Goal: Information Seeking & Learning: Learn about a topic

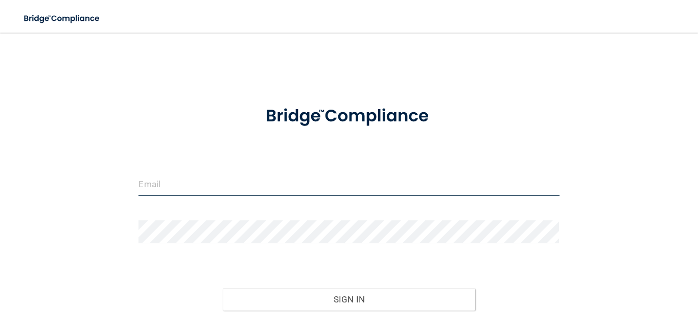
click at [194, 182] on input "email" at bounding box center [348, 184] width 420 height 23
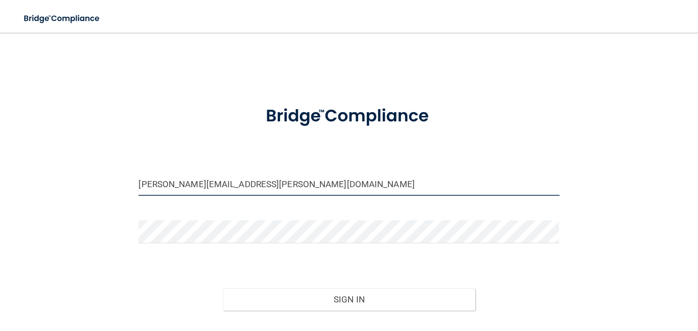
type input "[PERSON_NAME][EMAIL_ADDRESS][PERSON_NAME][DOMAIN_NAME]"
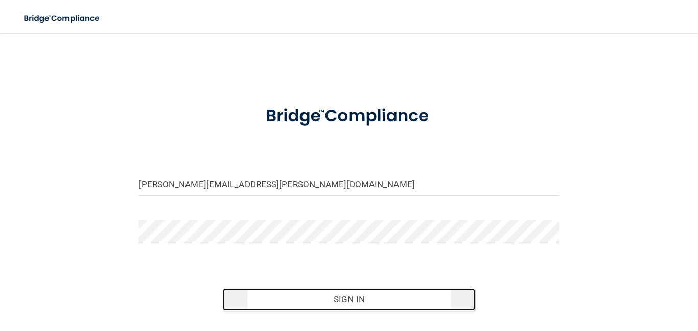
click at [336, 295] on button "Sign In" at bounding box center [349, 300] width 252 height 22
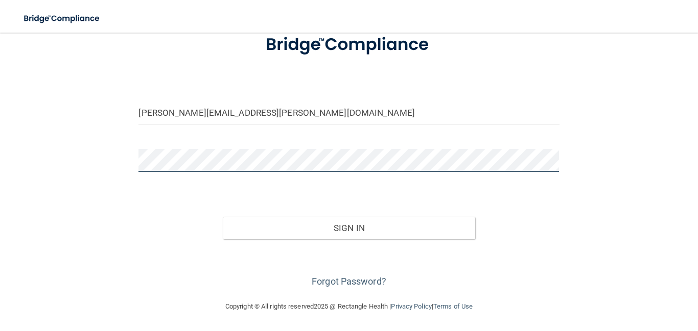
scroll to position [72, 0]
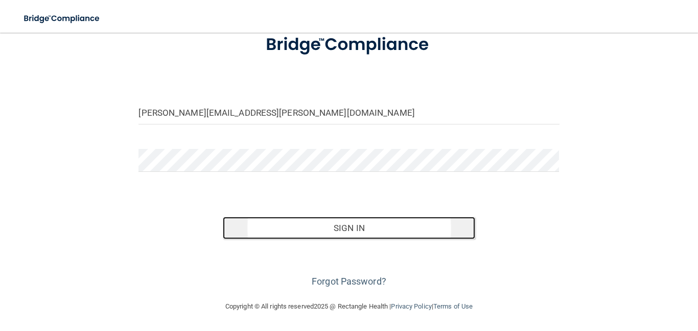
click at [351, 226] on button "Sign In" at bounding box center [349, 228] width 252 height 22
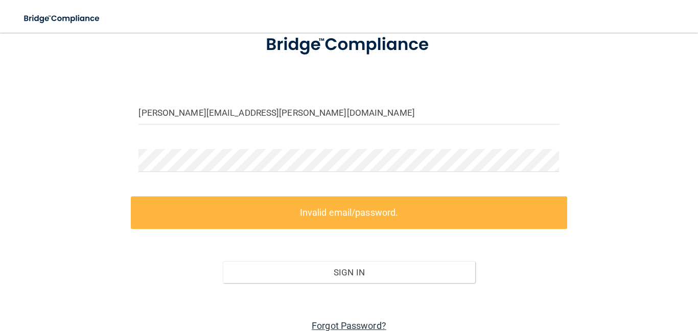
click at [354, 326] on link "Forgot Password?" at bounding box center [349, 326] width 75 height 11
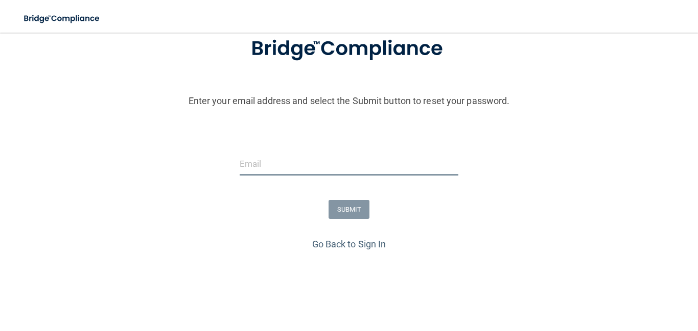
click at [246, 162] on input "email" at bounding box center [349, 164] width 219 height 23
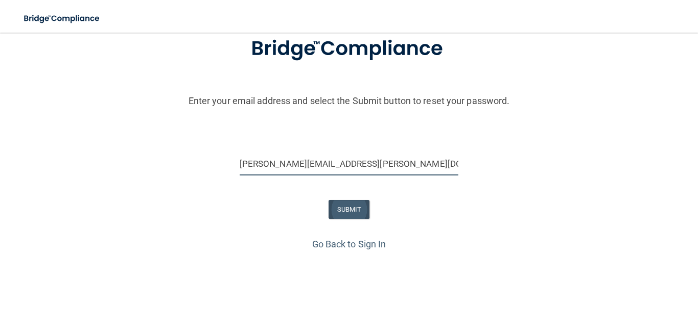
type input "[PERSON_NAME][EMAIL_ADDRESS][PERSON_NAME][DOMAIN_NAME]"
click at [337, 208] on button "SUBMIT" at bounding box center [348, 209] width 41 height 19
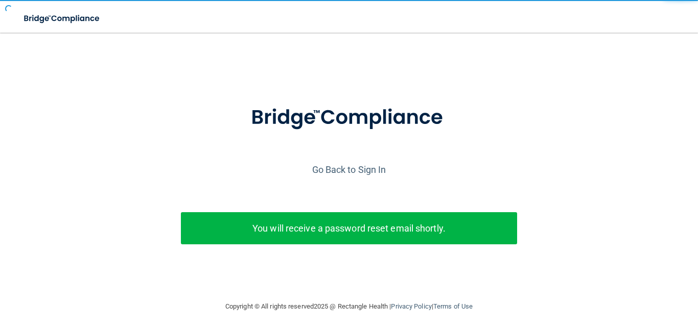
scroll to position [3, 0]
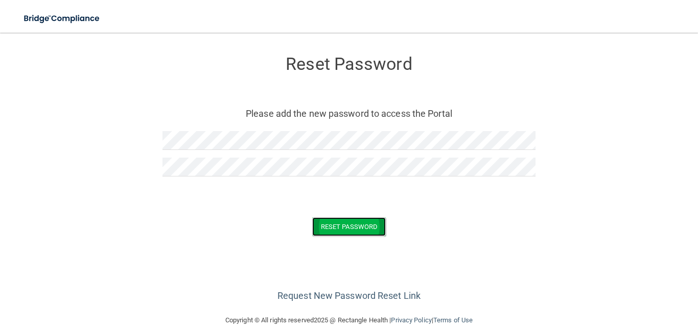
click at [338, 225] on button "Reset Password" at bounding box center [349, 227] width 74 height 19
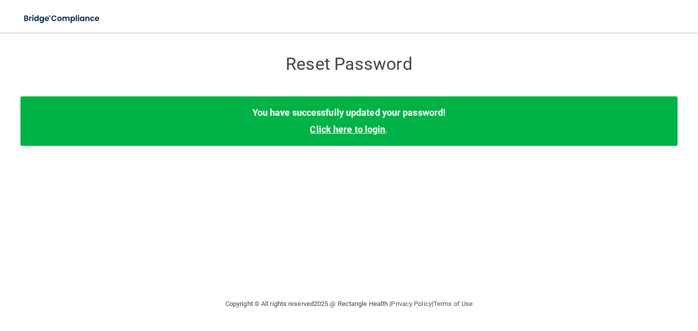
click at [354, 128] on link "Click here to login" at bounding box center [348, 129] width 76 height 11
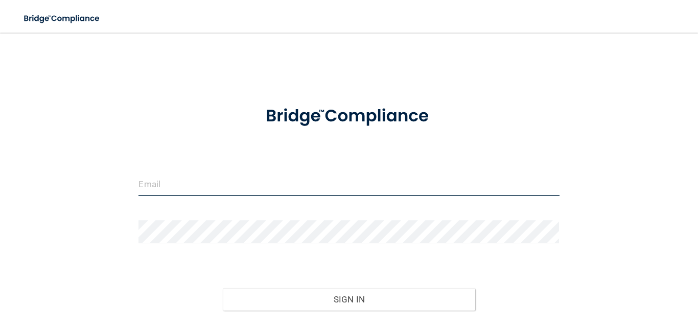
click at [242, 192] on input "email" at bounding box center [348, 184] width 420 height 23
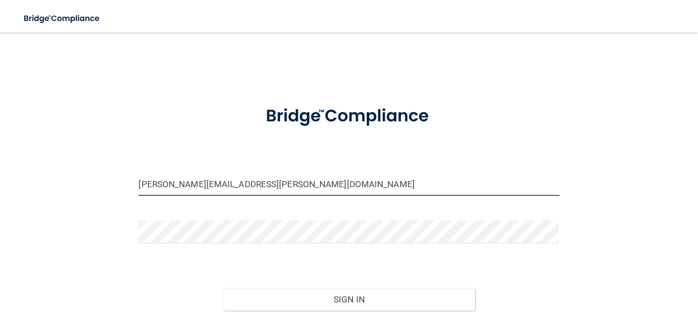
type input "[PERSON_NAME][EMAIL_ADDRESS][PERSON_NAME][DOMAIN_NAME]"
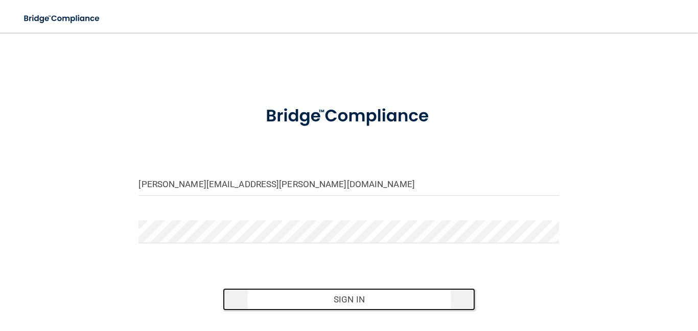
click at [343, 294] on button "Sign In" at bounding box center [349, 300] width 252 height 22
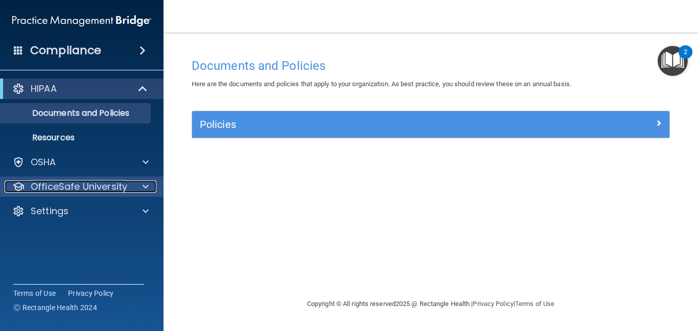
click at [84, 183] on p "OfficeSafe University" at bounding box center [79, 187] width 97 height 12
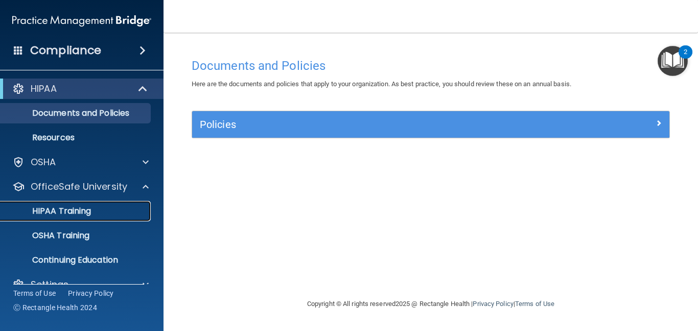
click at [82, 210] on p "HIPAA Training" at bounding box center [49, 211] width 84 height 10
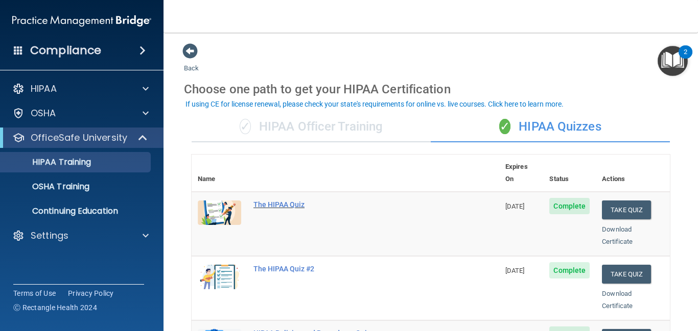
click at [273, 201] on div "The HIPAA Quiz" at bounding box center [350, 205] width 195 height 8
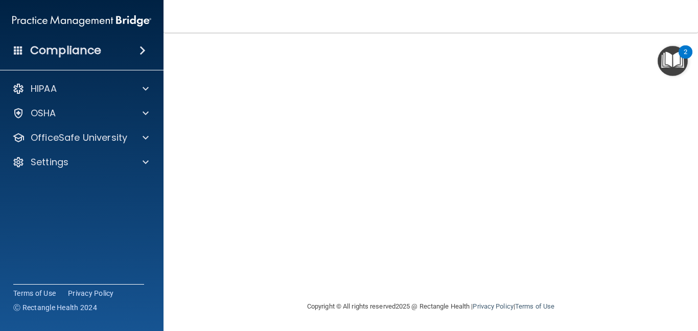
scroll to position [44, 0]
click at [697, 158] on main "HIPAA Officer Certification This course doesn’t expire until . Are you sure you…" at bounding box center [430, 182] width 534 height 299
click at [697, 160] on main "HIPAA Officer Certification This course doesn’t expire until . Are you sure you…" at bounding box center [430, 182] width 534 height 299
click at [687, 112] on main "HIPAA Officer Certification This course doesn’t expire until . Are you sure you…" at bounding box center [430, 182] width 534 height 299
drag, startPoint x: 678, startPoint y: 148, endPoint x: 683, endPoint y: 183, distance: 35.6
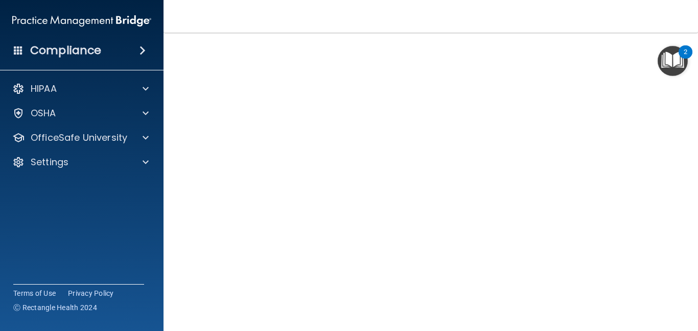
click at [683, 183] on main "HIPAA Officer Certification This course doesn’t expire until . Are you sure you…" at bounding box center [430, 182] width 534 height 299
drag, startPoint x: 690, startPoint y: 106, endPoint x: 697, endPoint y: 174, distance: 67.8
click at [697, 174] on main "HIPAA Officer Certification This course doesn’t expire until . Are you sure you…" at bounding box center [430, 182] width 534 height 299
drag, startPoint x: 690, startPoint y: 149, endPoint x: 697, endPoint y: 219, distance: 70.3
click at [697, 219] on main "HIPAA Officer Certification This course doesn’t expire until . Are you sure you…" at bounding box center [430, 182] width 534 height 299
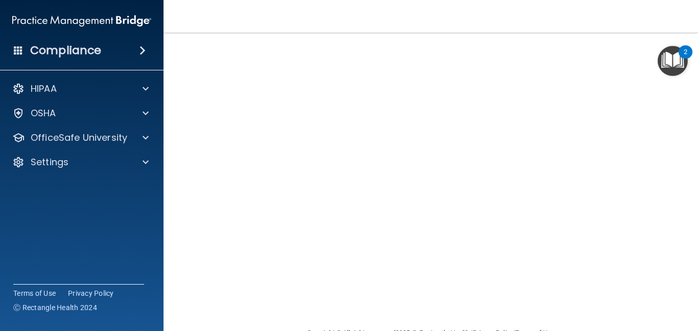
scroll to position [99, 0]
click at [684, 256] on main "HIPAA Officer Certification This course doesn’t expire until . Are you sure you…" at bounding box center [430, 182] width 534 height 299
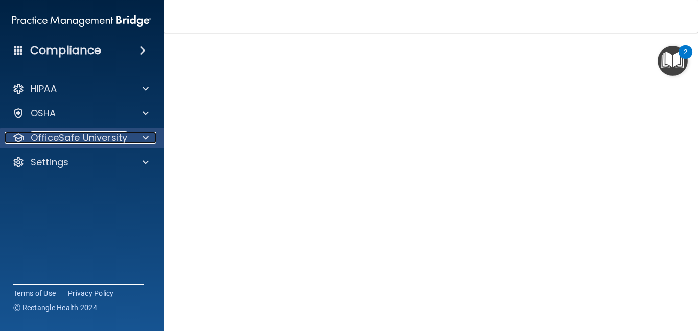
click at [73, 135] on p "OfficeSafe University" at bounding box center [79, 138] width 97 height 12
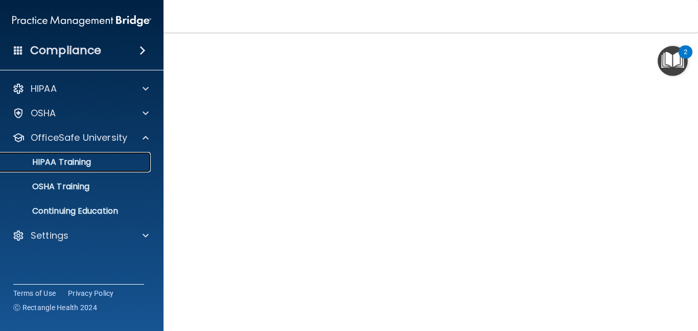
click at [75, 158] on p "HIPAA Training" at bounding box center [49, 162] width 84 height 10
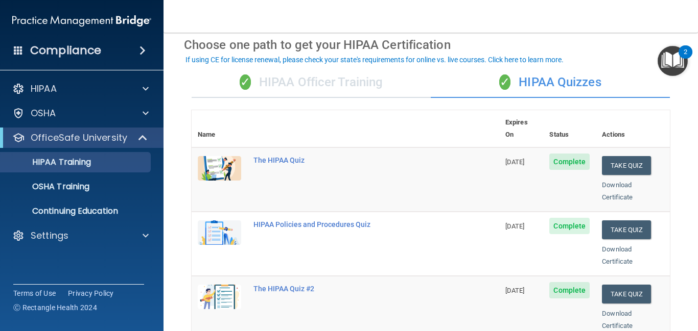
click at [328, 83] on div "✓ HIPAA Officer Training" at bounding box center [311, 82] width 239 height 31
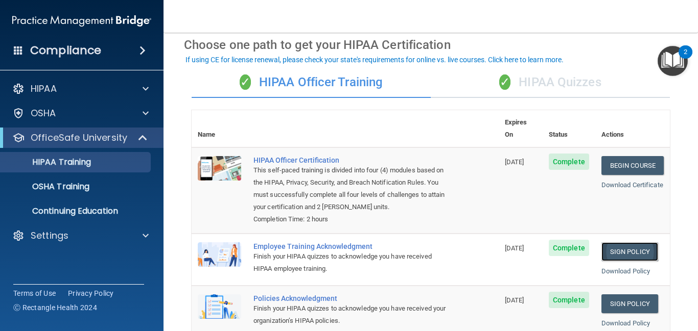
click at [620, 243] on link "Sign Policy" at bounding box center [629, 252] width 57 height 19
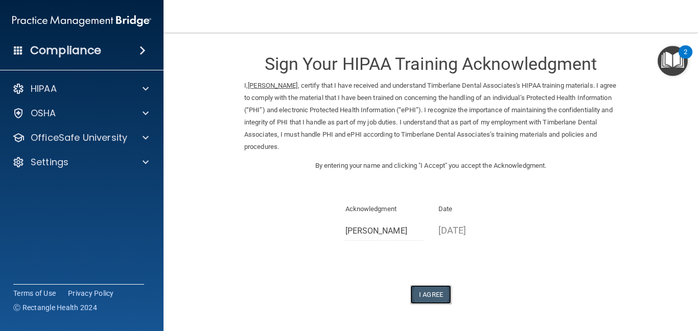
click at [427, 298] on button "I Agree" at bounding box center [430, 295] width 41 height 19
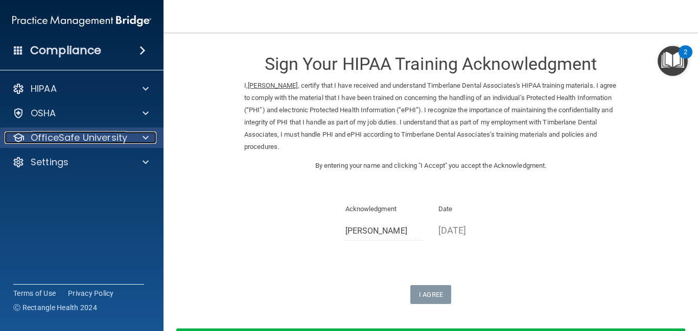
click at [48, 143] on p "OfficeSafe University" at bounding box center [79, 138] width 97 height 12
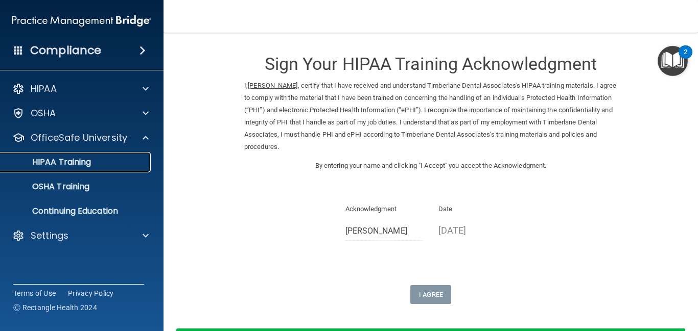
click at [54, 161] on p "HIPAA Training" at bounding box center [49, 162] width 84 height 10
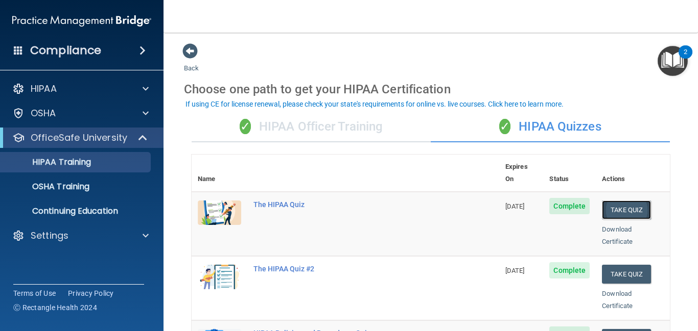
click at [610, 201] on button "Take Quiz" at bounding box center [626, 210] width 49 height 19
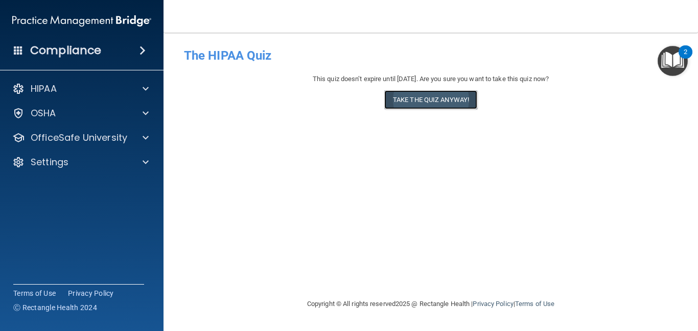
click at [445, 98] on button "Take the quiz anyway!" at bounding box center [430, 99] width 93 height 19
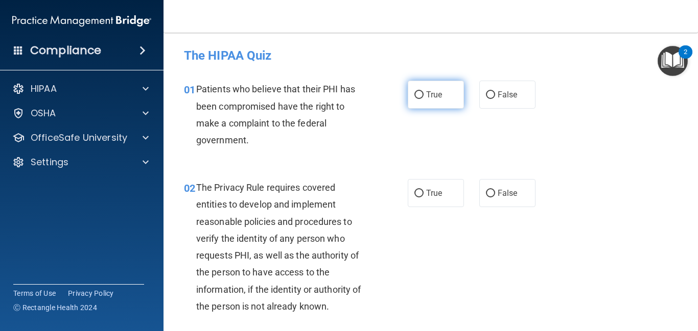
click at [419, 95] on input "True" at bounding box center [418, 95] width 9 height 8
radio input "true"
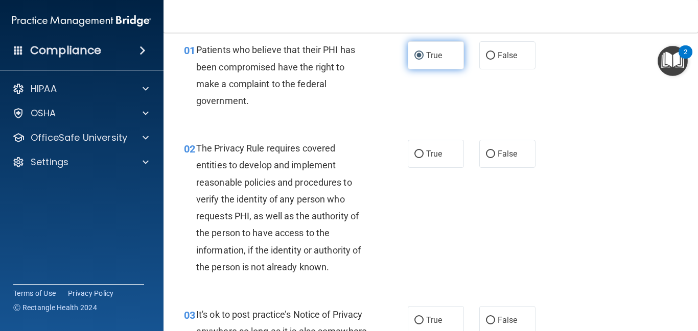
scroll to position [41, 0]
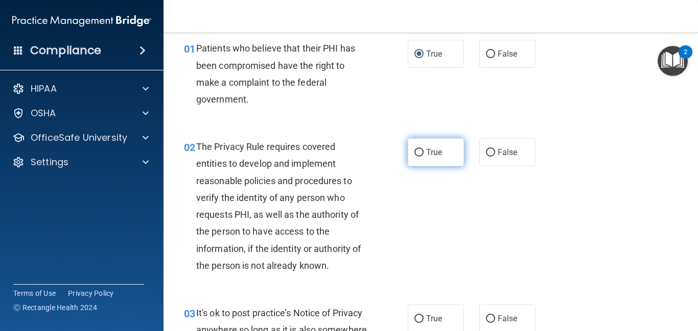
click at [420, 146] on label "True" at bounding box center [436, 152] width 56 height 28
click at [420, 149] on input "True" at bounding box center [418, 153] width 9 height 8
radio input "true"
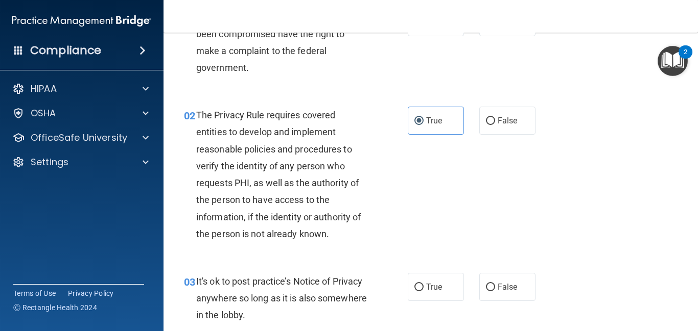
scroll to position [86, 0]
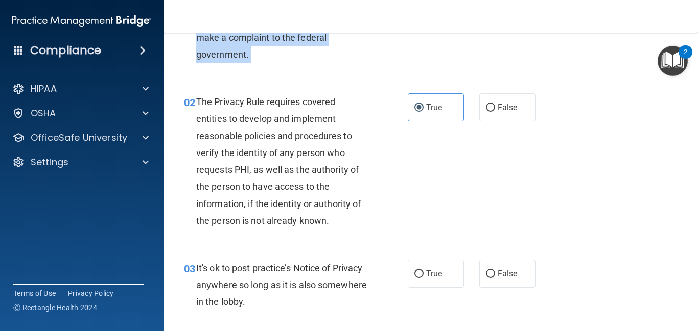
drag, startPoint x: 649, startPoint y: 70, endPoint x: 652, endPoint y: 87, distance: 17.0
click at [420, 276] on input "True" at bounding box center [418, 275] width 9 height 8
radio input "true"
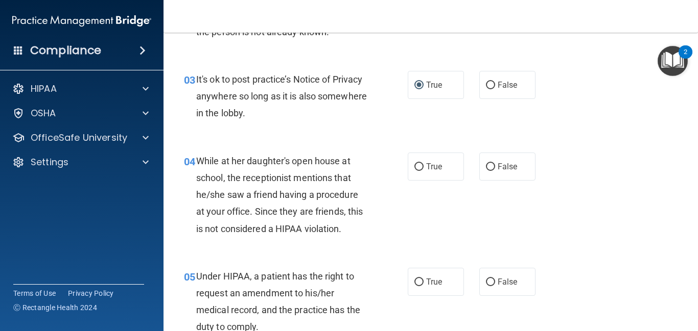
scroll to position [286, 0]
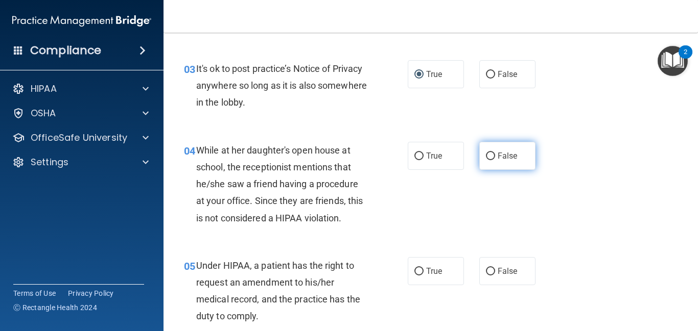
click at [490, 158] on input "False" at bounding box center [490, 157] width 9 height 8
radio input "true"
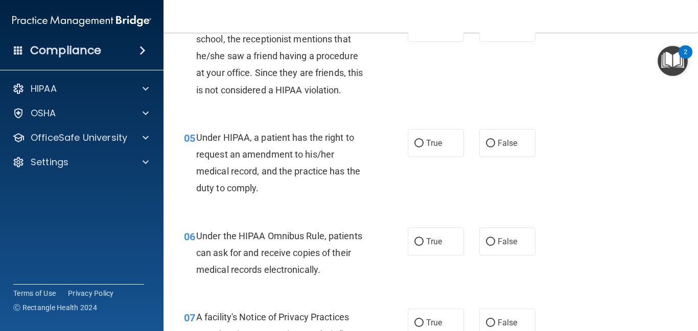
scroll to position [350, 0]
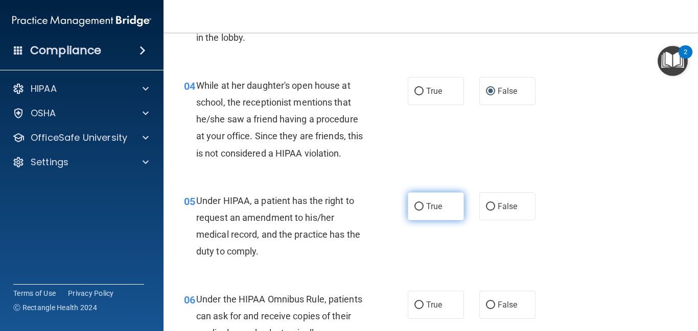
click at [417, 206] on input "True" at bounding box center [418, 207] width 9 height 8
radio input "true"
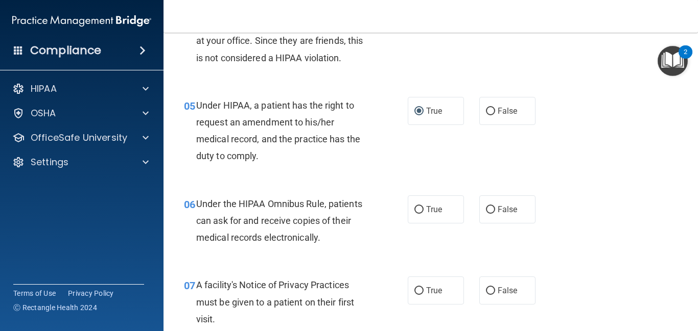
scroll to position [472, 0]
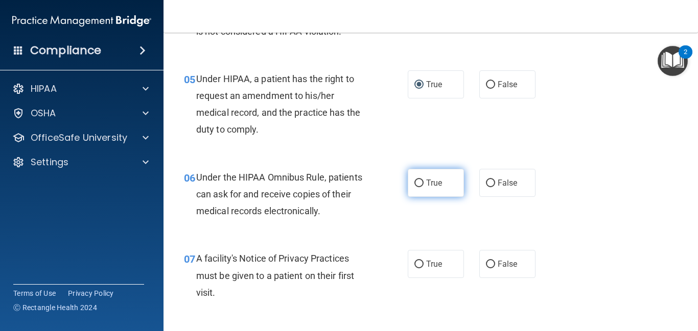
click at [420, 182] on input "True" at bounding box center [418, 184] width 9 height 8
radio input "true"
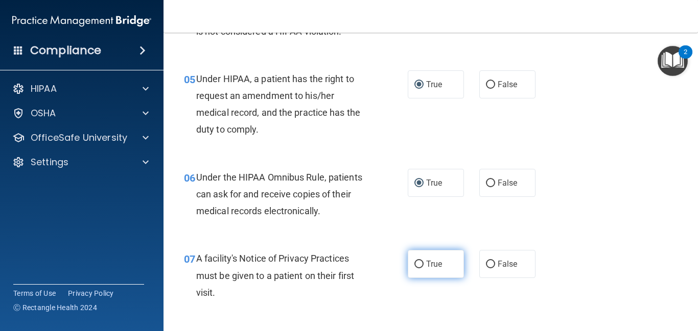
click at [419, 264] on input "True" at bounding box center [418, 265] width 9 height 8
radio input "true"
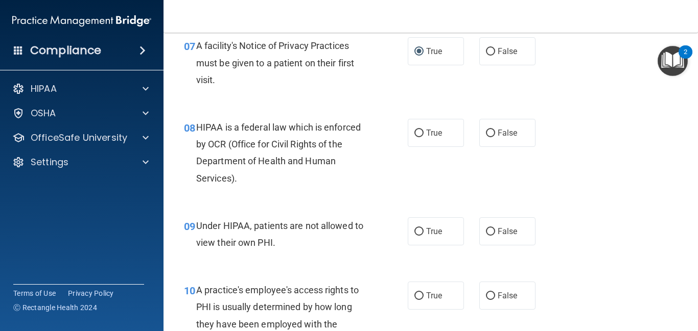
scroll to position [696, 0]
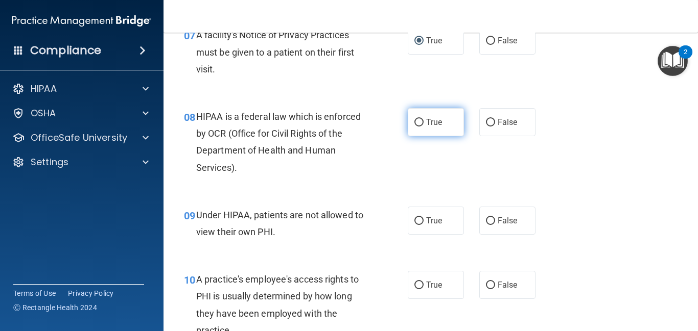
click at [418, 124] on input "True" at bounding box center [418, 123] width 9 height 8
radio input "true"
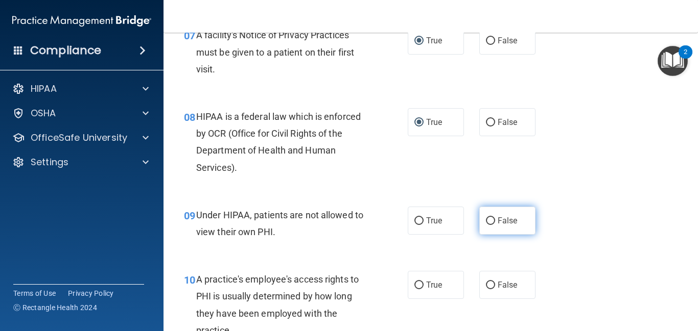
click at [489, 223] on input "False" at bounding box center [490, 222] width 9 height 8
radio input "true"
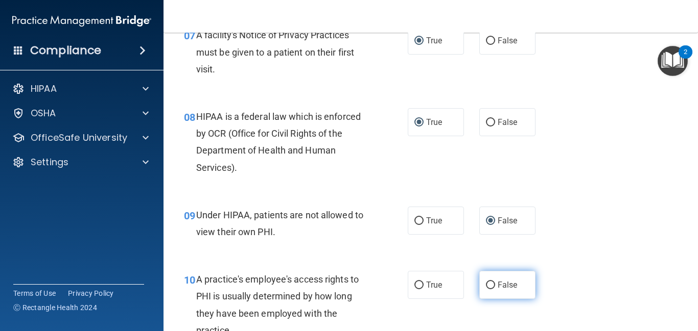
click at [492, 287] on input "False" at bounding box center [490, 286] width 9 height 8
radio input "true"
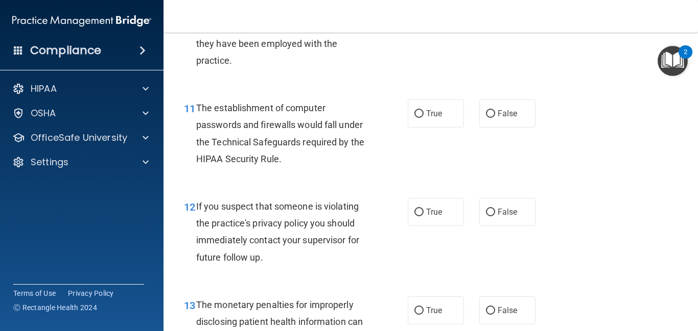
scroll to position [972, 0]
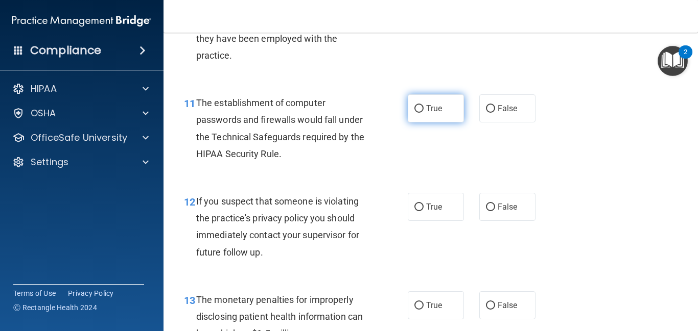
click at [423, 109] on input "True" at bounding box center [418, 109] width 9 height 8
radio input "true"
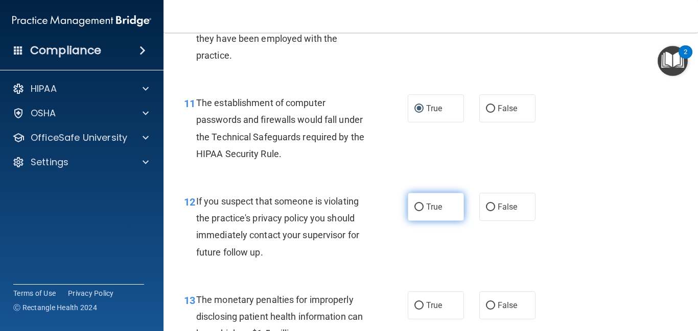
click at [419, 209] on input "True" at bounding box center [418, 208] width 9 height 8
radio input "true"
click at [693, 100] on main "- The HIPAA Quiz This quiz doesn’t expire until 01/01/2026. Are you sure you wa…" at bounding box center [430, 182] width 534 height 299
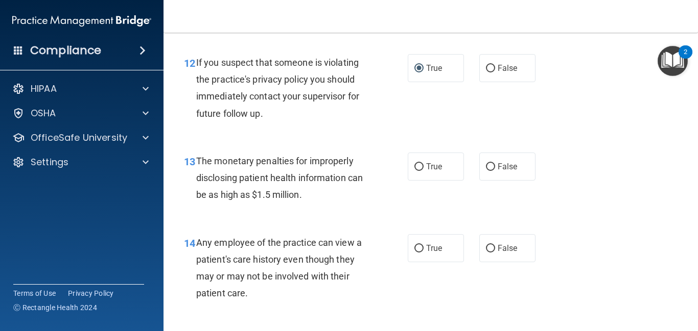
scroll to position [1116, 0]
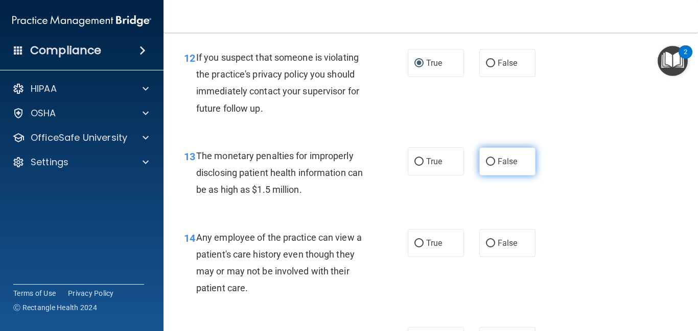
click at [488, 164] on input "False" at bounding box center [490, 162] width 9 height 8
radio input "true"
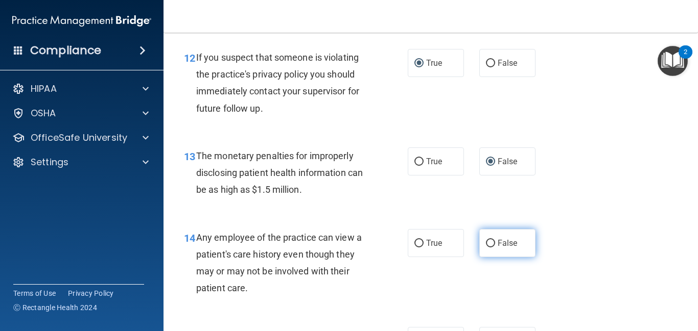
click at [489, 243] on input "False" at bounding box center [490, 244] width 9 height 8
radio input "true"
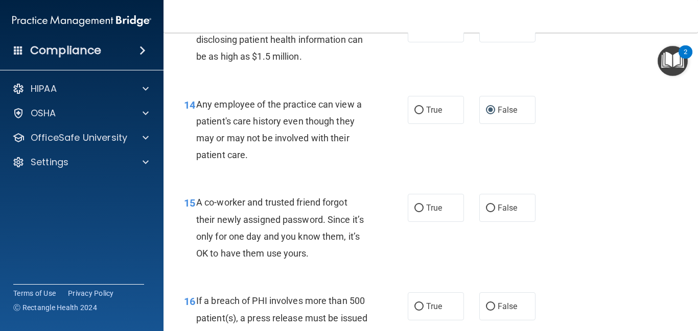
scroll to position [1260, 0]
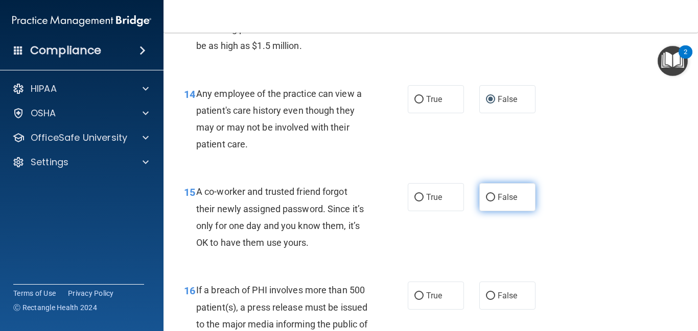
click at [490, 200] on input "False" at bounding box center [490, 198] width 9 height 8
radio input "true"
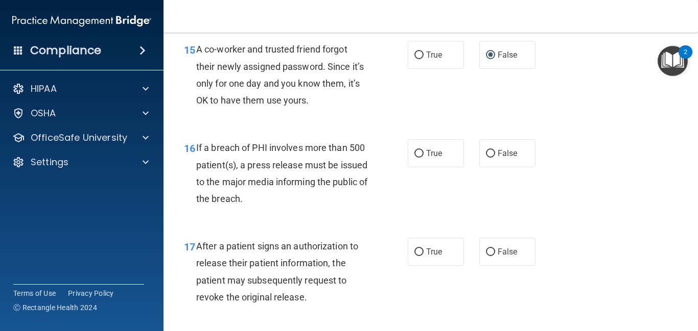
scroll to position [1407, 0]
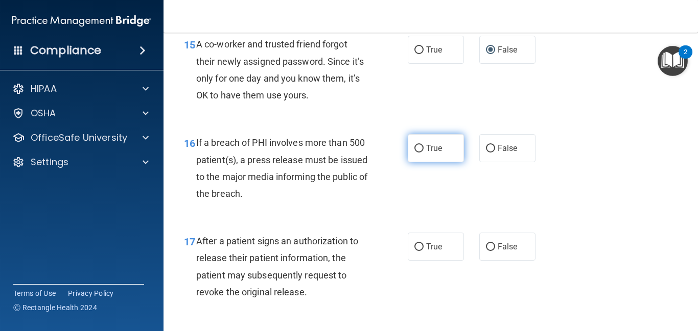
click at [422, 149] on input "True" at bounding box center [418, 149] width 9 height 8
radio input "true"
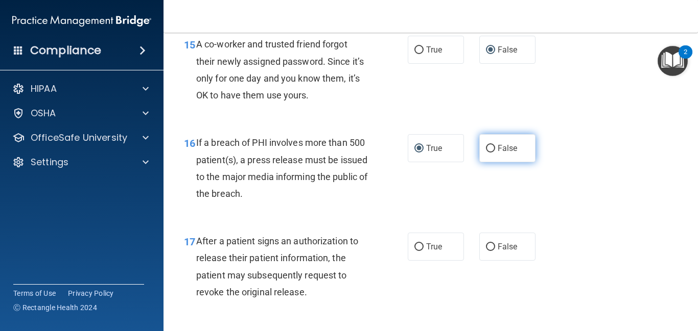
click at [489, 151] on input "False" at bounding box center [490, 149] width 9 height 8
radio input "true"
radio input "false"
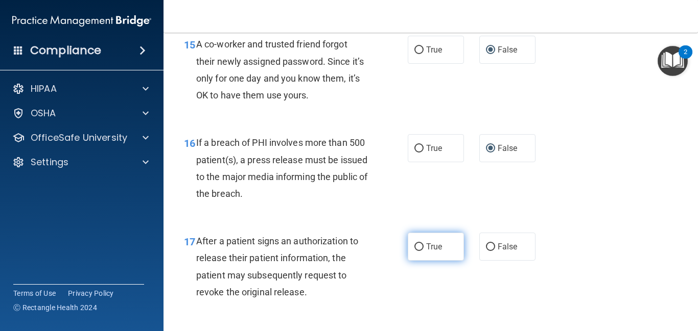
click at [416, 248] on input "True" at bounding box center [418, 248] width 9 height 8
radio input "true"
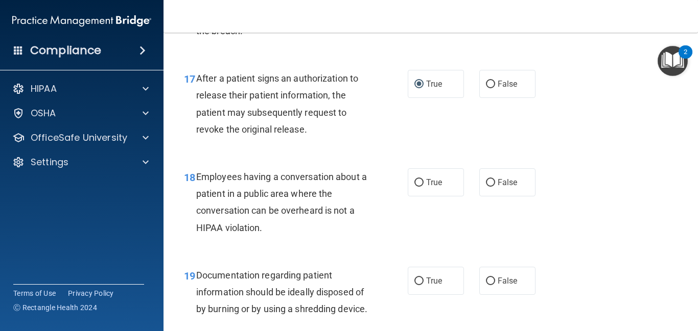
scroll to position [1576, 0]
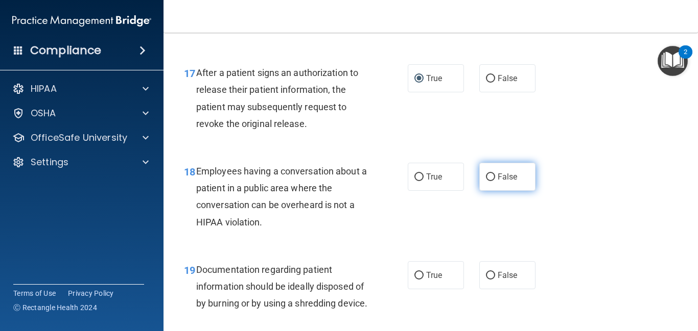
click at [495, 177] on label "False" at bounding box center [507, 177] width 56 height 28
click at [495, 177] on input "False" at bounding box center [490, 178] width 9 height 8
radio input "true"
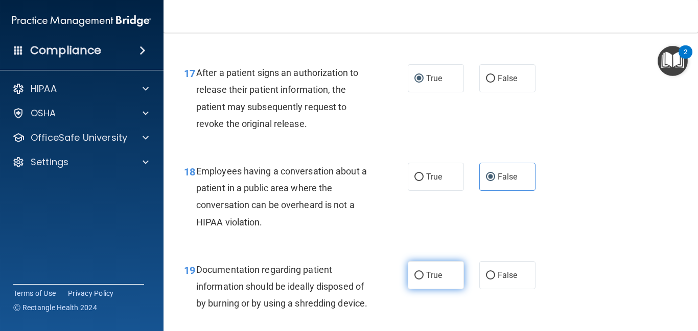
click at [419, 275] on input "True" at bounding box center [418, 276] width 9 height 8
radio input "true"
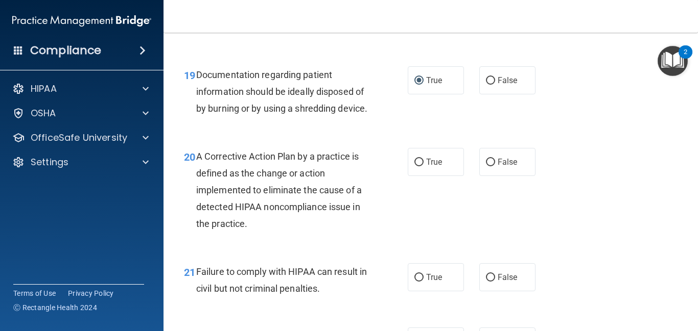
scroll to position [1782, 0]
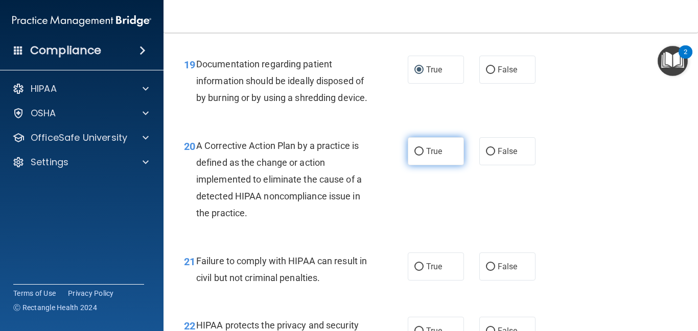
click at [420, 156] on input "True" at bounding box center [418, 152] width 9 height 8
radio input "true"
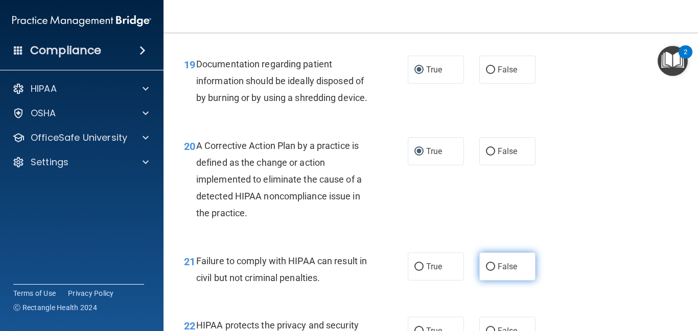
click at [489, 271] on input "False" at bounding box center [490, 268] width 9 height 8
radio input "true"
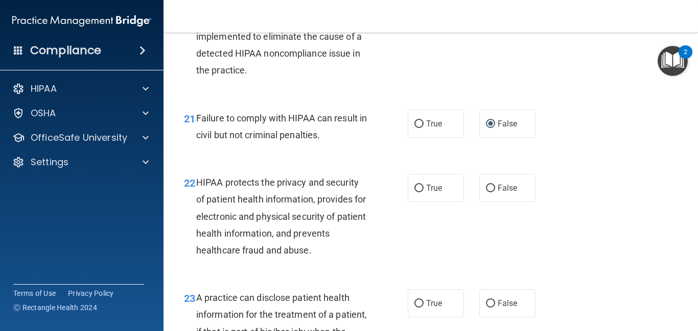
scroll to position [1935, 0]
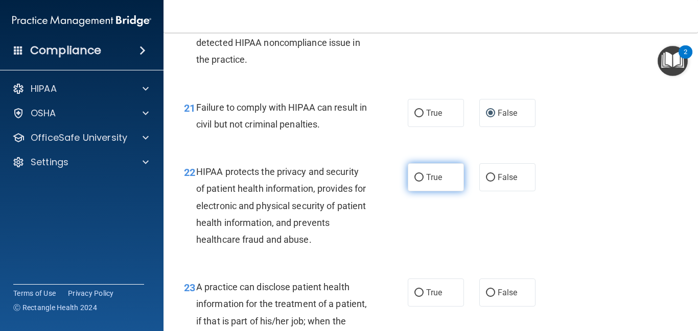
click at [420, 182] on input "True" at bounding box center [418, 178] width 9 height 8
radio input "true"
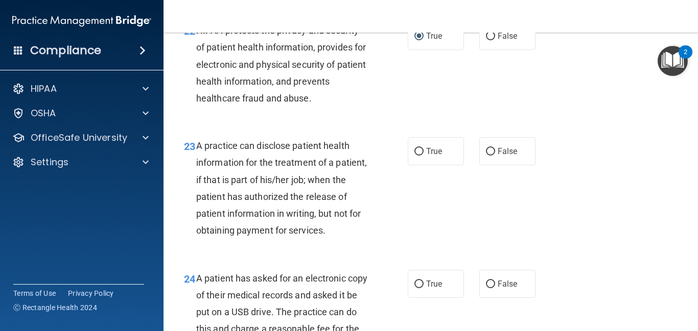
scroll to position [2082, 0]
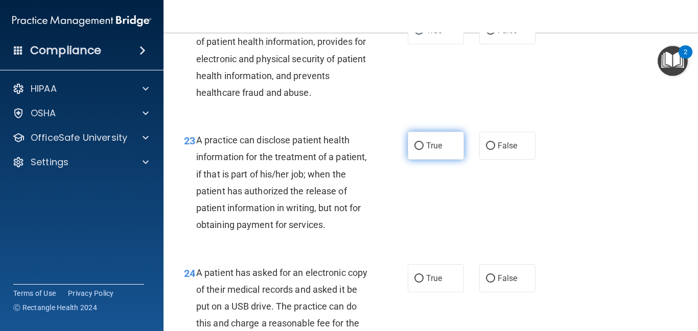
click at [420, 150] on input "True" at bounding box center [418, 147] width 9 height 8
radio input "true"
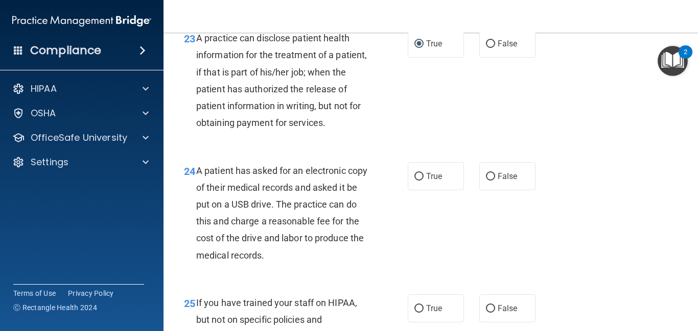
scroll to position [2190, 0]
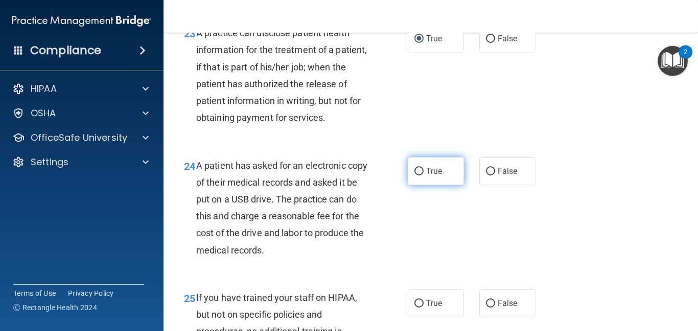
click at [414, 176] on input "True" at bounding box center [418, 172] width 9 height 8
radio input "true"
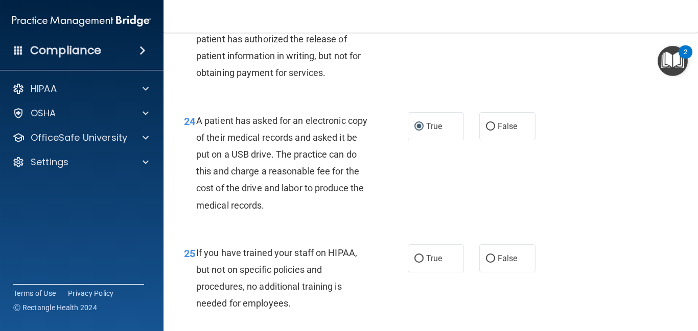
scroll to position [2277, 0]
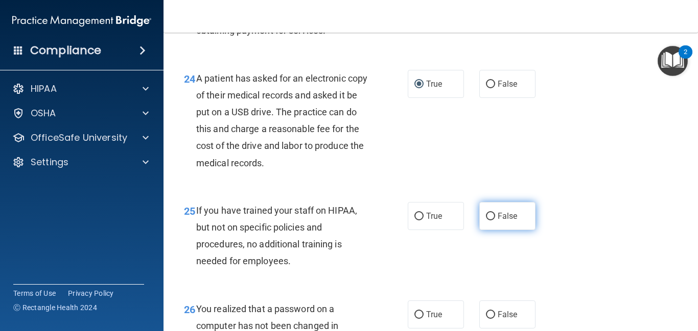
click at [489, 221] on input "False" at bounding box center [490, 217] width 9 height 8
radio input "true"
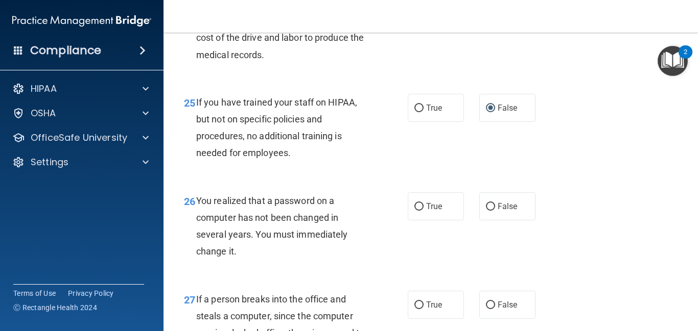
scroll to position [2396, 0]
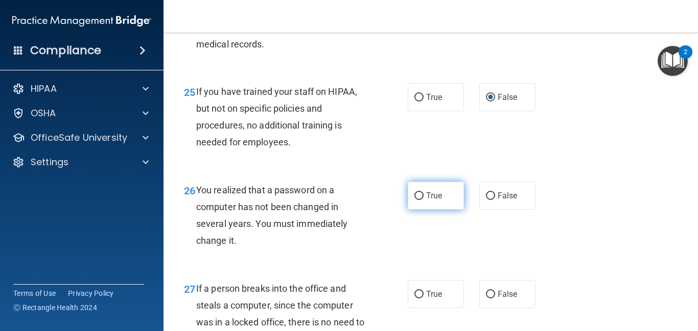
click at [422, 200] on input "True" at bounding box center [418, 197] width 9 height 8
radio input "true"
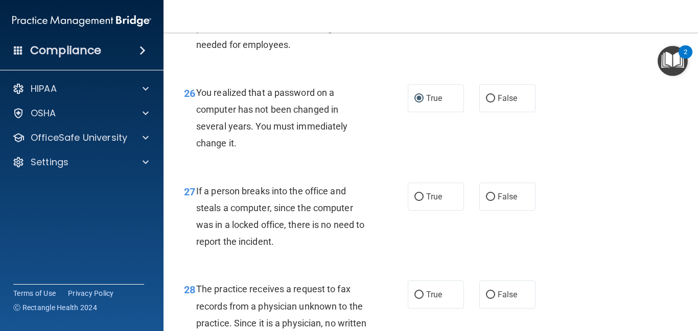
scroll to position [2499, 0]
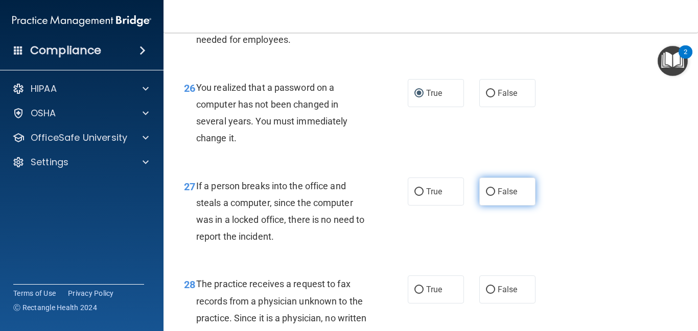
click at [491, 196] on input "False" at bounding box center [490, 192] width 9 height 8
radio input "true"
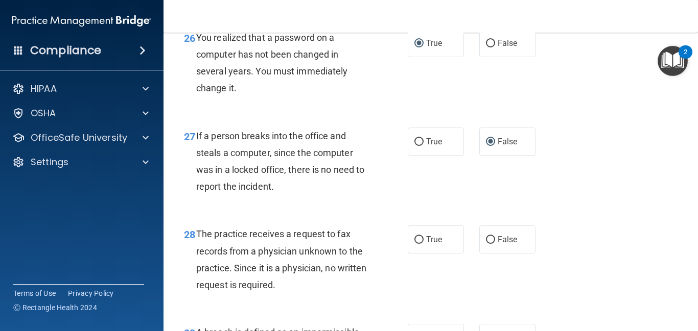
scroll to position [2554, 0]
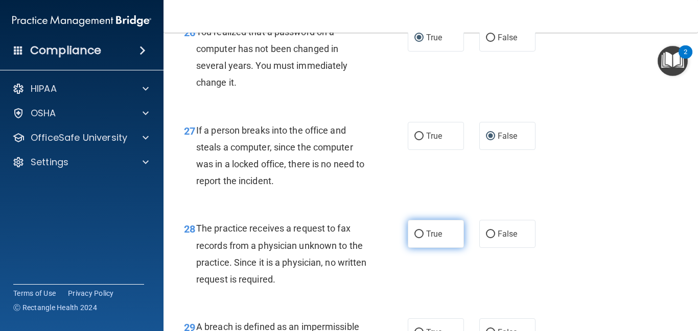
click at [420, 239] on input "True" at bounding box center [418, 235] width 9 height 8
radio input "true"
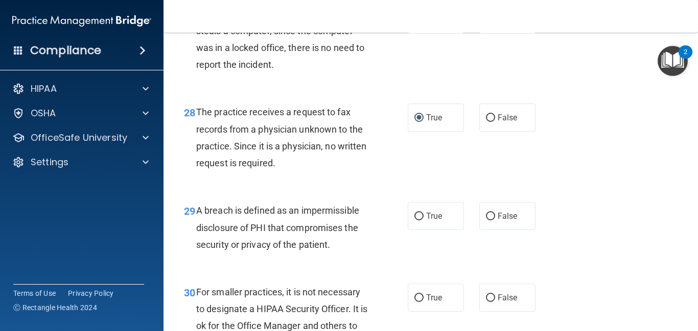
scroll to position [2676, 0]
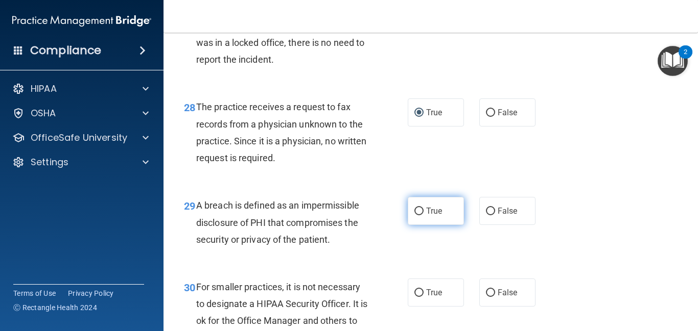
click at [423, 216] on input "True" at bounding box center [418, 212] width 9 height 8
radio input "true"
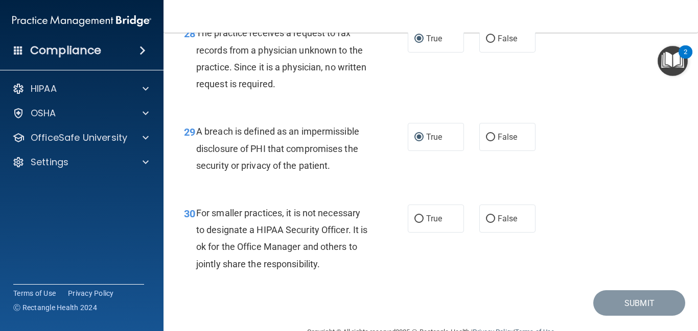
scroll to position [2756, 0]
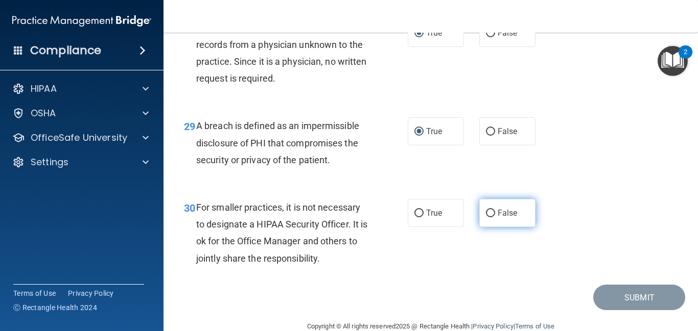
click at [493, 227] on label "False" at bounding box center [507, 213] width 56 height 28
click at [493, 218] on input "False" at bounding box center [490, 214] width 9 height 8
radio input "true"
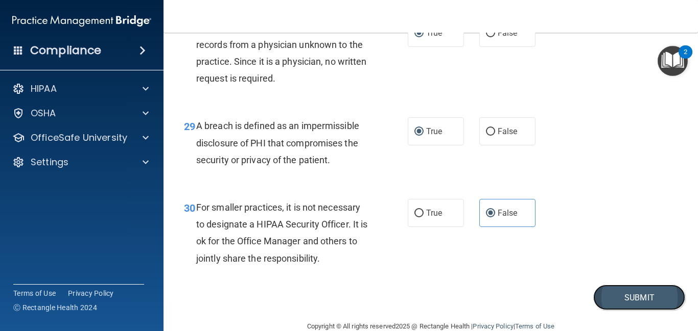
click at [617, 311] on button "Submit" at bounding box center [639, 298] width 92 height 26
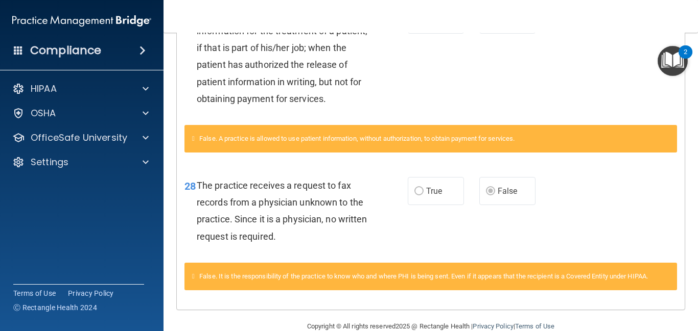
scroll to position [831, 0]
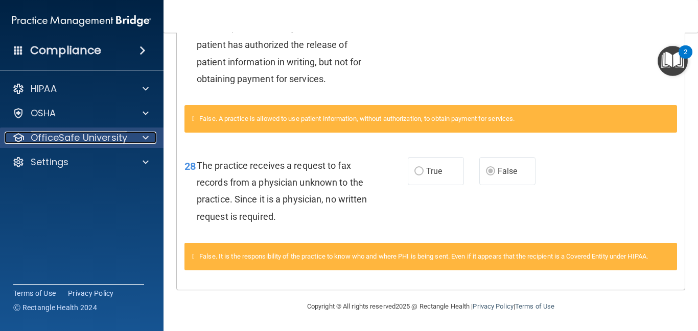
click at [119, 135] on p "OfficeSafe University" at bounding box center [79, 138] width 97 height 12
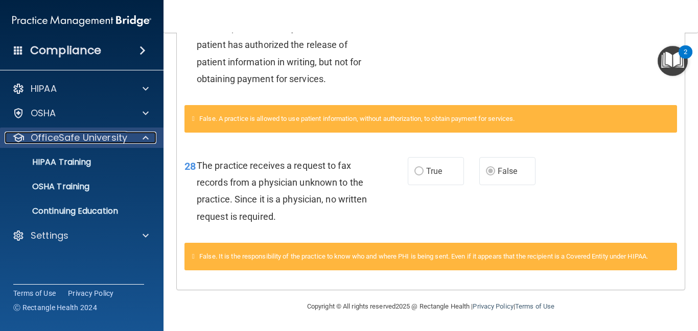
click at [115, 135] on p "OfficeSafe University" at bounding box center [79, 138] width 97 height 12
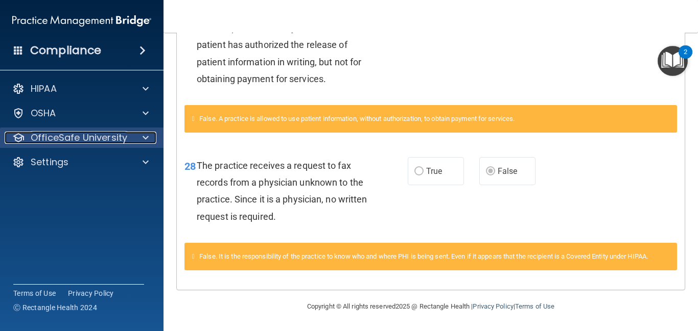
click at [115, 135] on p "OfficeSafe University" at bounding box center [79, 138] width 97 height 12
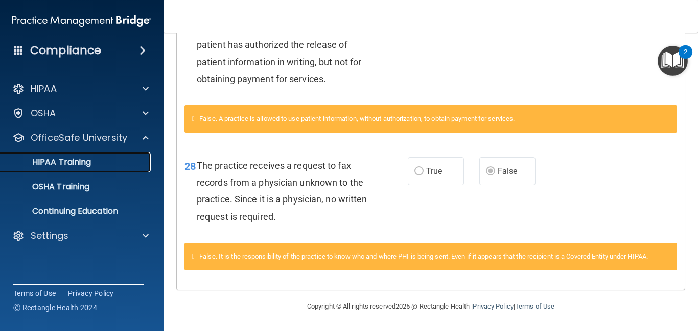
click at [78, 161] on p "HIPAA Training" at bounding box center [49, 162] width 84 height 10
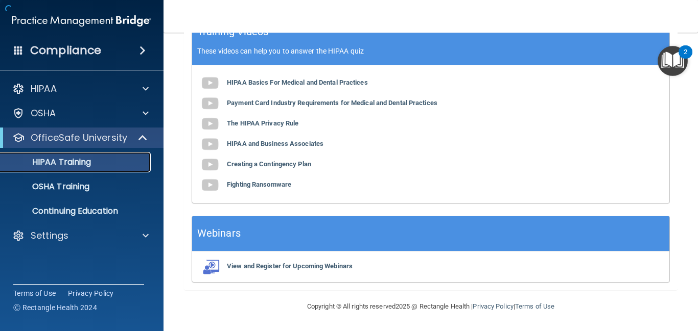
scroll to position [475, 0]
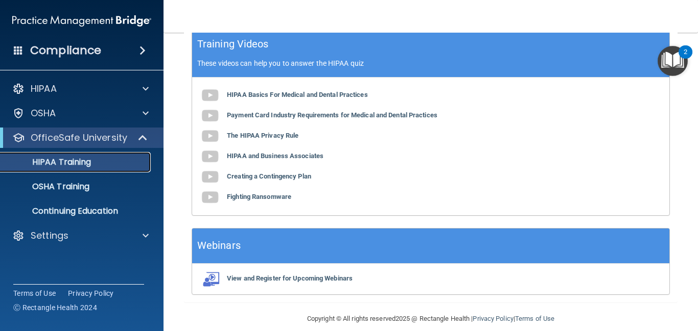
click at [79, 165] on p "HIPAA Training" at bounding box center [49, 162] width 84 height 10
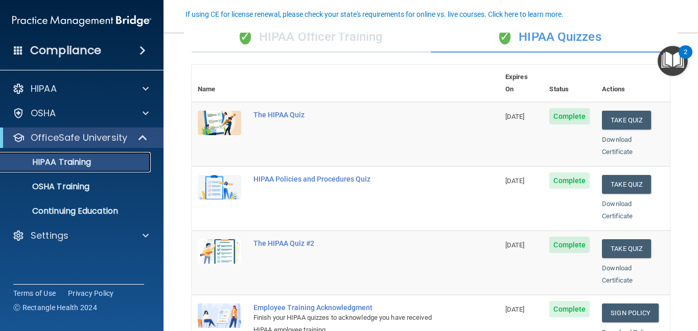
scroll to position [91, 0]
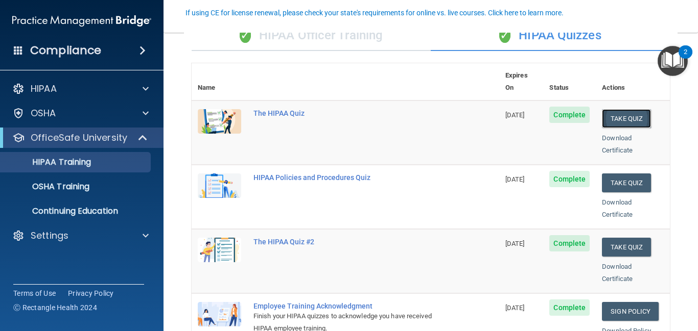
click at [627, 109] on button "Take Quiz" at bounding box center [626, 118] width 49 height 19
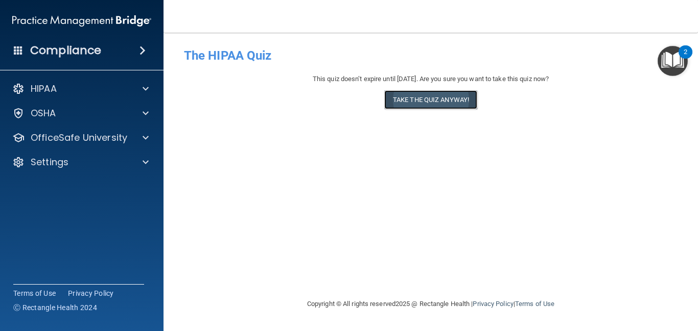
click at [430, 94] on button "Take the quiz anyway!" at bounding box center [430, 99] width 93 height 19
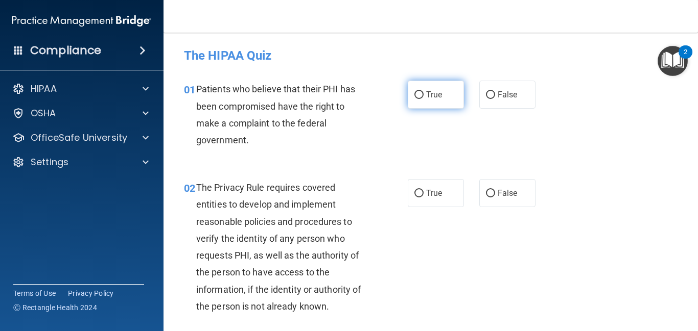
click at [415, 98] on input "True" at bounding box center [418, 95] width 9 height 8
radio input "true"
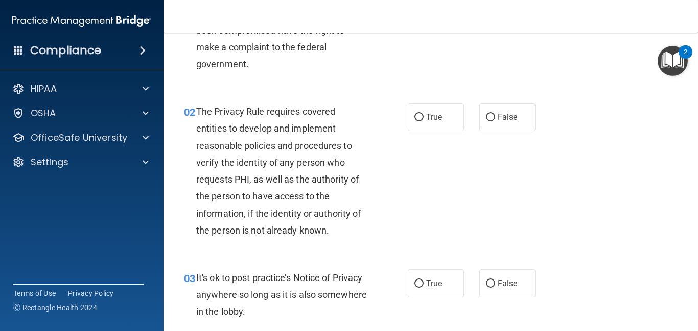
scroll to position [81, 0]
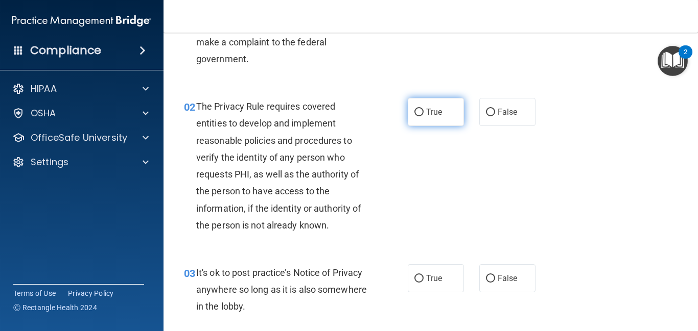
click at [416, 113] on input "True" at bounding box center [418, 113] width 9 height 8
radio input "true"
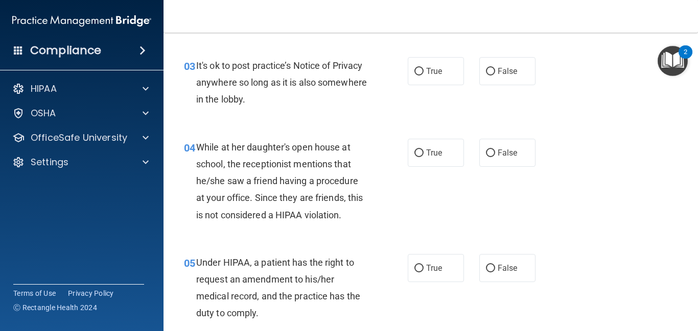
scroll to position [283, 0]
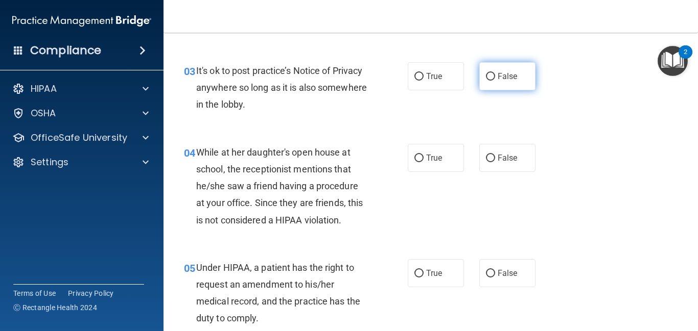
click at [492, 78] on input "False" at bounding box center [490, 77] width 9 height 8
radio input "true"
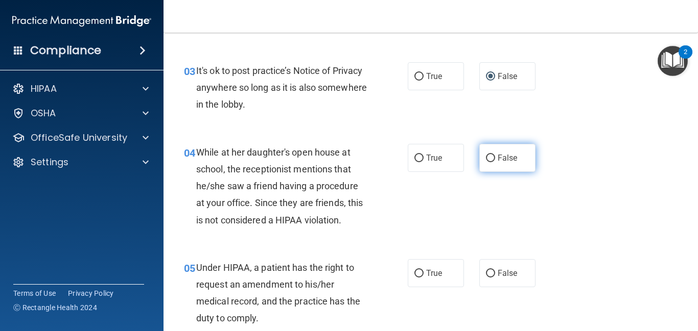
click at [496, 162] on label "False" at bounding box center [507, 158] width 56 height 28
click at [495, 162] on input "False" at bounding box center [490, 159] width 9 height 8
radio input "true"
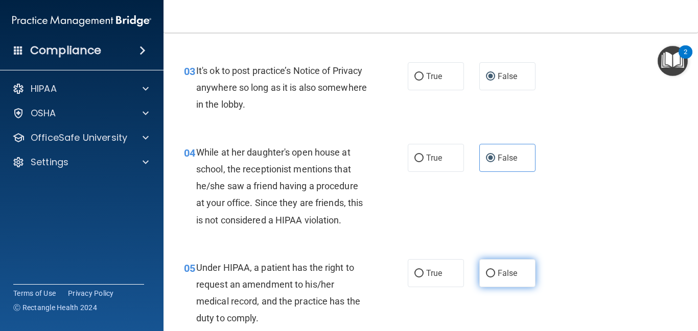
click at [492, 272] on input "False" at bounding box center [490, 274] width 9 height 8
radio input "true"
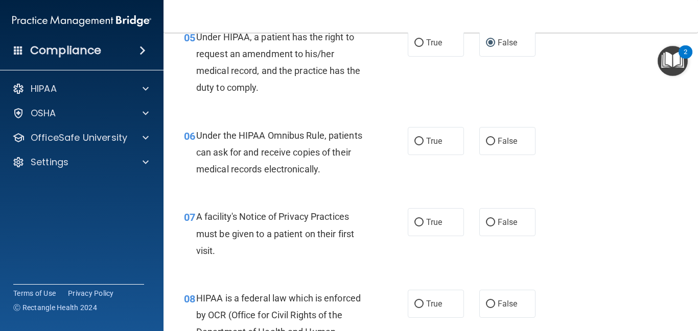
scroll to position [525, 0]
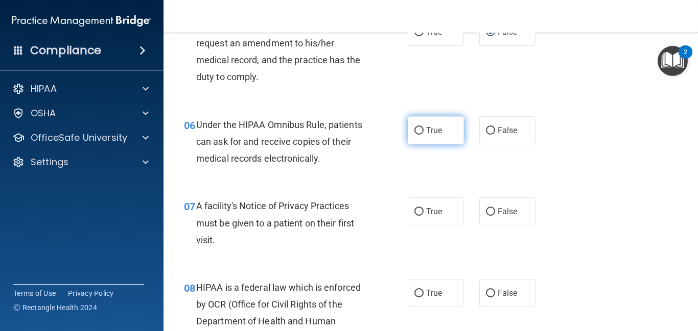
click at [419, 128] on input "True" at bounding box center [418, 131] width 9 height 8
radio input "true"
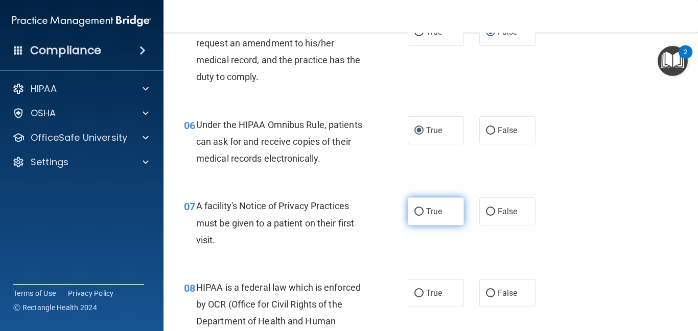
click at [421, 211] on input "True" at bounding box center [418, 212] width 9 height 8
radio input "true"
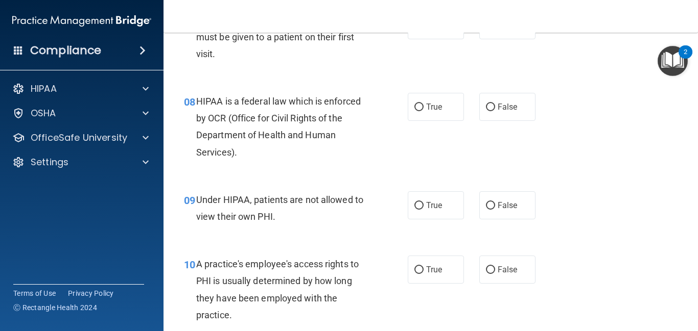
scroll to position [717, 0]
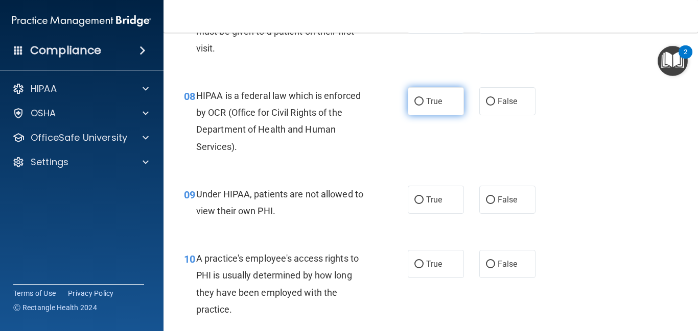
click at [417, 100] on input "True" at bounding box center [418, 102] width 9 height 8
radio input "true"
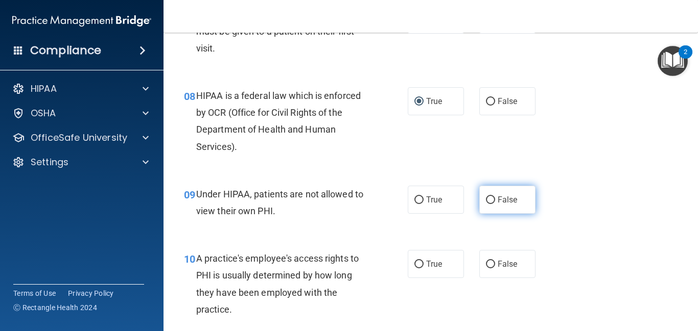
click at [490, 200] on input "False" at bounding box center [490, 201] width 9 height 8
radio input "true"
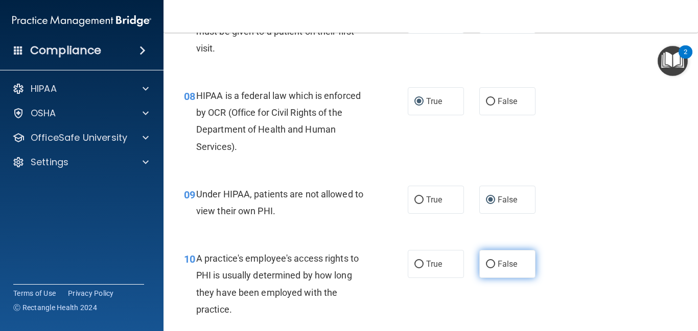
click at [491, 267] on input "False" at bounding box center [490, 265] width 9 height 8
radio input "true"
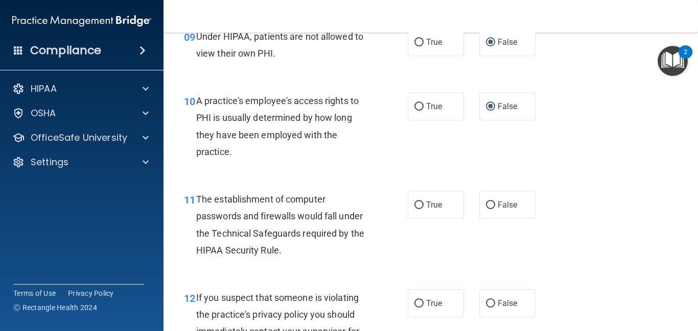
scroll to position [886, 0]
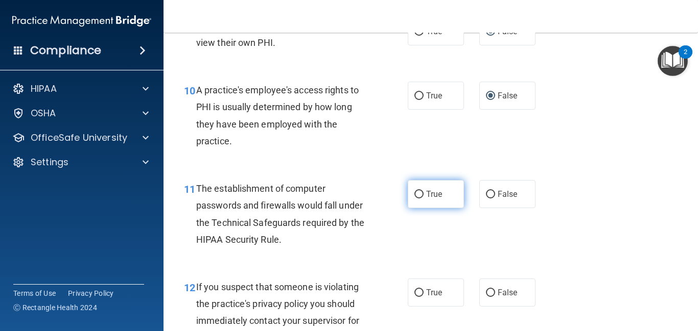
click at [419, 196] on input "True" at bounding box center [418, 195] width 9 height 8
radio input "true"
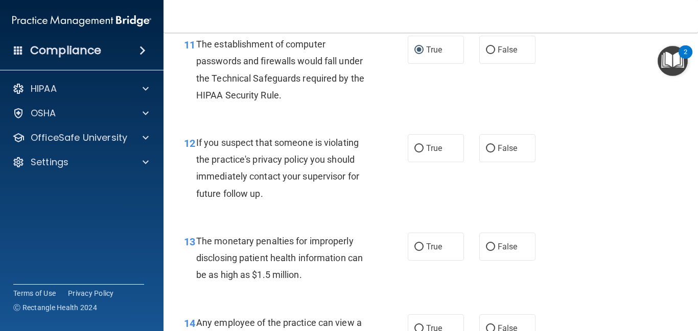
scroll to position [1035, 0]
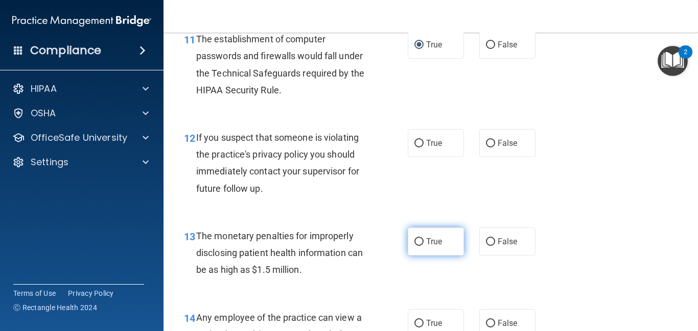
click at [417, 244] on input "True" at bounding box center [418, 243] width 9 height 8
radio input "true"
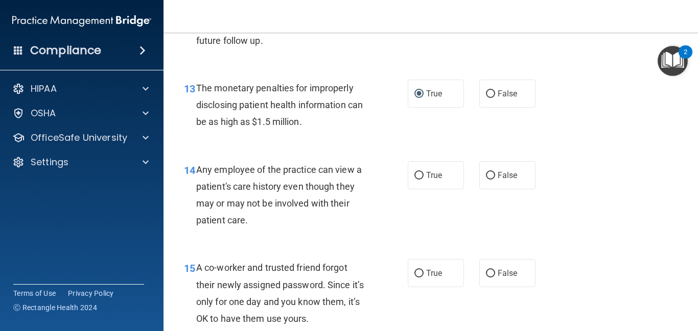
scroll to position [1189, 0]
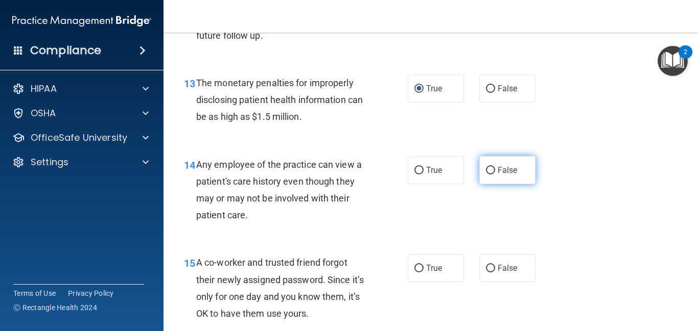
click at [490, 170] on input "False" at bounding box center [490, 171] width 9 height 8
radio input "true"
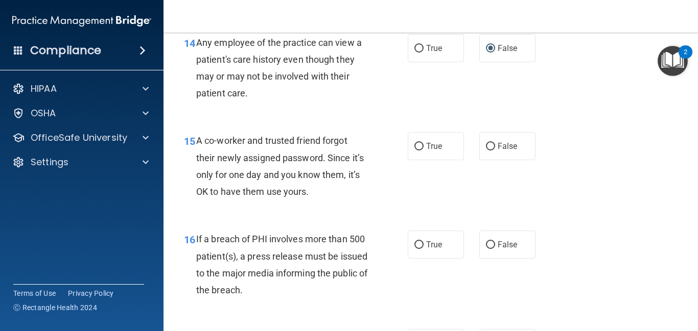
scroll to position [1321, 0]
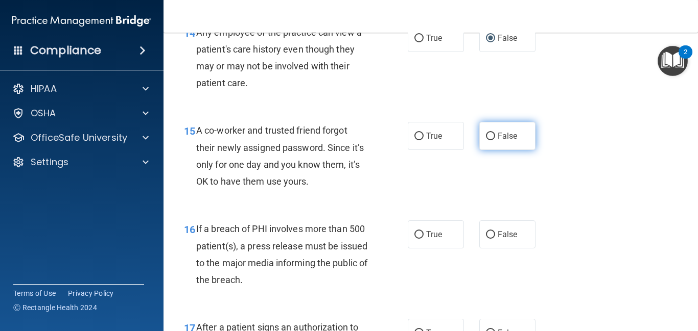
click at [486, 138] on input "False" at bounding box center [490, 137] width 9 height 8
radio input "true"
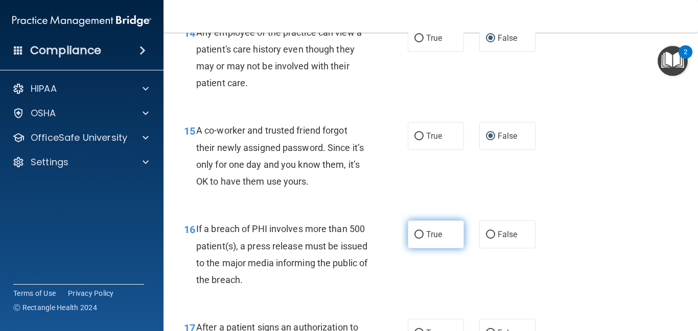
click at [417, 234] on input "True" at bounding box center [418, 235] width 9 height 8
radio input "true"
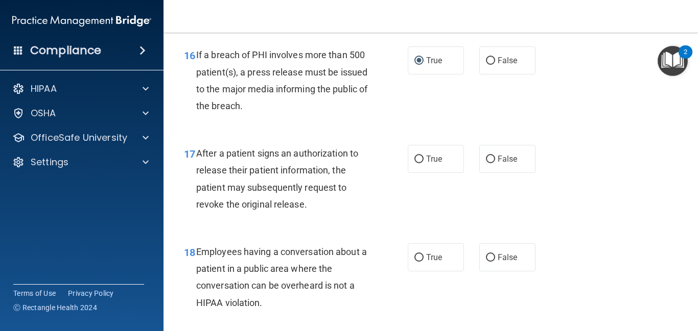
scroll to position [1501, 0]
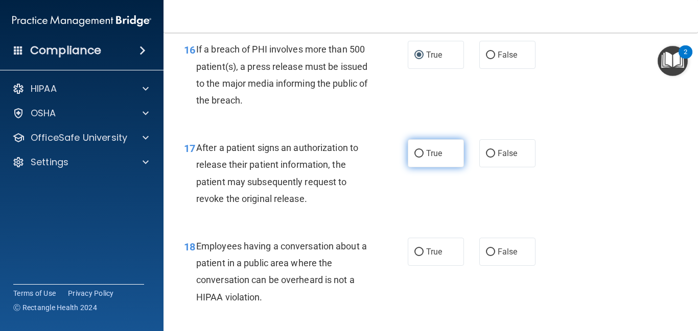
click at [419, 151] on input "True" at bounding box center [418, 154] width 9 height 8
radio input "true"
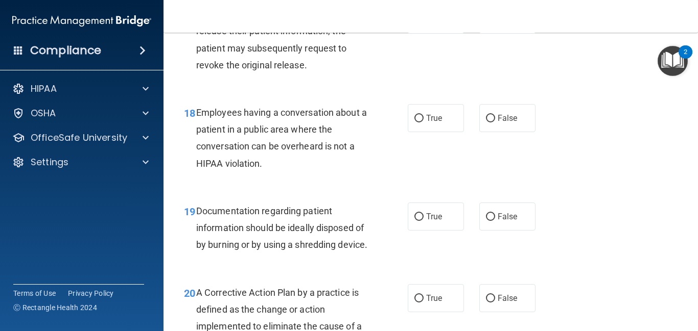
scroll to position [1640, 0]
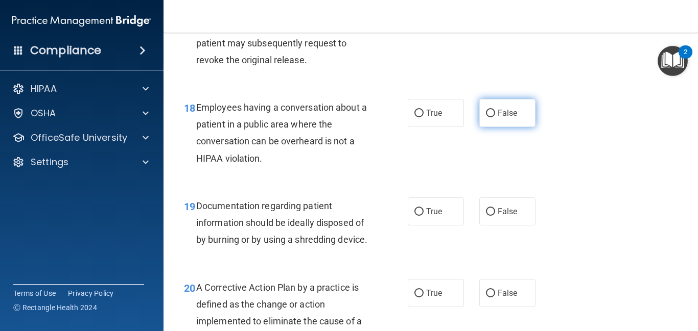
click at [488, 114] on input "False" at bounding box center [490, 114] width 9 height 8
radio input "true"
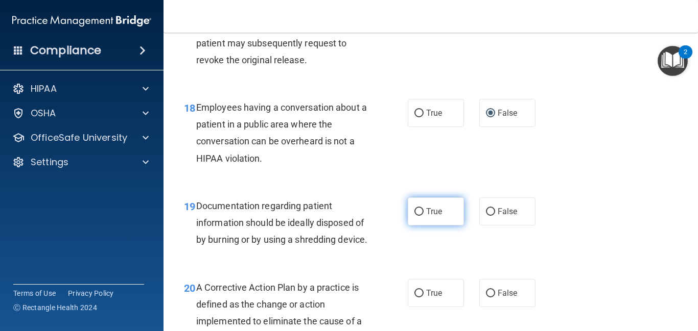
click at [416, 211] on input "True" at bounding box center [418, 212] width 9 height 8
radio input "true"
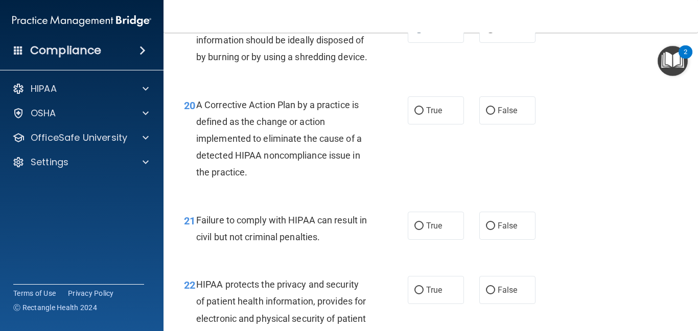
scroll to position [1828, 0]
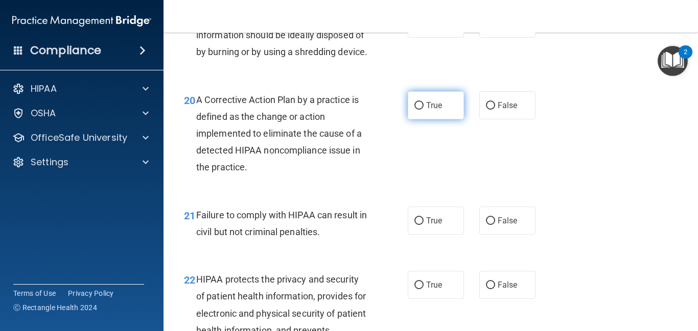
click at [420, 110] on input "True" at bounding box center [418, 106] width 9 height 8
radio input "true"
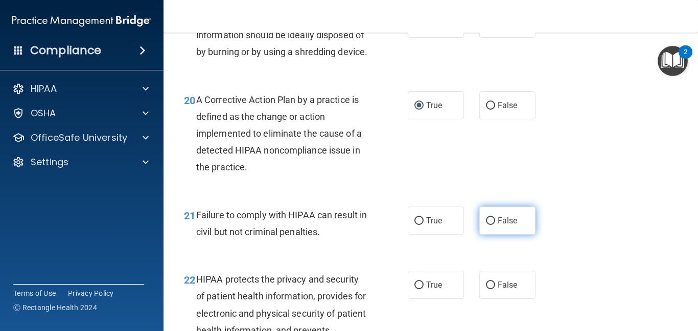
click at [487, 225] on input "False" at bounding box center [490, 222] width 9 height 8
radio input "true"
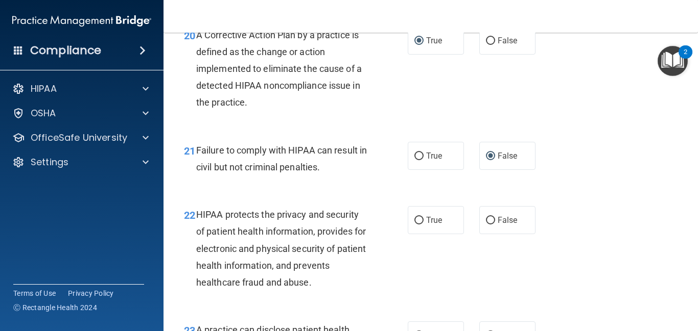
scroll to position [1929, 0]
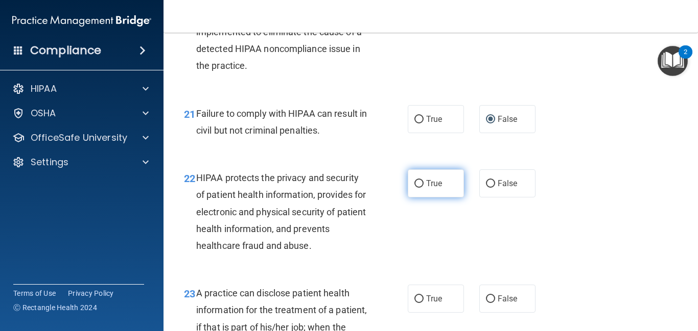
click at [419, 188] on input "True" at bounding box center [418, 184] width 9 height 8
radio input "true"
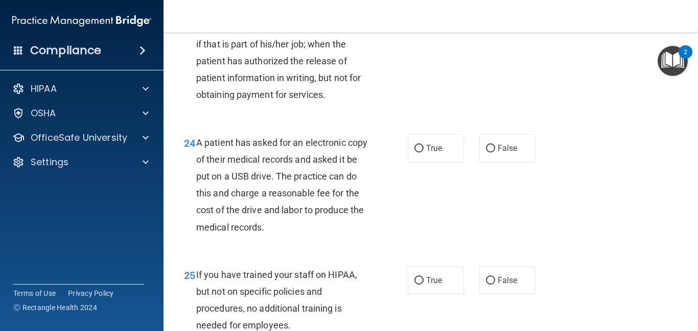
scroll to position [2223, 0]
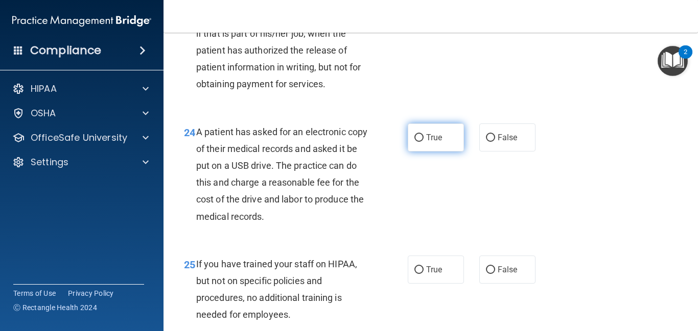
click at [416, 142] on input "True" at bounding box center [418, 138] width 9 height 8
radio input "true"
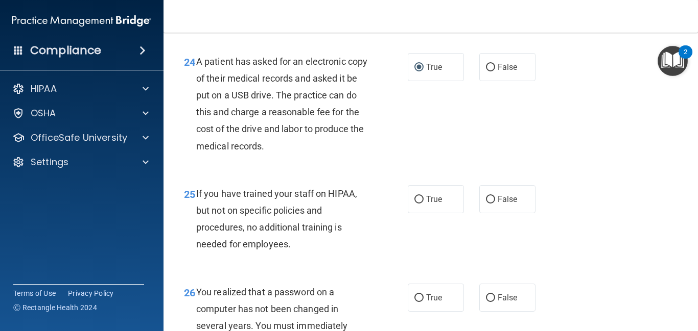
scroll to position [2320, 0]
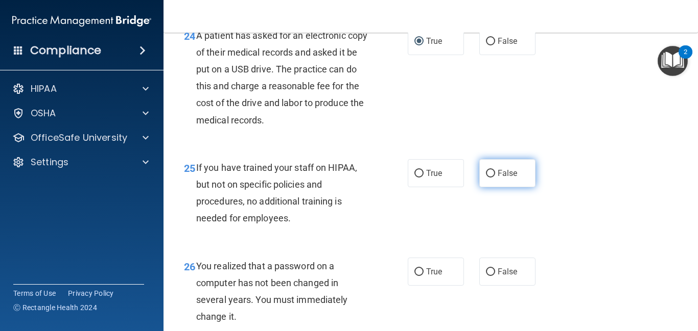
click at [494, 178] on input "False" at bounding box center [490, 174] width 9 height 8
radio input "true"
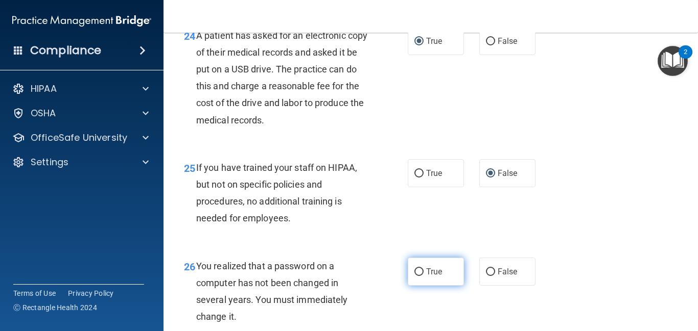
click at [420, 276] on input "True" at bounding box center [418, 273] width 9 height 8
radio input "true"
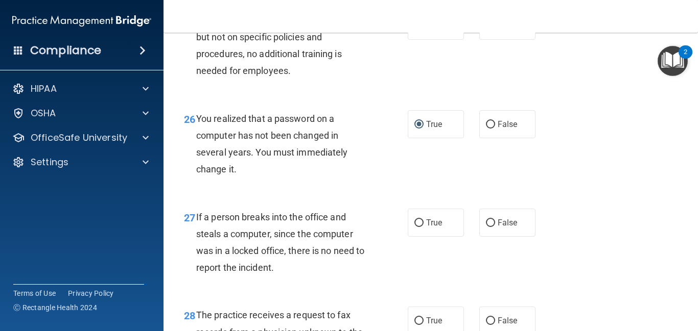
scroll to position [2478, 0]
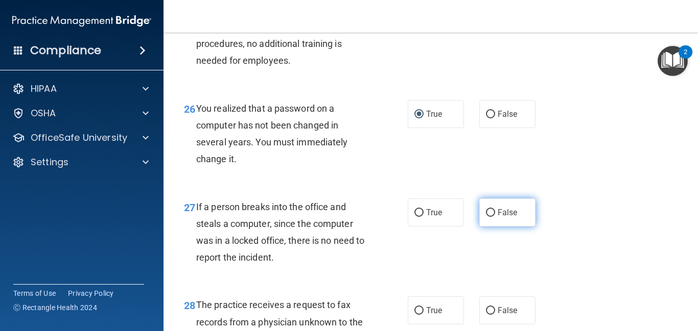
click at [492, 217] on input "False" at bounding box center [490, 213] width 9 height 8
radio input "true"
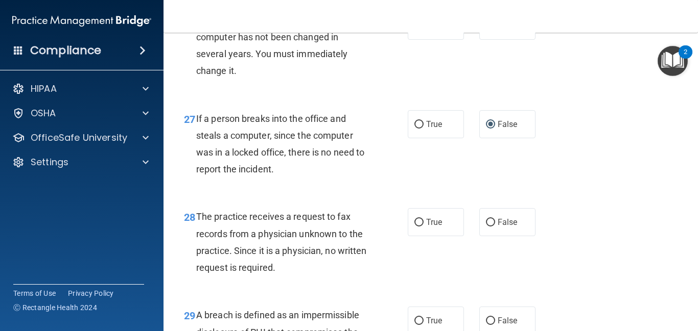
scroll to position [2571, 0]
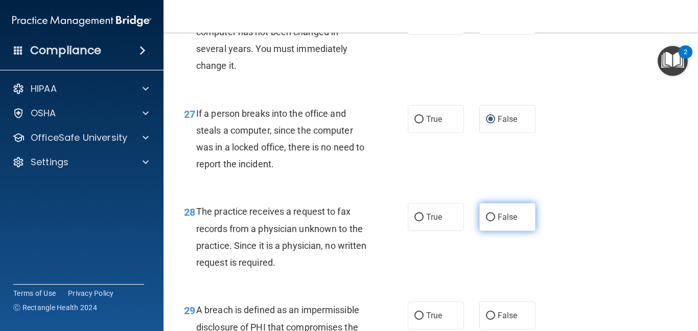
click at [493, 222] on input "False" at bounding box center [490, 218] width 9 height 8
radio input "true"
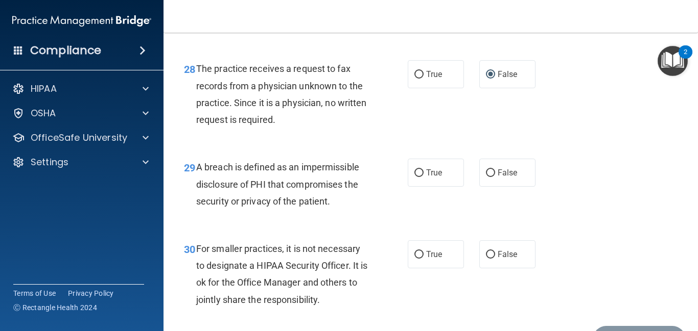
scroll to position [2719, 0]
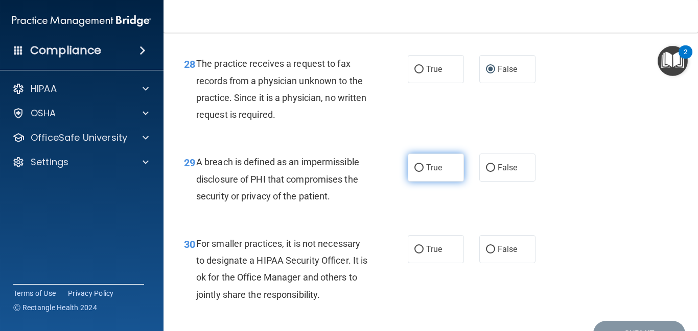
click at [419, 172] on input "True" at bounding box center [418, 168] width 9 height 8
radio input "true"
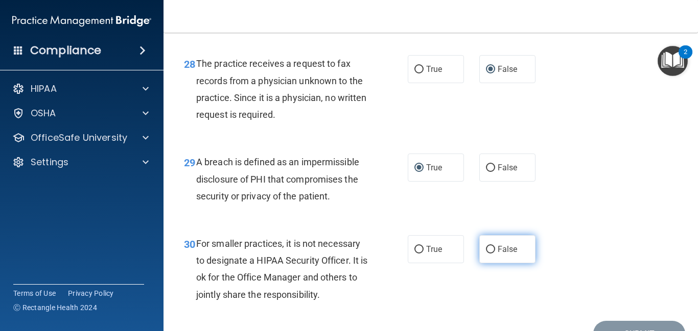
click at [491, 254] on input "False" at bounding box center [490, 250] width 9 height 8
radio input "true"
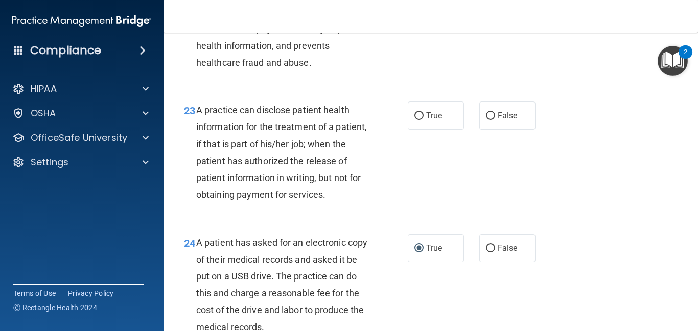
scroll to position [2118, 0]
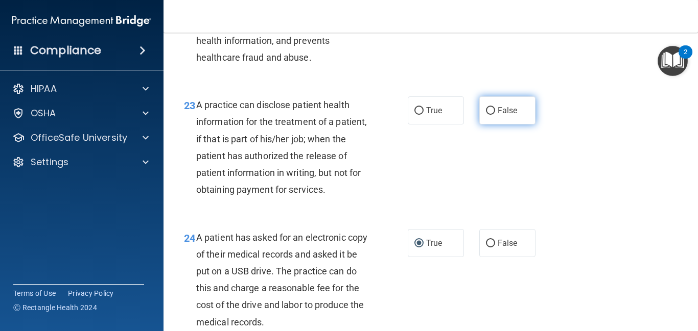
click at [489, 115] on input "False" at bounding box center [490, 111] width 9 height 8
radio input "true"
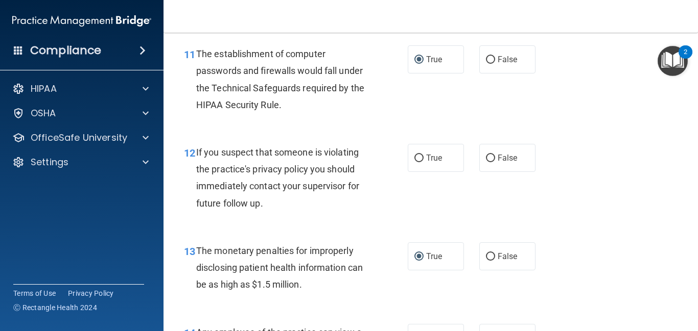
scroll to position [1015, 0]
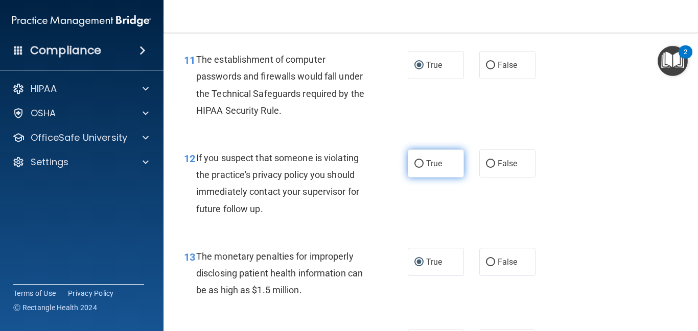
click at [421, 162] on input "True" at bounding box center [418, 164] width 9 height 8
radio input "true"
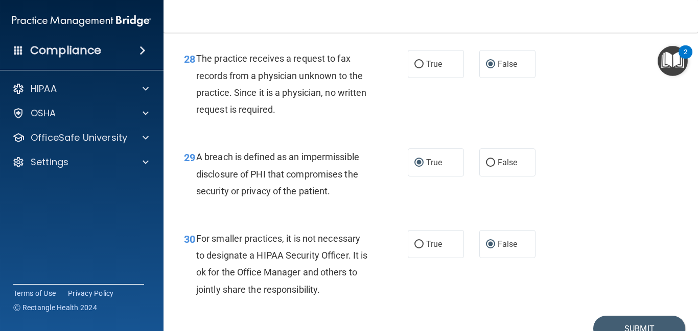
scroll to position [2793, 0]
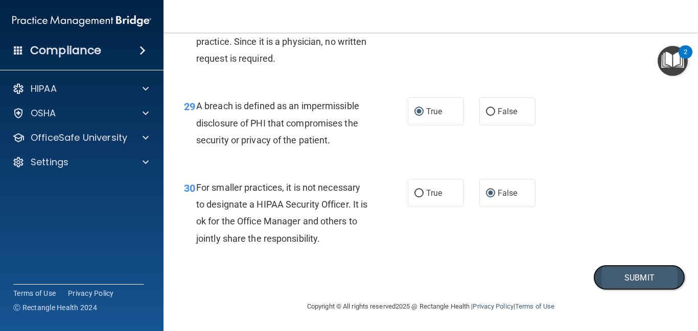
click at [635, 283] on button "Submit" at bounding box center [639, 278] width 92 height 26
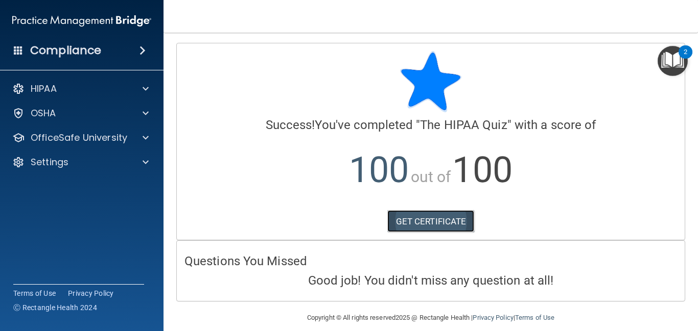
click at [441, 220] on link "GET CERTIFICATE" at bounding box center [430, 221] width 87 height 22
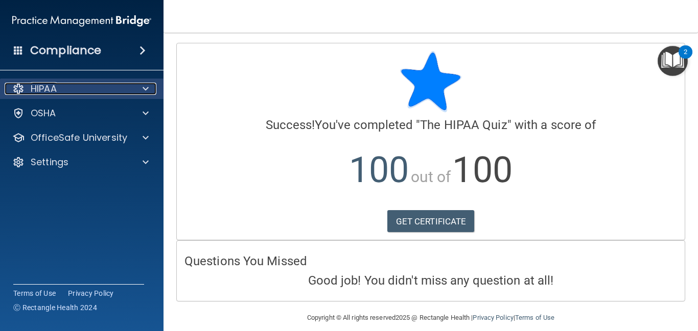
click at [100, 90] on div "HIPAA" at bounding box center [68, 89] width 127 height 12
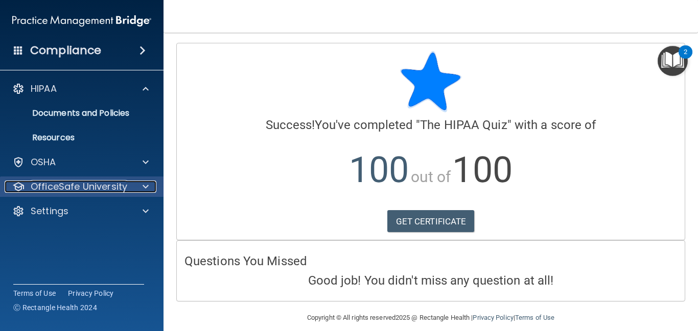
click at [103, 183] on p "OfficeSafe University" at bounding box center [79, 187] width 97 height 12
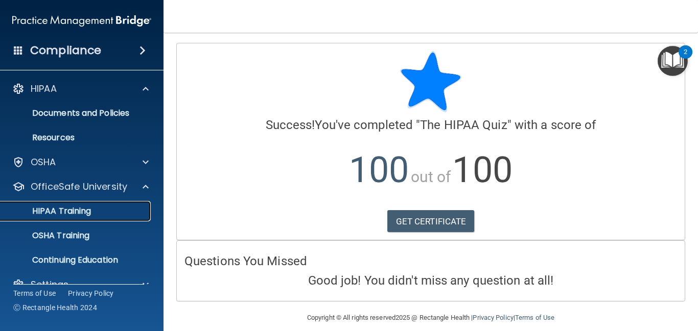
click at [77, 215] on p "HIPAA Training" at bounding box center [49, 211] width 84 height 10
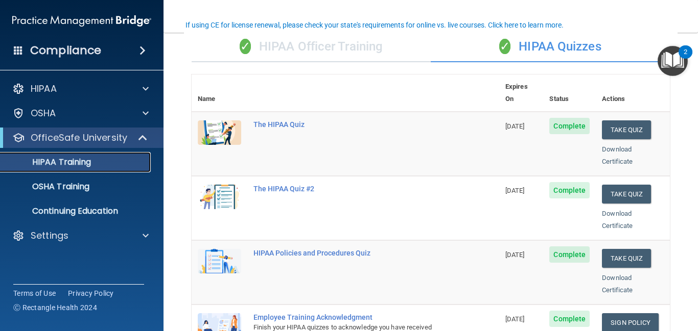
scroll to position [82, 0]
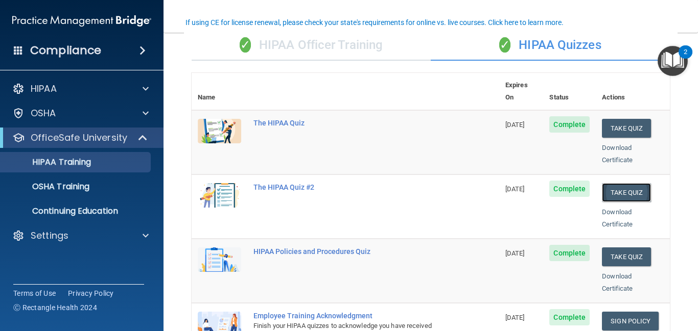
click at [632, 183] on button "Take Quiz" at bounding box center [626, 192] width 49 height 19
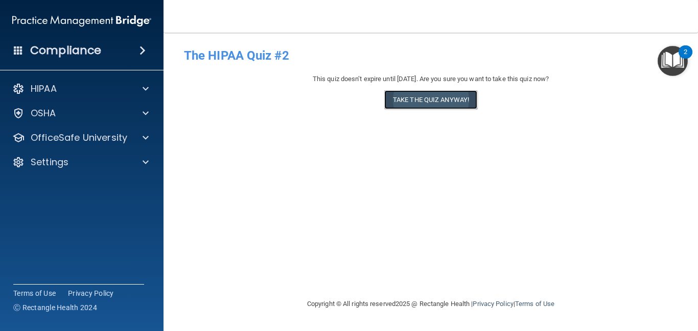
click at [427, 99] on button "Take the quiz anyway!" at bounding box center [430, 99] width 93 height 19
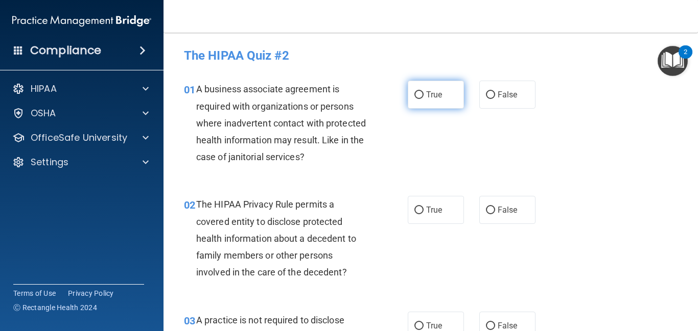
click at [419, 97] on input "True" at bounding box center [418, 95] width 9 height 8
radio input "true"
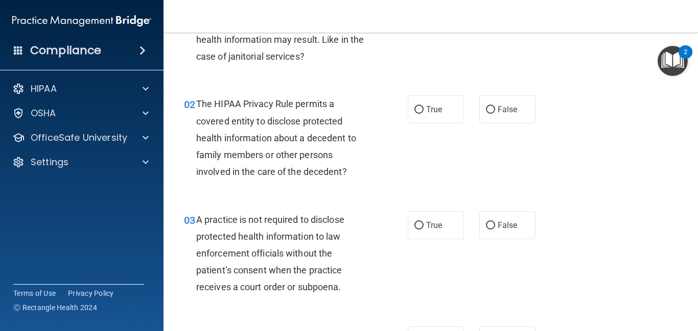
scroll to position [106, 0]
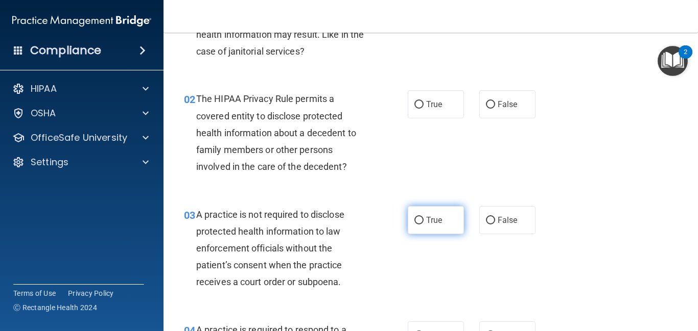
click at [418, 218] on input "True" at bounding box center [418, 221] width 9 height 8
radio input "true"
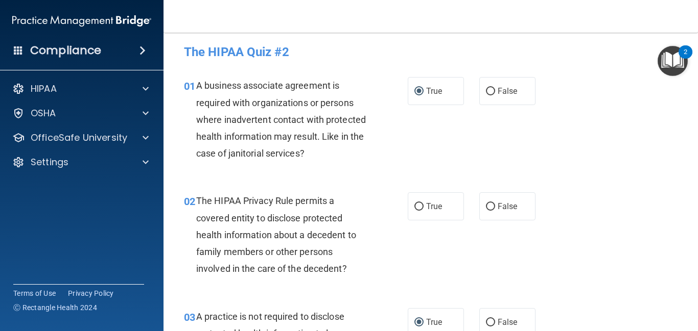
scroll to position [0, 0]
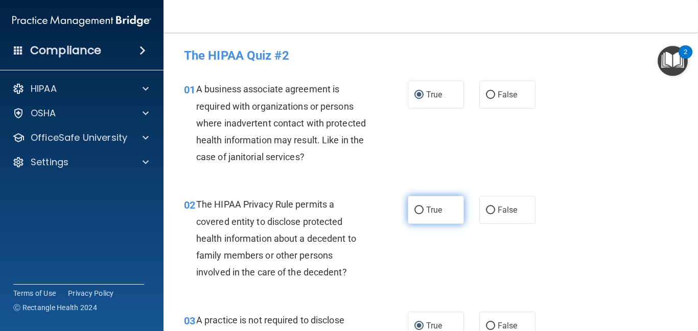
click at [420, 214] on input "True" at bounding box center [418, 211] width 9 height 8
radio input "true"
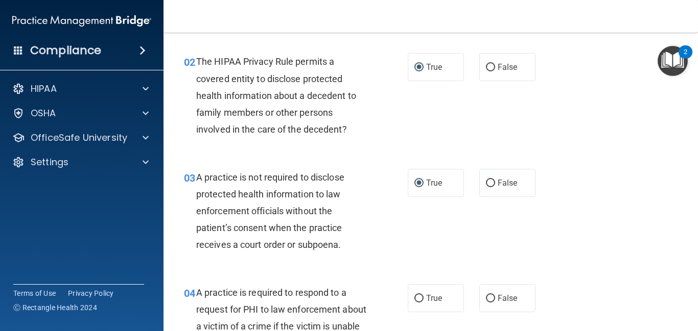
scroll to position [163, 0]
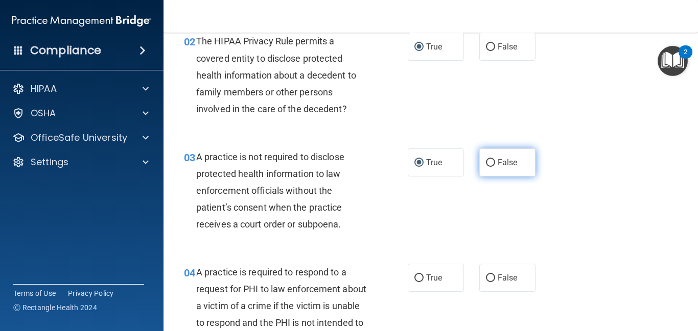
click at [490, 163] on input "False" at bounding box center [490, 163] width 9 height 8
radio input "true"
radio input "false"
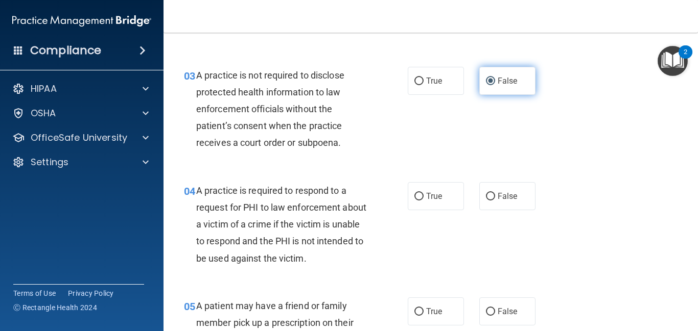
scroll to position [266, 0]
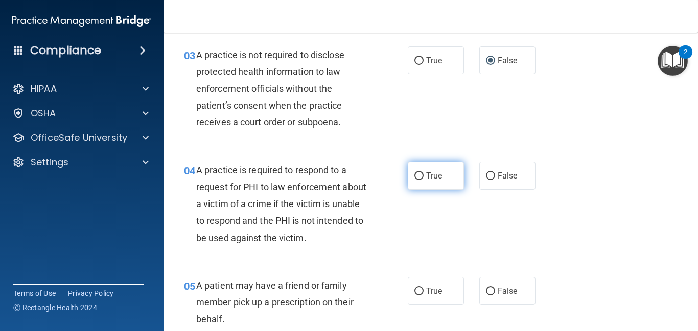
click at [418, 178] on input "True" at bounding box center [418, 177] width 9 height 8
radio input "true"
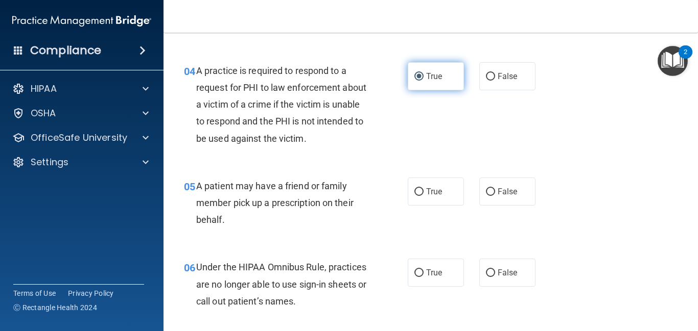
scroll to position [368, 0]
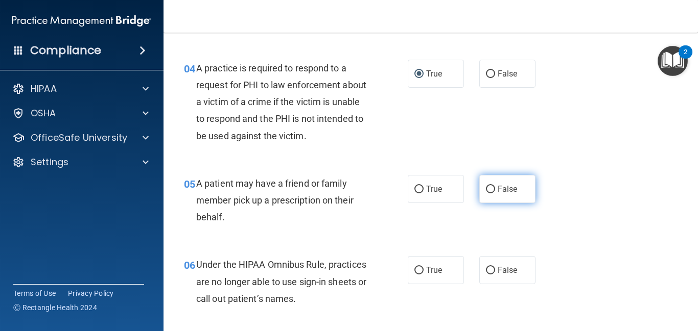
click at [493, 190] on input "False" at bounding box center [490, 190] width 9 height 8
radio input "true"
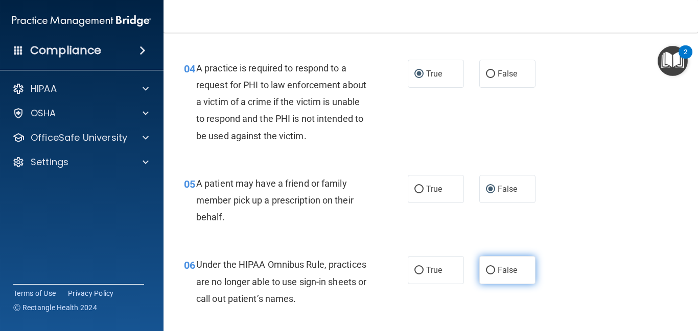
click at [487, 270] on input "False" at bounding box center [490, 271] width 9 height 8
radio input "true"
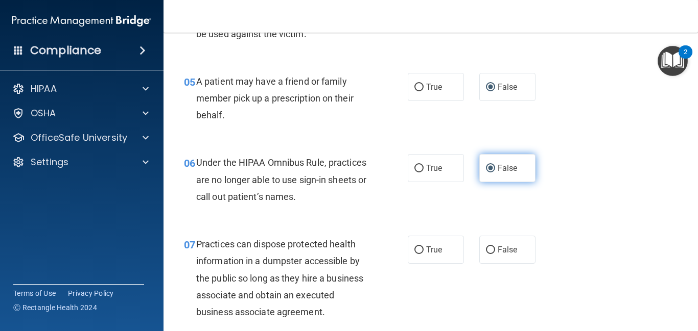
scroll to position [490, 0]
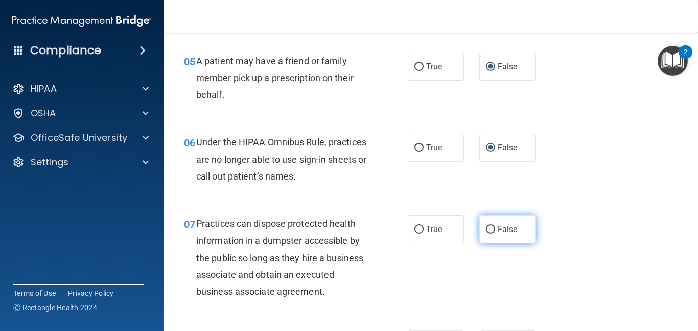
click at [489, 227] on input "False" at bounding box center [490, 230] width 9 height 8
radio input "true"
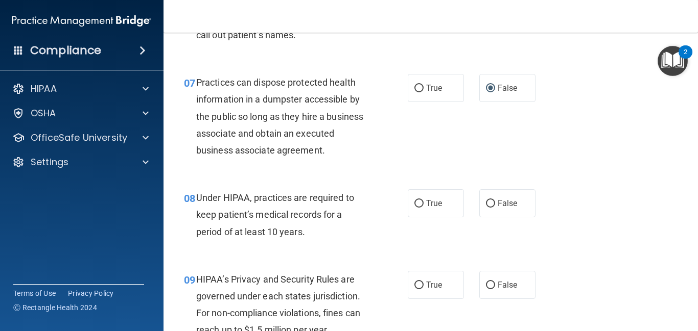
scroll to position [633, 0]
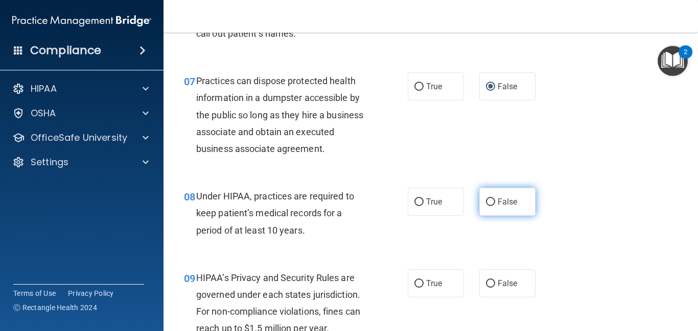
click at [494, 203] on input "False" at bounding box center [490, 203] width 9 height 8
radio input "true"
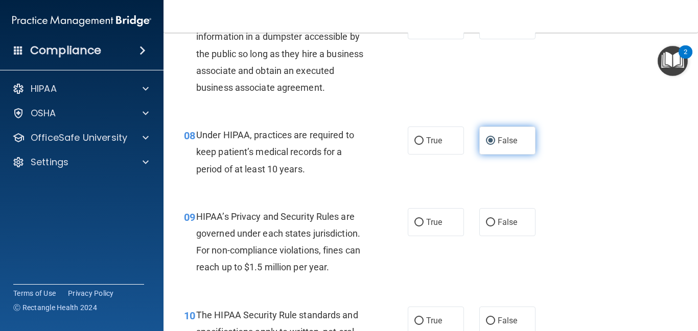
scroll to position [715, 0]
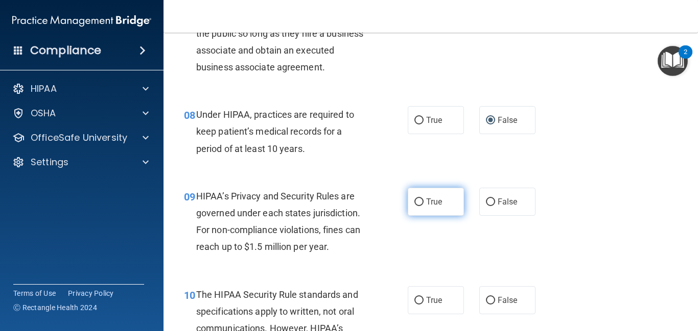
click at [422, 200] on input "True" at bounding box center [418, 203] width 9 height 8
radio input "true"
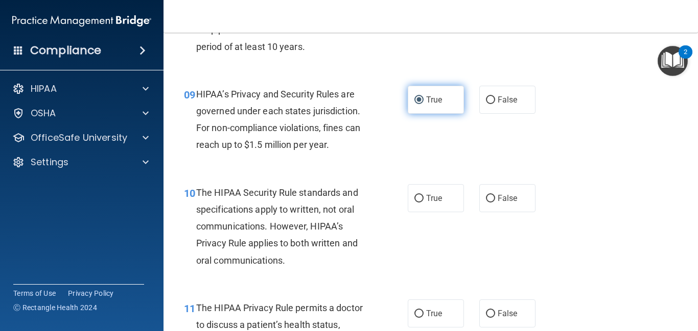
scroll to position [838, 0]
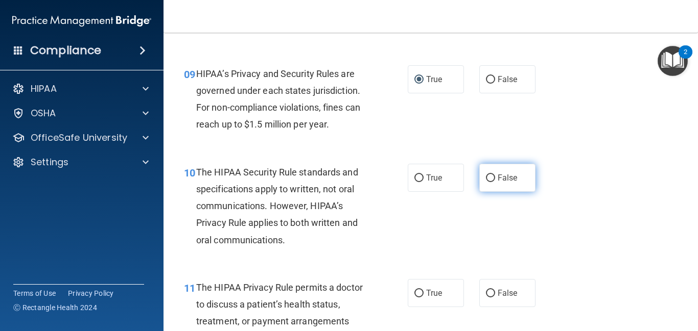
click at [489, 177] on input "False" at bounding box center [490, 179] width 9 height 8
radio input "true"
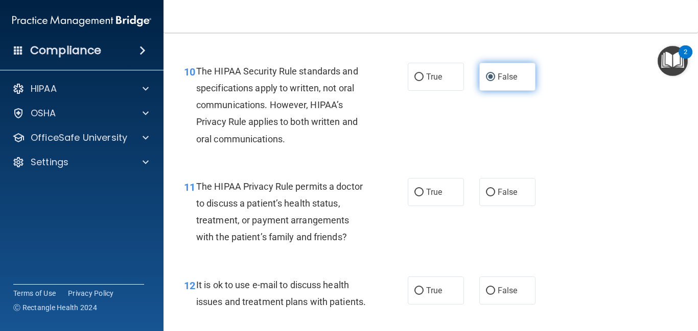
scroll to position [940, 0]
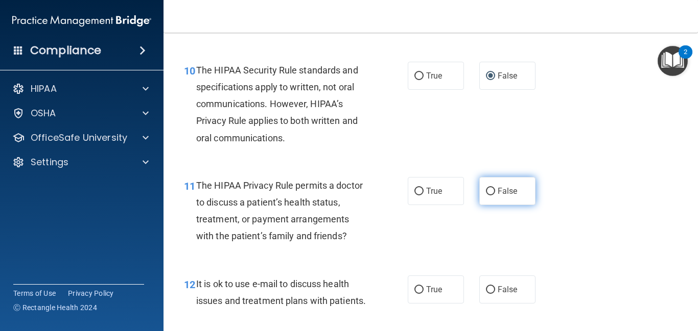
click at [490, 195] on input "False" at bounding box center [490, 192] width 9 height 8
radio input "true"
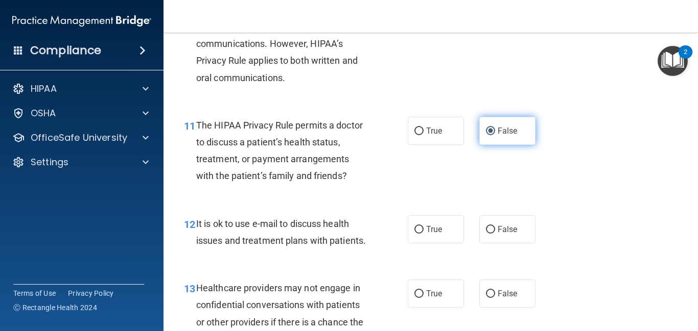
scroll to position [1001, 0]
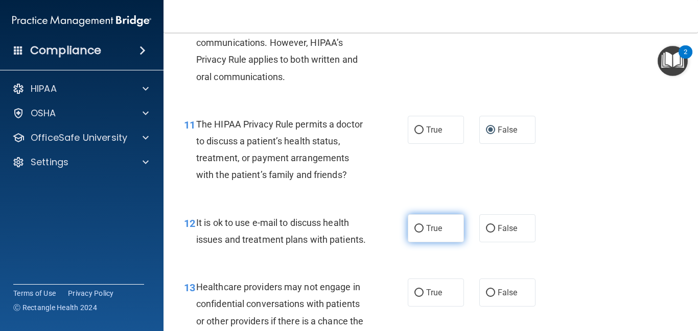
click at [419, 230] on input "True" at bounding box center [418, 229] width 9 height 8
radio input "true"
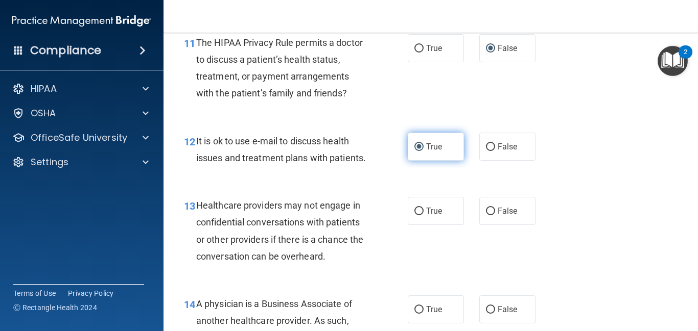
scroll to position [1103, 0]
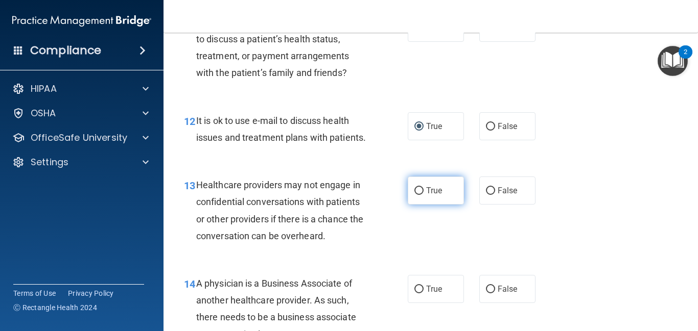
click at [422, 196] on label "True" at bounding box center [436, 191] width 56 height 28
click at [422, 195] on input "True" at bounding box center [418, 191] width 9 height 8
radio input "true"
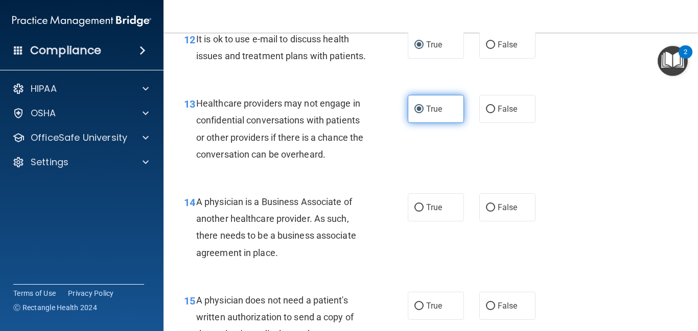
scroll to position [1205, 0]
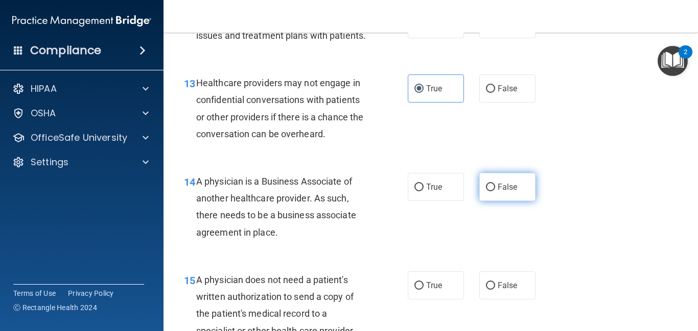
click at [492, 186] on input "False" at bounding box center [490, 188] width 9 height 8
radio input "true"
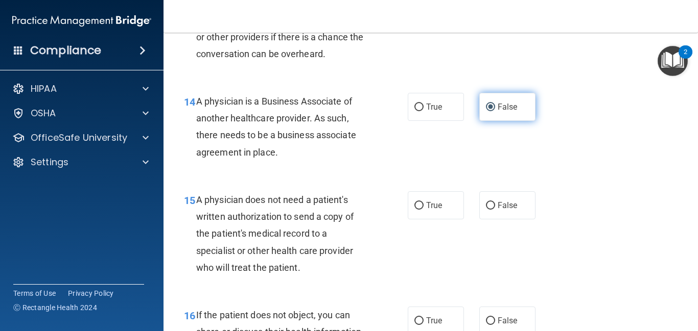
scroll to position [1287, 0]
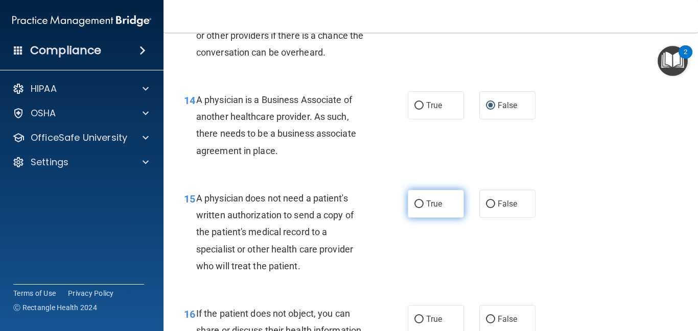
click at [415, 207] on input "True" at bounding box center [418, 205] width 9 height 8
radio input "true"
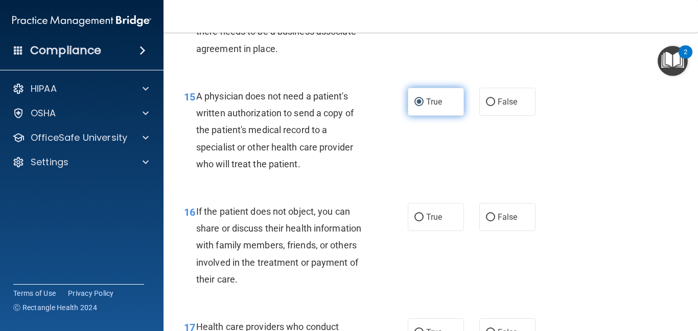
scroll to position [1410, 0]
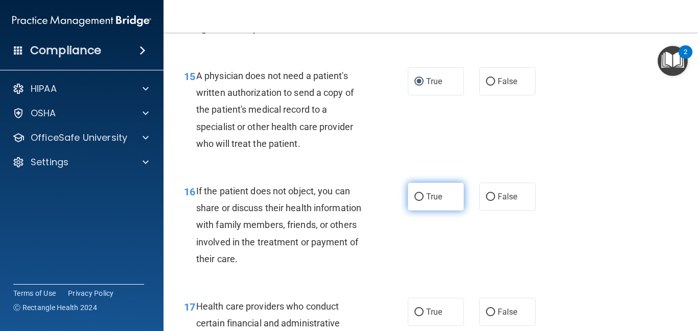
click at [417, 197] on input "True" at bounding box center [418, 198] width 9 height 8
radio input "true"
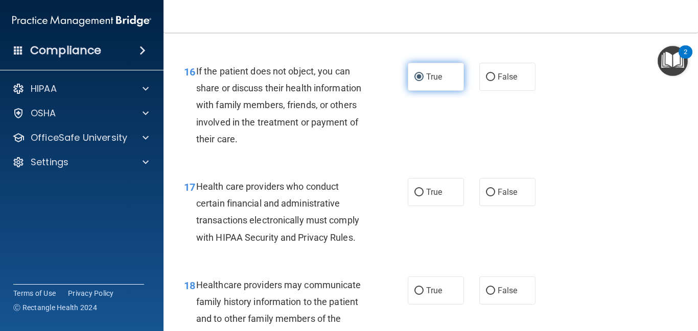
scroll to position [1532, 0]
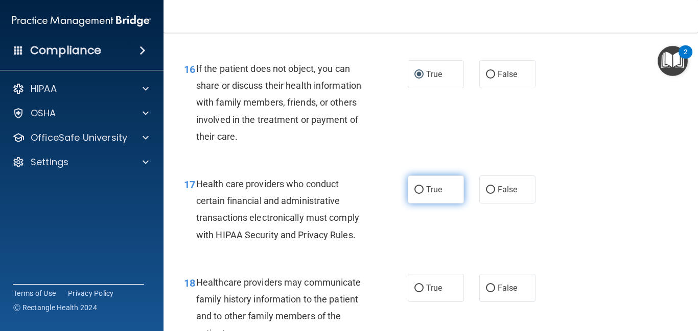
click at [417, 192] on input "True" at bounding box center [418, 190] width 9 height 8
radio input "true"
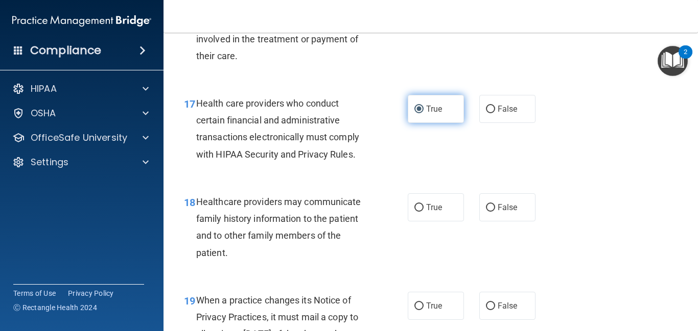
scroll to position [1614, 0]
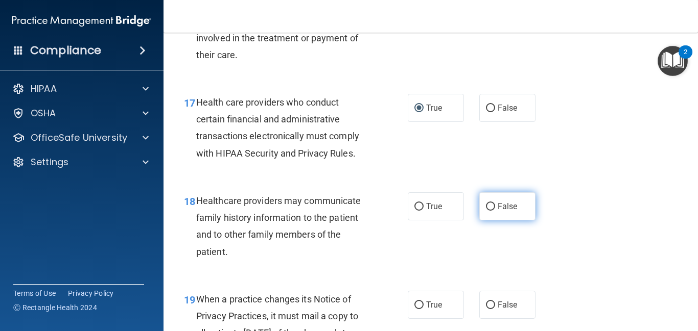
click at [488, 207] on input "False" at bounding box center [490, 207] width 9 height 8
radio input "true"
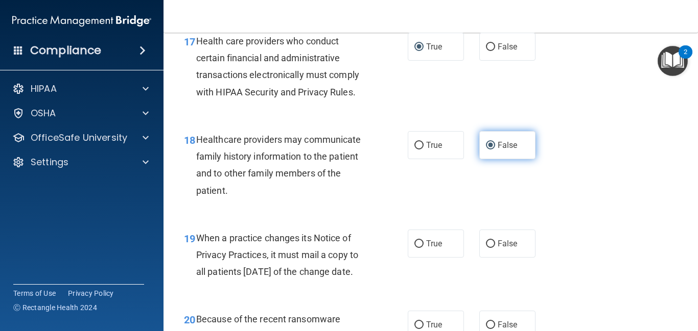
scroll to position [1696, 0]
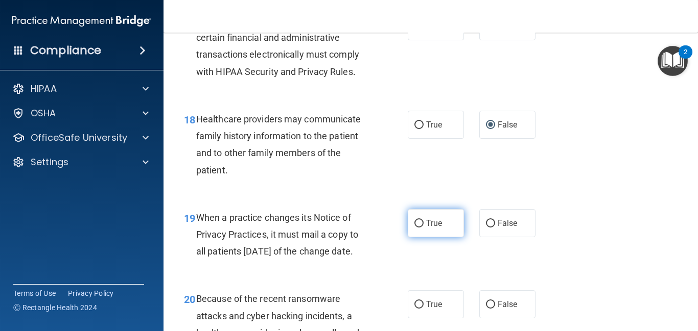
click at [423, 225] on input "True" at bounding box center [418, 224] width 9 height 8
radio input "true"
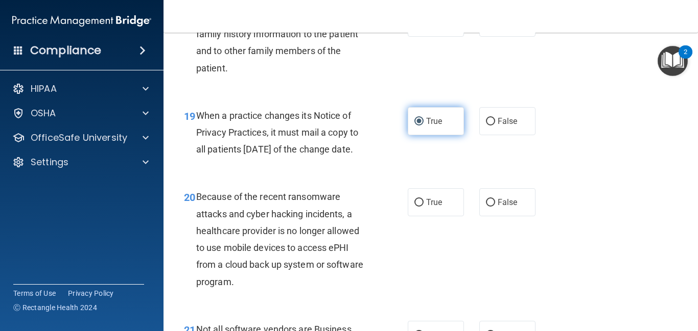
scroll to position [1818, 0]
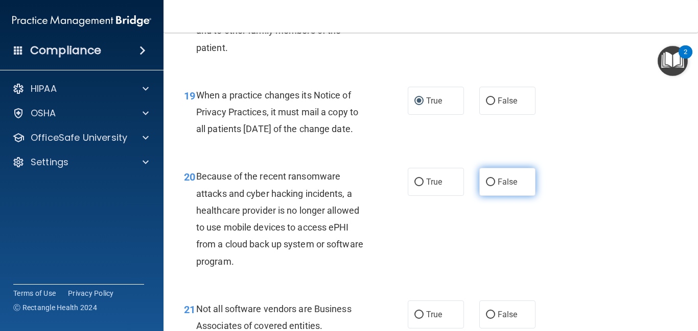
click at [496, 196] on label "False" at bounding box center [507, 182] width 56 height 28
click at [495, 186] on input "False" at bounding box center [490, 183] width 9 height 8
radio input "true"
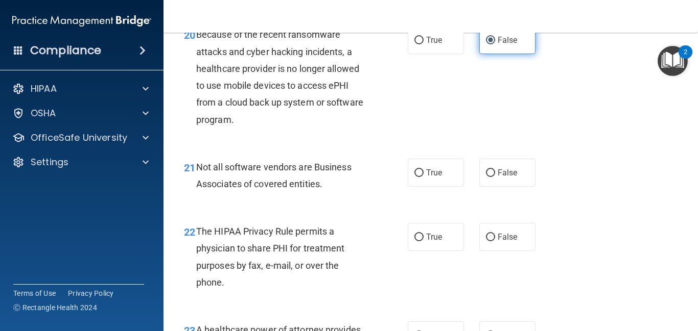
scroll to position [1961, 0]
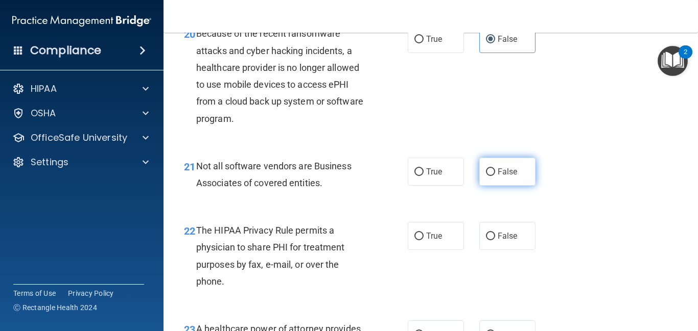
click at [492, 186] on label "False" at bounding box center [507, 172] width 56 height 28
click at [492, 176] on input "False" at bounding box center [490, 173] width 9 height 8
radio input "true"
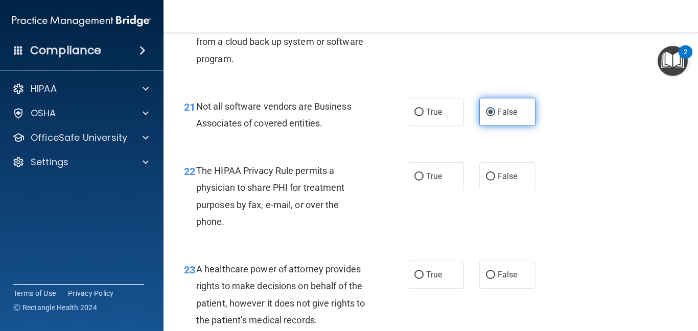
scroll to position [2023, 0]
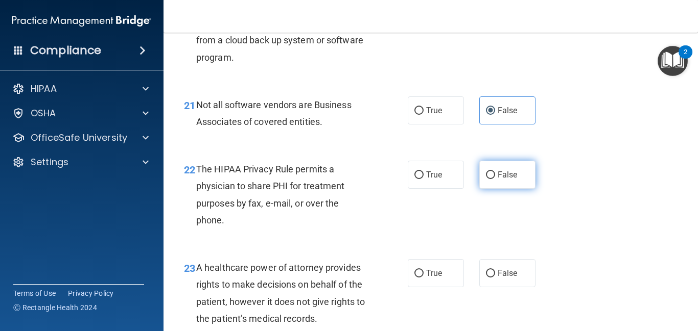
click at [495, 189] on label "False" at bounding box center [507, 175] width 56 height 28
click at [495, 179] on input "False" at bounding box center [490, 176] width 9 height 8
radio input "true"
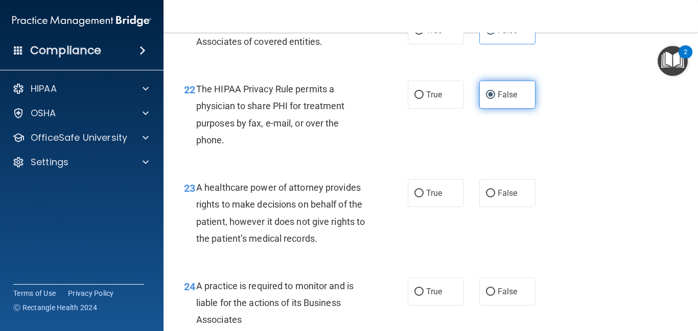
scroll to position [2104, 0]
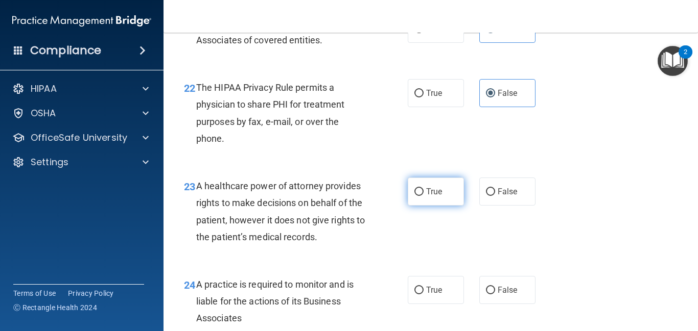
click at [423, 206] on label "True" at bounding box center [436, 192] width 56 height 28
click at [423, 196] on input "True" at bounding box center [418, 192] width 9 height 8
radio input "true"
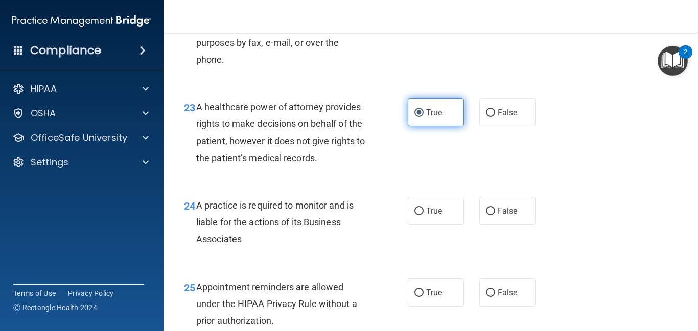
scroll to position [2186, 0]
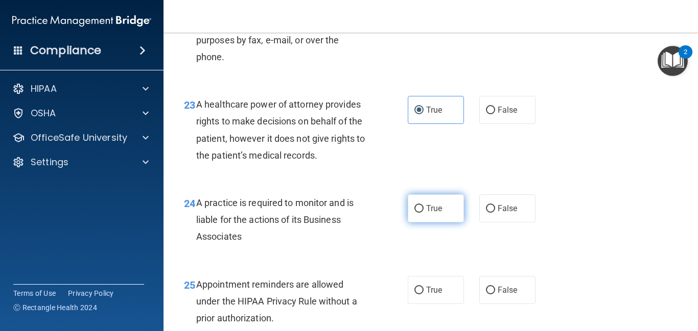
click at [419, 213] on input "True" at bounding box center [418, 209] width 9 height 8
radio input "true"
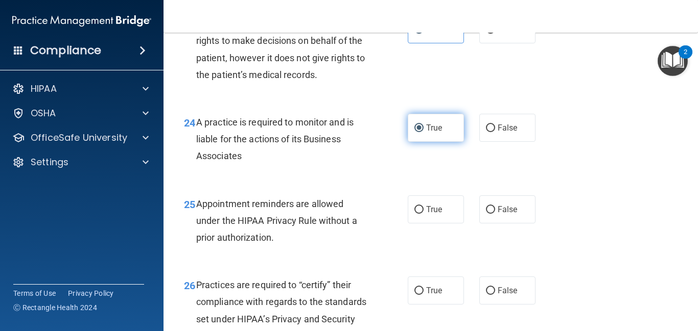
scroll to position [2268, 0]
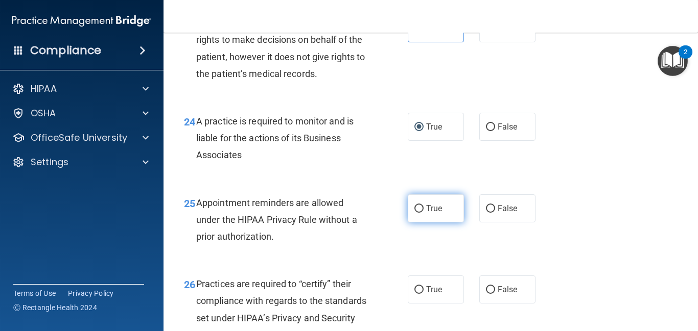
click at [414, 213] on input "True" at bounding box center [418, 209] width 9 height 8
radio input "true"
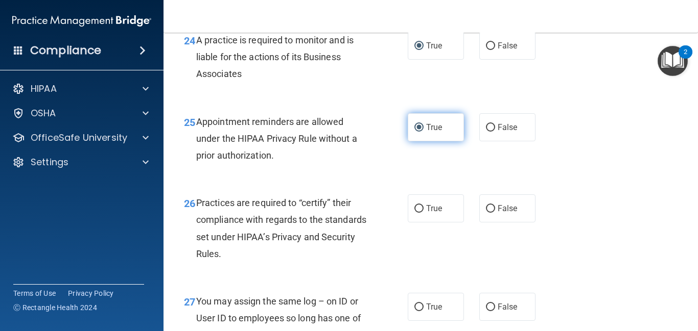
scroll to position [2350, 0]
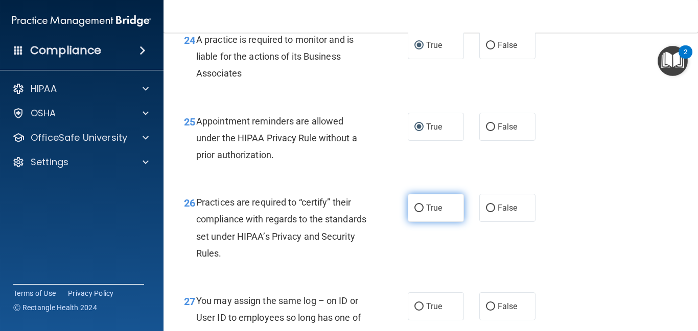
click at [420, 212] on input "True" at bounding box center [418, 209] width 9 height 8
radio input "true"
click at [420, 212] on input "True" at bounding box center [418, 209] width 9 height 8
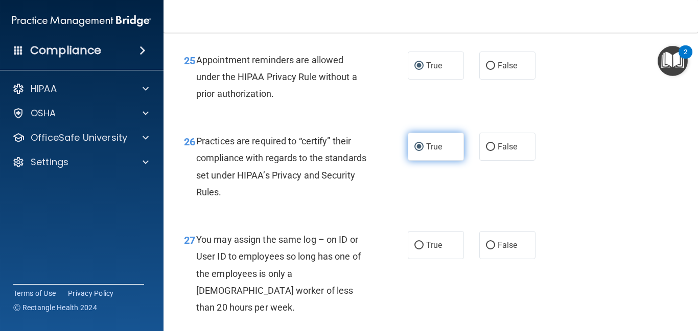
scroll to position [2431, 0]
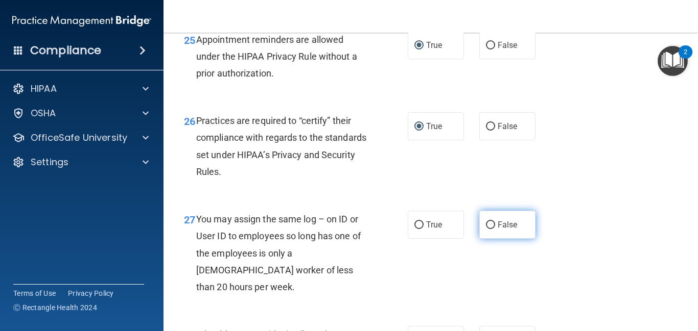
click at [488, 236] on label "False" at bounding box center [507, 225] width 56 height 28
click at [488, 229] on input "False" at bounding box center [490, 226] width 9 height 8
radio input "true"
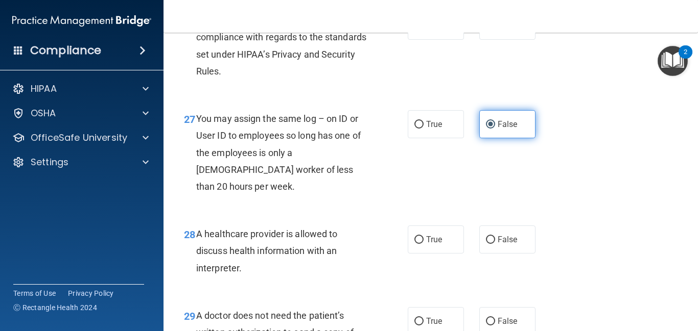
scroll to position [2533, 0]
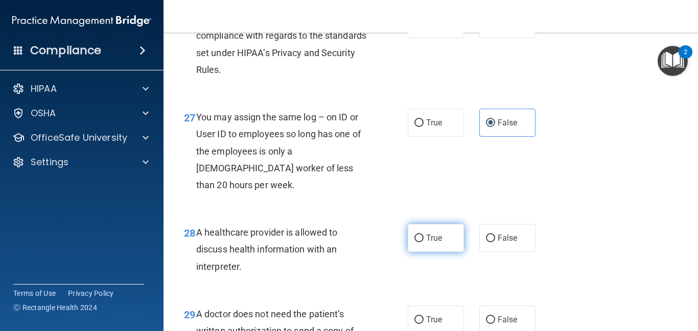
click at [430, 239] on span "True" at bounding box center [434, 238] width 16 height 10
click at [423, 239] on input "True" at bounding box center [418, 239] width 9 height 8
radio input "true"
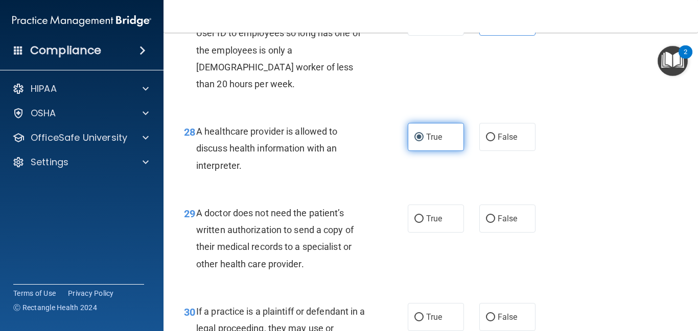
scroll to position [2636, 0]
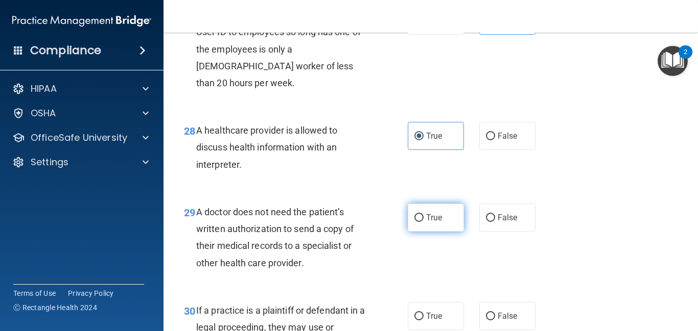
click at [424, 223] on label "True" at bounding box center [436, 218] width 56 height 28
click at [423, 222] on input "True" at bounding box center [418, 219] width 9 height 8
radio input "true"
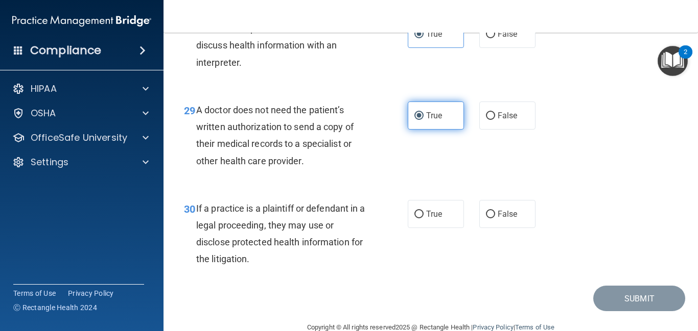
scroll to position [2758, 0]
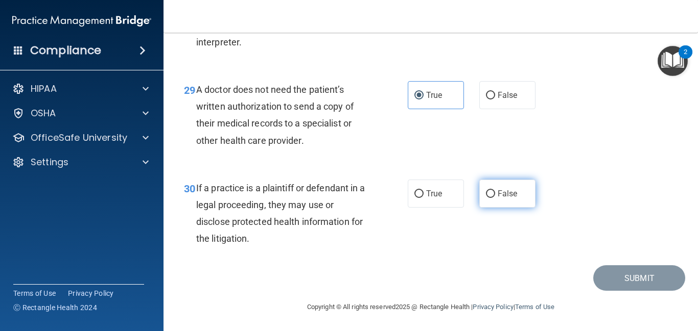
click at [490, 192] on input "False" at bounding box center [490, 195] width 9 height 8
radio input "true"
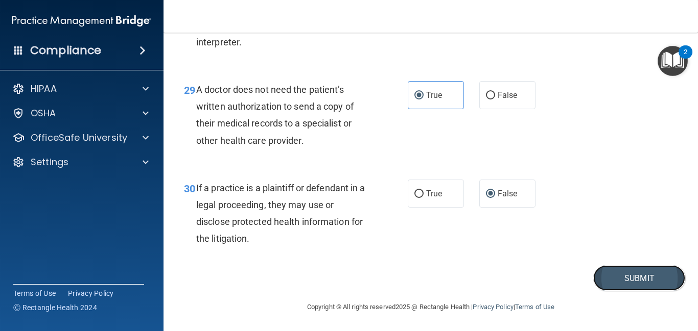
click at [632, 281] on button "Submit" at bounding box center [639, 279] width 92 height 26
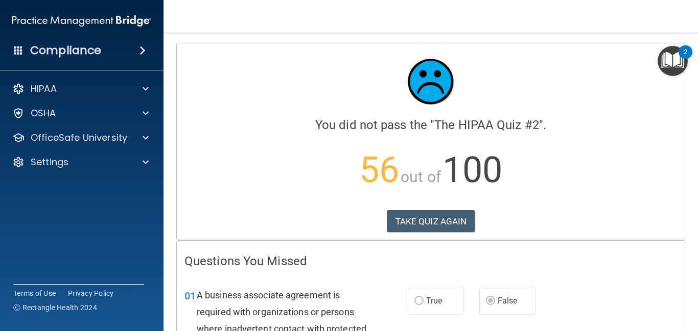
click at [632, 281] on div "01 A business associate agreement is required with organizations or persons whe…" at bounding box center [431, 331] width 508 height 115
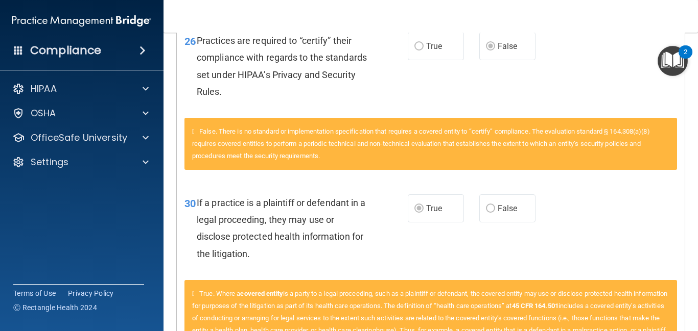
scroll to position [1977, 0]
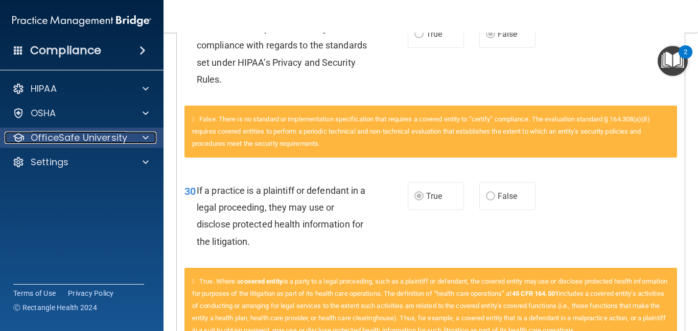
click at [145, 137] on span at bounding box center [146, 138] width 6 height 12
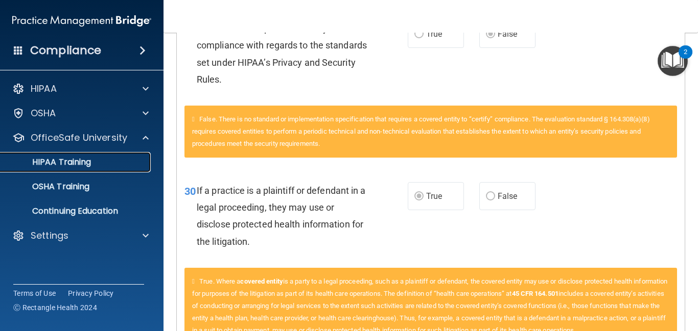
click at [83, 160] on p "HIPAA Training" at bounding box center [49, 162] width 84 height 10
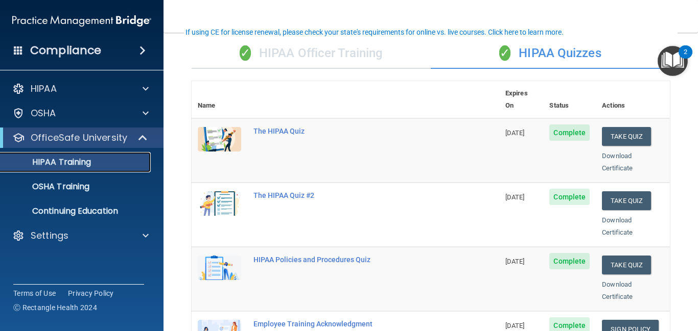
scroll to position [72, 0]
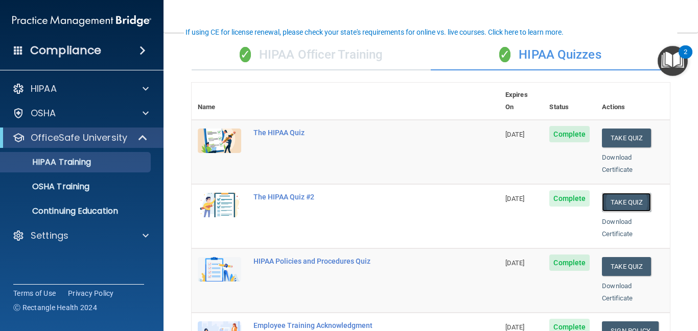
click at [613, 193] on button "Take Quiz" at bounding box center [626, 202] width 49 height 19
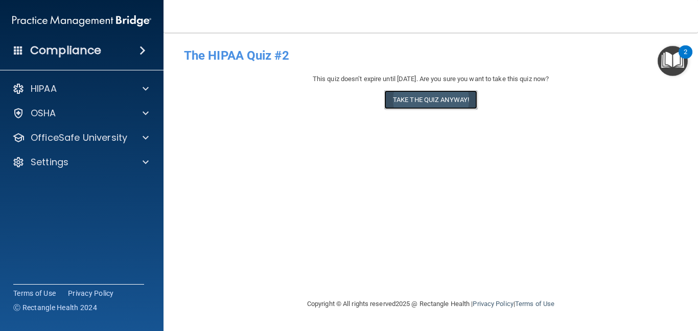
click at [430, 103] on button "Take the quiz anyway!" at bounding box center [430, 99] width 93 height 19
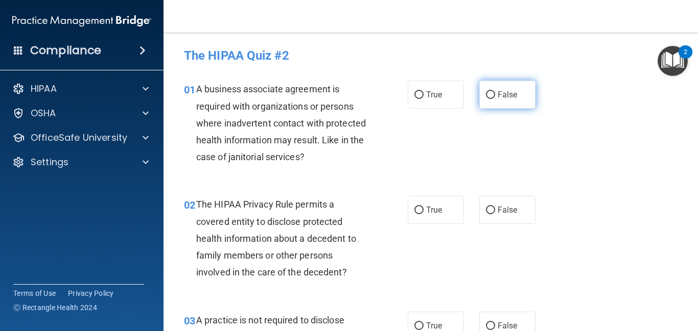
click at [490, 97] on input "False" at bounding box center [490, 95] width 9 height 8
radio input "true"
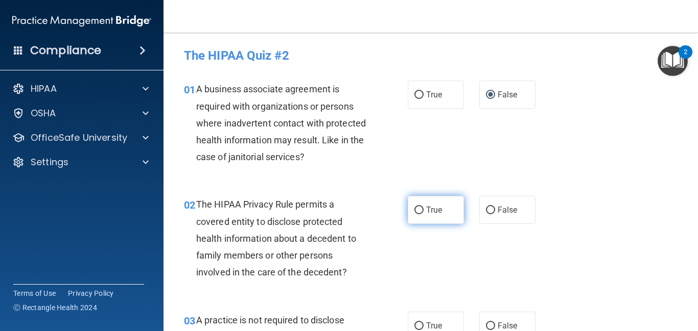
click at [417, 209] on input "True" at bounding box center [418, 211] width 9 height 8
radio input "true"
click at [489, 326] on input "False" at bounding box center [490, 327] width 9 height 8
radio input "true"
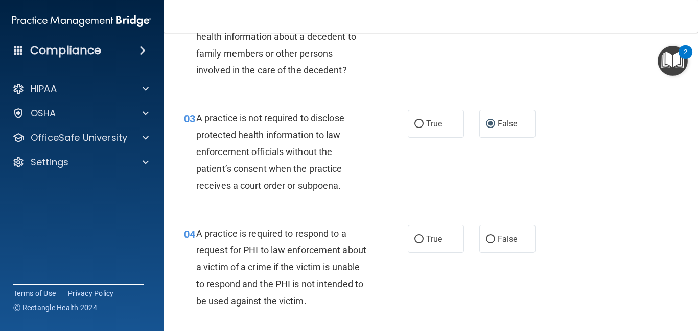
scroll to position [204, 0]
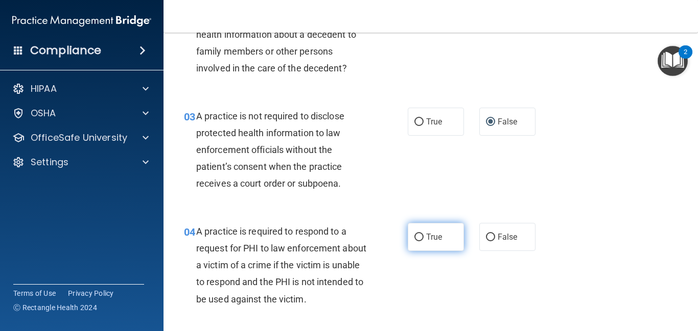
click at [423, 239] on label "True" at bounding box center [436, 237] width 56 height 28
click at [423, 239] on input "True" at bounding box center [418, 238] width 9 height 8
radio input "true"
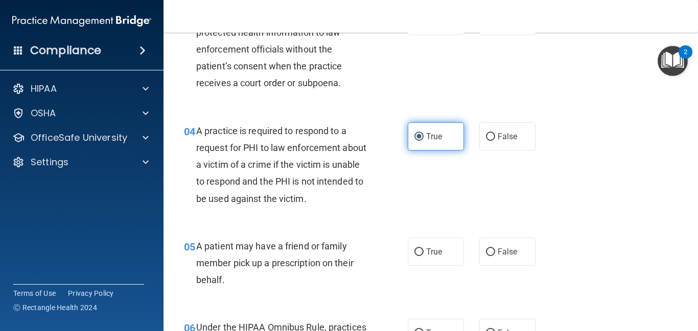
scroll to position [306, 0]
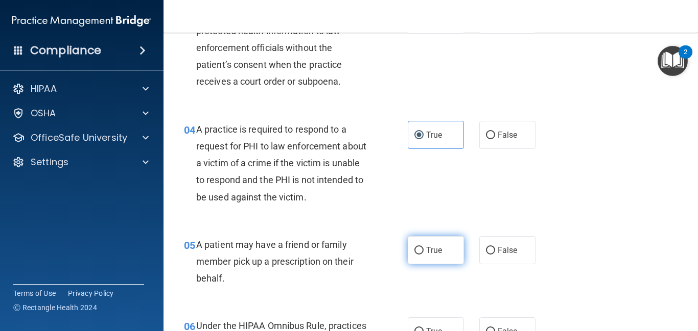
click at [418, 253] on input "True" at bounding box center [418, 251] width 9 height 8
radio input "true"
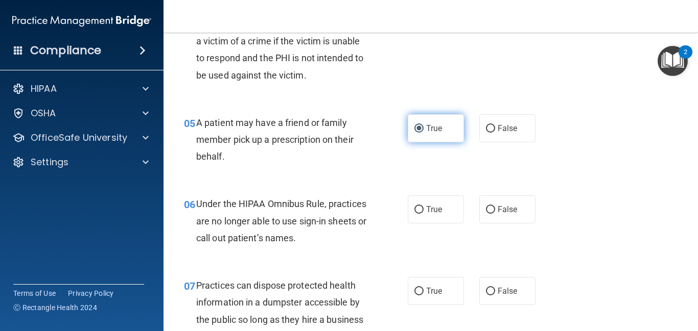
scroll to position [429, 0]
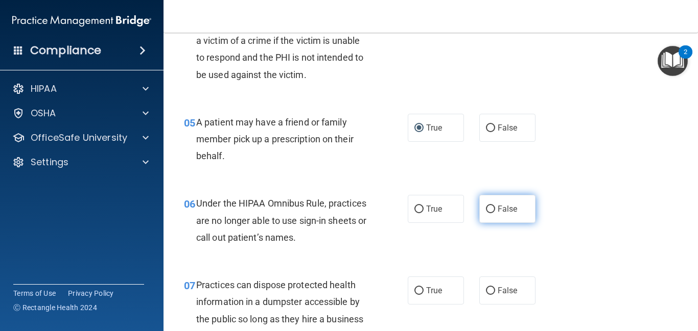
click at [491, 212] on input "False" at bounding box center [490, 210] width 9 height 8
radio input "true"
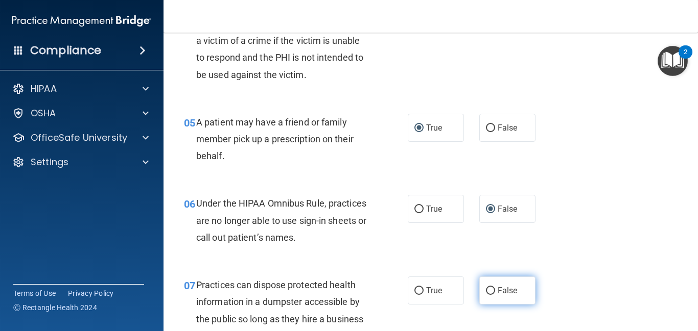
click at [492, 294] on input "False" at bounding box center [490, 292] width 9 height 8
radio input "true"
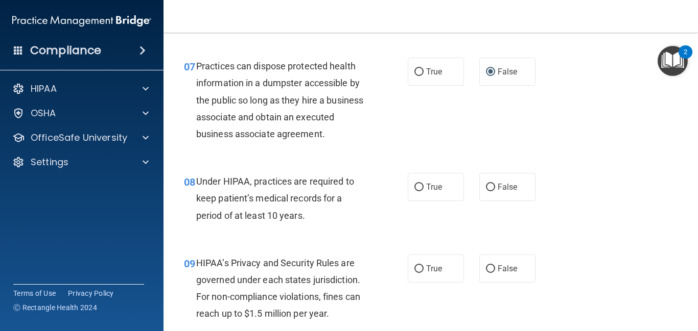
scroll to position [647, 0]
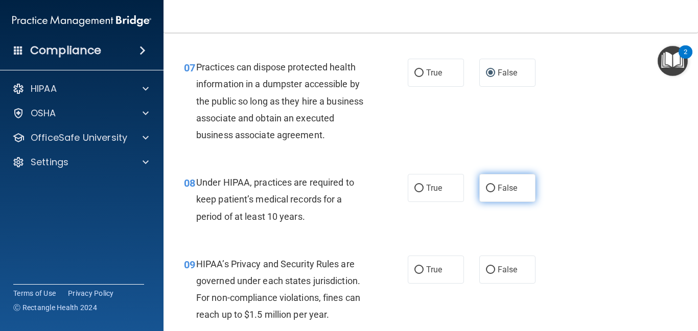
click at [488, 188] on input "False" at bounding box center [490, 189] width 9 height 8
radio input "true"
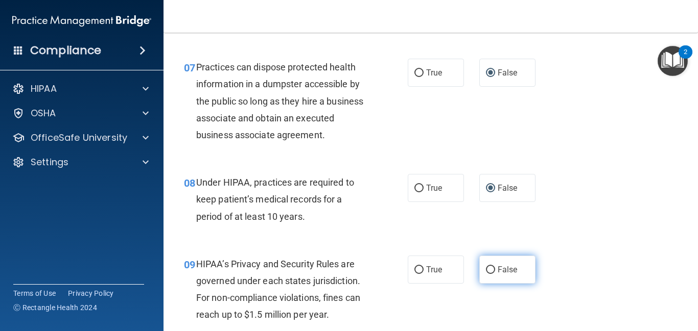
click at [491, 269] on input "False" at bounding box center [490, 271] width 9 height 8
radio input "true"
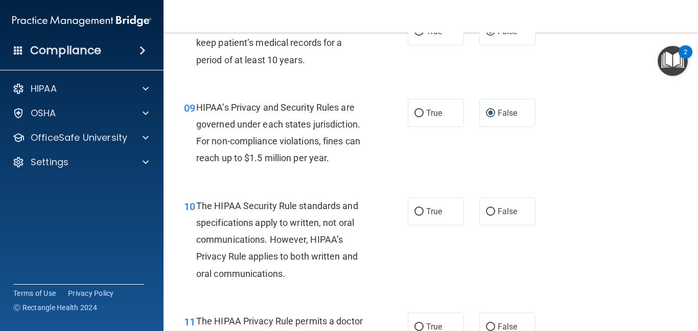
scroll to position [815, 0]
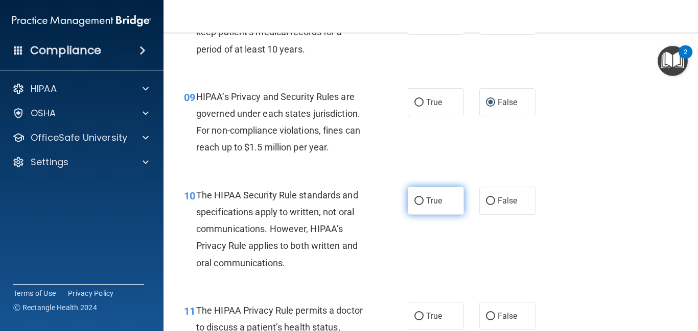
click at [420, 200] on input "True" at bounding box center [418, 202] width 9 height 8
radio input "true"
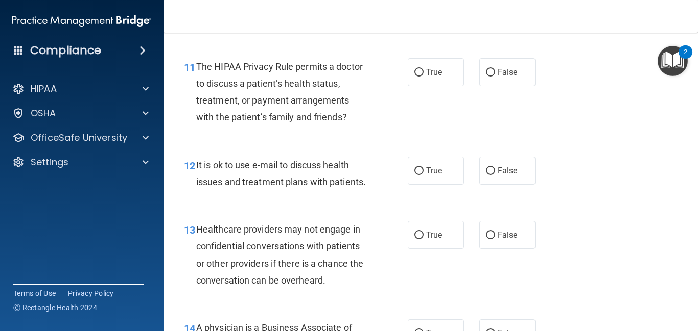
scroll to position [1060, 0]
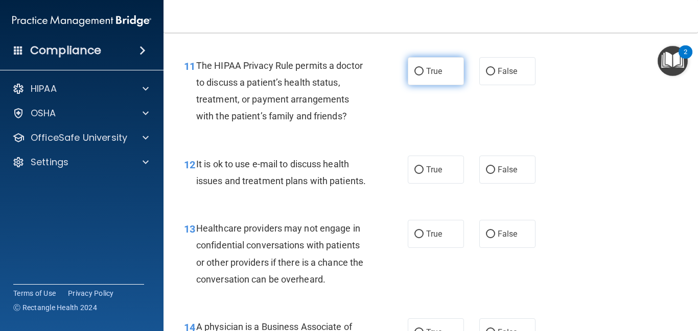
click at [418, 76] on label "True" at bounding box center [436, 71] width 56 height 28
click at [418, 76] on input "True" at bounding box center [418, 72] width 9 height 8
radio input "true"
click at [414, 167] on input "True" at bounding box center [418, 171] width 9 height 8
radio input "true"
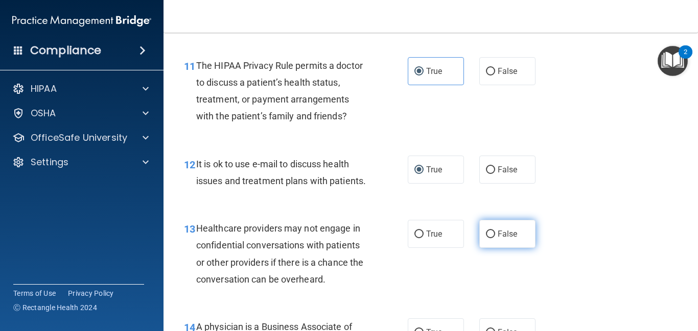
click at [489, 235] on input "False" at bounding box center [490, 235] width 9 height 8
radio input "true"
click at [691, 143] on main "- The HIPAA Quiz #2 This quiz doesn’t expire until 01/01/2026. Are you sure you…" at bounding box center [430, 182] width 534 height 299
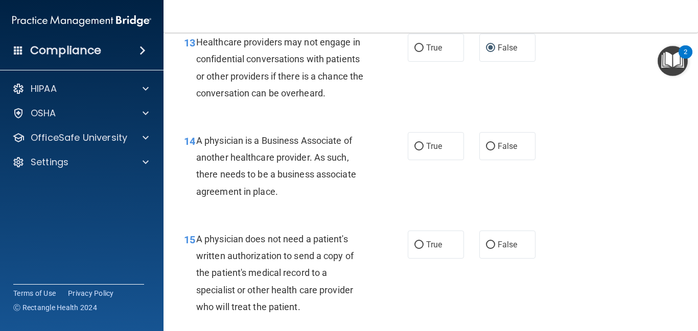
scroll to position [1251, 0]
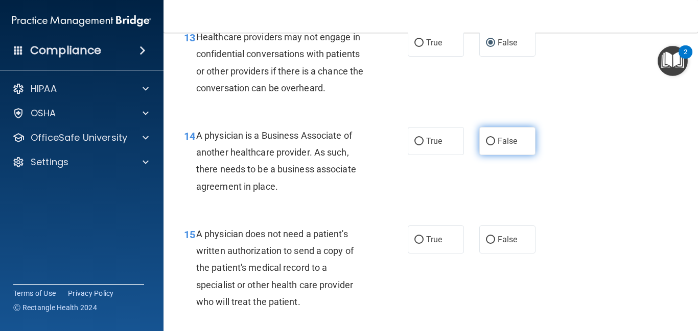
click at [489, 141] on input "False" at bounding box center [490, 142] width 9 height 8
radio input "true"
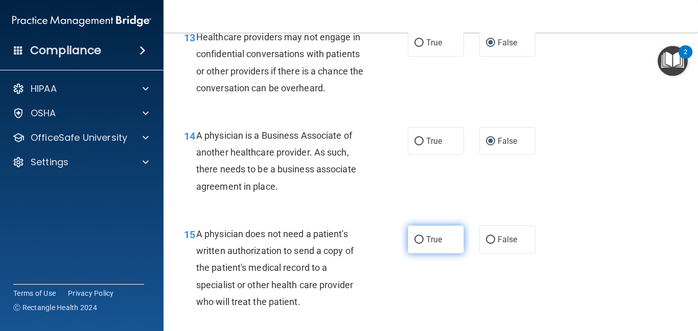
click at [414, 236] on input "True" at bounding box center [418, 240] width 9 height 8
radio input "true"
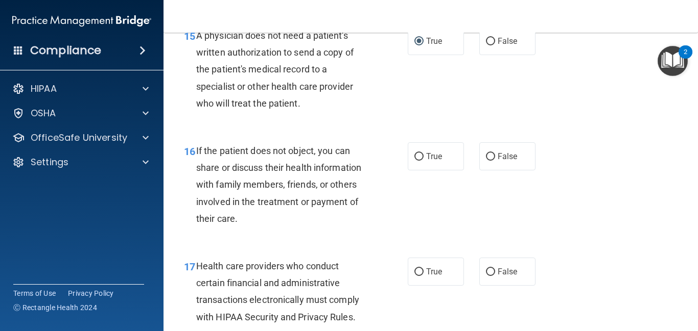
scroll to position [1455, 0]
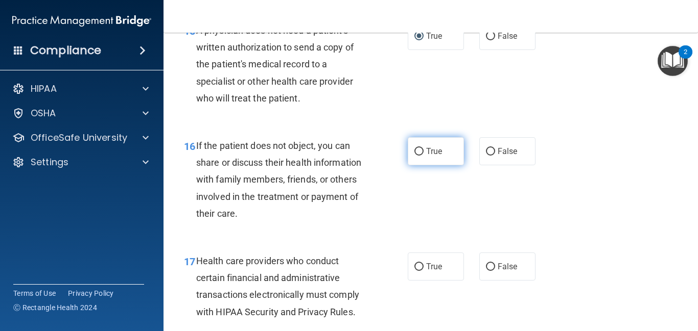
click at [420, 152] on input "True" at bounding box center [418, 152] width 9 height 8
radio input "true"
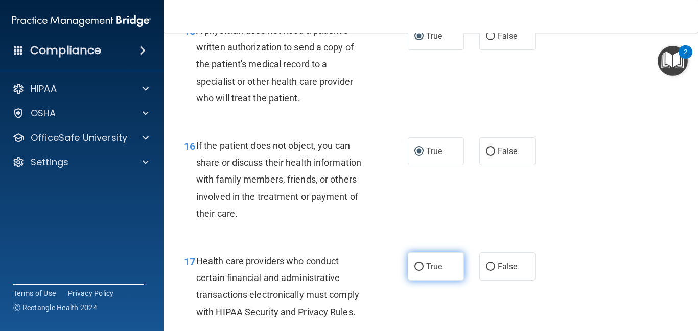
click at [418, 265] on input "True" at bounding box center [418, 268] width 9 height 8
radio input "true"
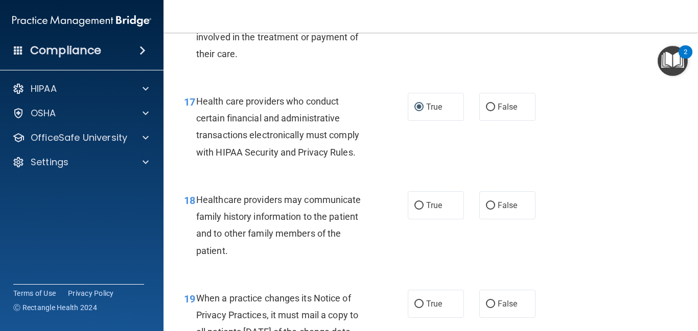
scroll to position [1631, 0]
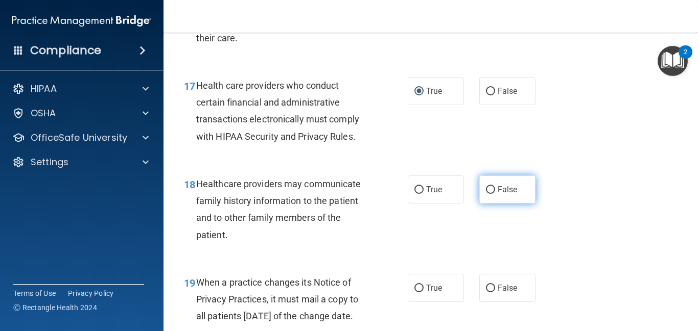
click at [489, 192] on input "False" at bounding box center [490, 190] width 9 height 8
radio input "true"
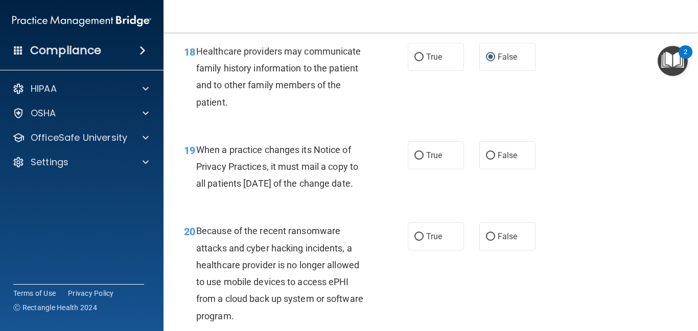
scroll to position [1774, 0]
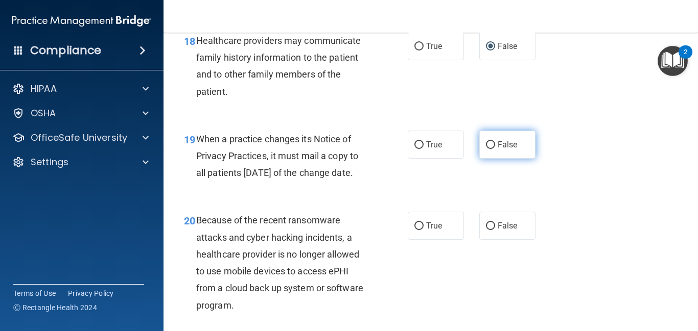
click at [493, 148] on input "False" at bounding box center [490, 145] width 9 height 8
radio input "true"
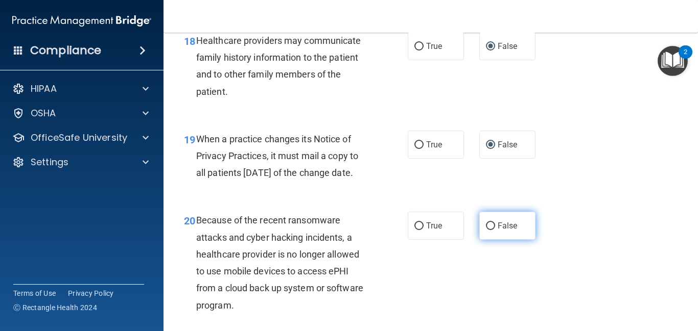
click at [490, 240] on label "False" at bounding box center [507, 226] width 56 height 28
click at [490, 230] on input "False" at bounding box center [490, 227] width 9 height 8
radio input "true"
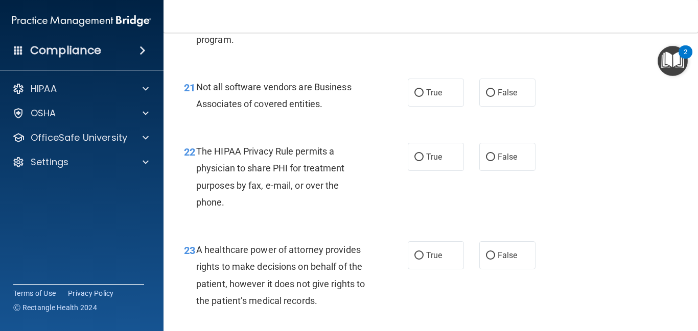
scroll to position [2093, 0]
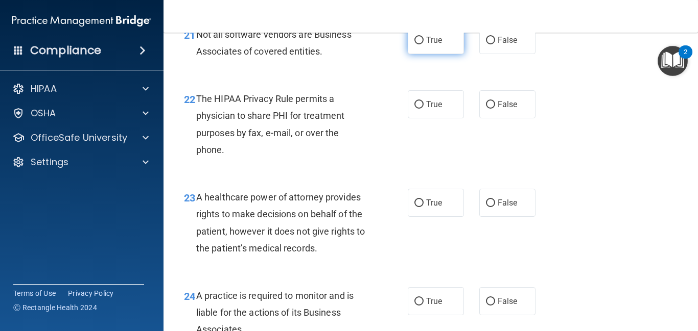
click at [415, 44] on input "True" at bounding box center [418, 41] width 9 height 8
radio input "true"
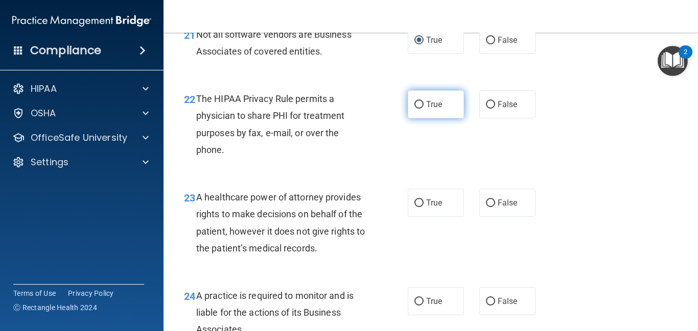
click at [422, 116] on label "True" at bounding box center [436, 104] width 56 height 28
click at [422, 109] on input "True" at bounding box center [418, 105] width 9 height 8
radio input "true"
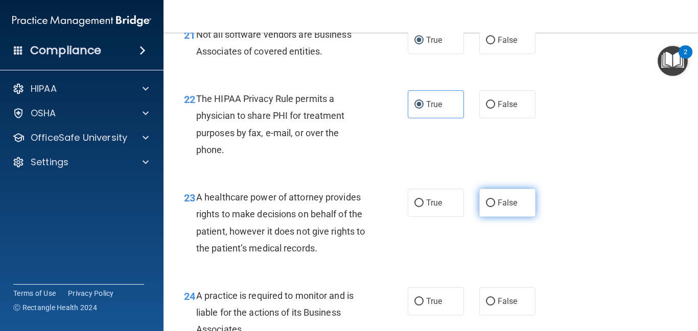
click at [489, 207] on input "False" at bounding box center [490, 204] width 9 height 8
radio input "true"
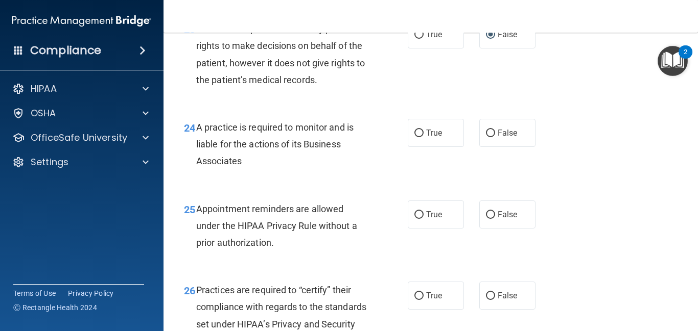
scroll to position [2293, 0]
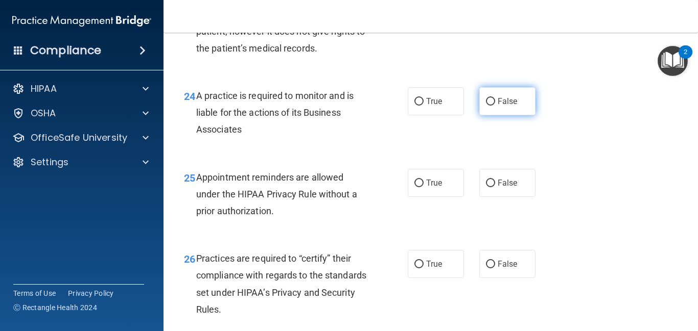
click at [491, 106] on input "False" at bounding box center [490, 102] width 9 height 8
radio input "true"
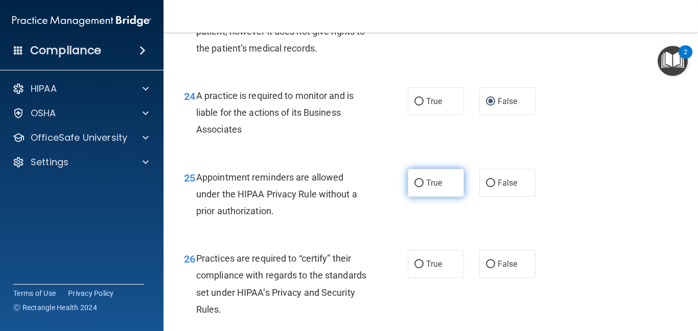
click at [417, 187] on input "True" at bounding box center [418, 184] width 9 height 8
radio input "true"
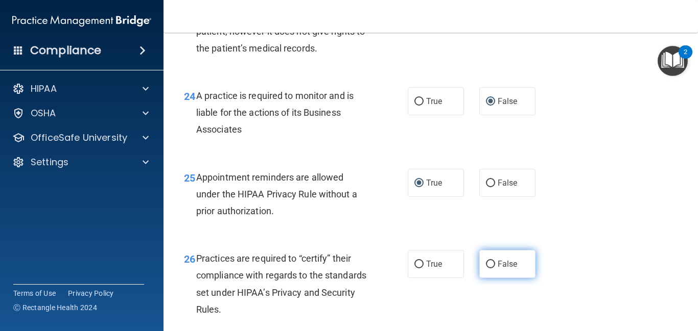
click at [494, 269] on input "False" at bounding box center [490, 265] width 9 height 8
radio input "true"
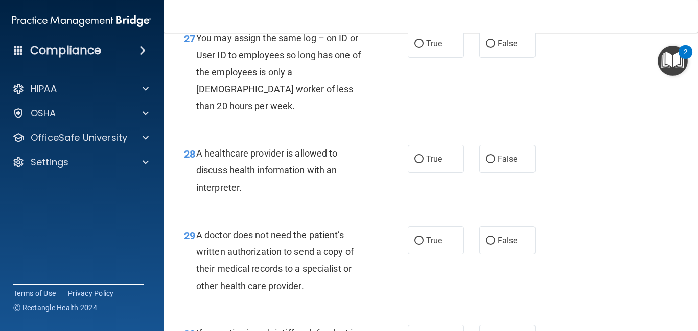
scroll to position [2634, 0]
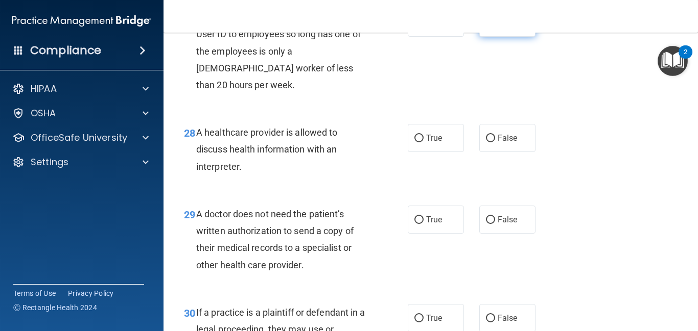
click at [489, 27] on input "False" at bounding box center [490, 23] width 9 height 8
radio input "true"
click at [417, 138] on input "True" at bounding box center [418, 139] width 9 height 8
radio input "true"
click at [419, 221] on input "True" at bounding box center [418, 221] width 9 height 8
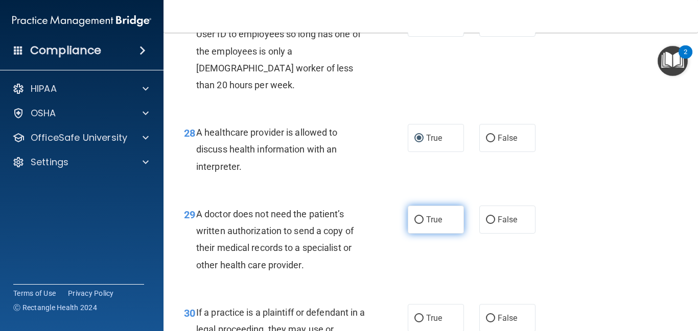
radio input "true"
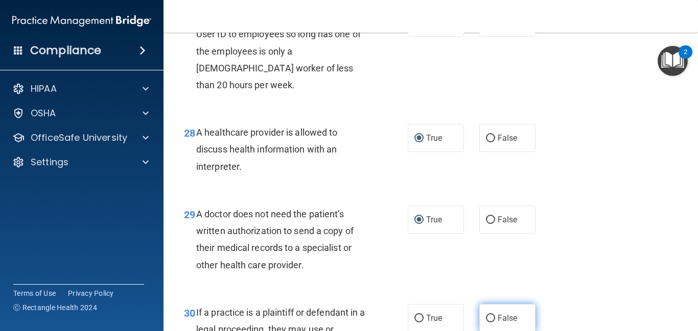
click at [490, 323] on label "False" at bounding box center [507, 318] width 56 height 28
click at [490, 323] on input "False" at bounding box center [490, 319] width 9 height 8
radio input "true"
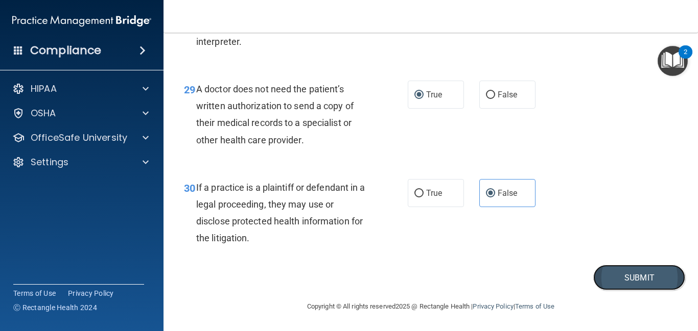
click at [614, 278] on button "Submit" at bounding box center [639, 278] width 92 height 26
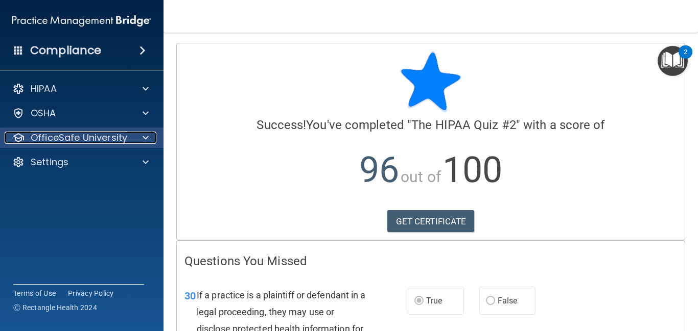
click at [115, 138] on p "OfficeSafe University" at bounding box center [79, 138] width 97 height 12
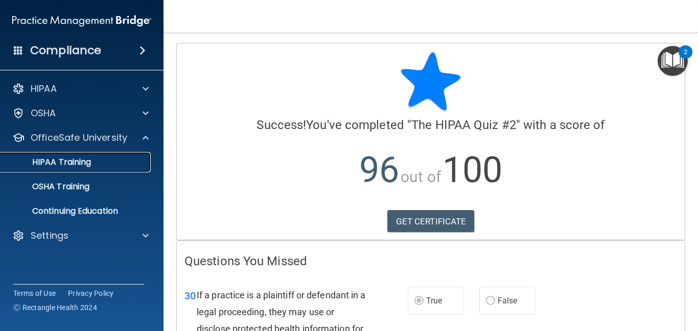
click at [114, 164] on div "HIPAA Training" at bounding box center [76, 162] width 139 height 10
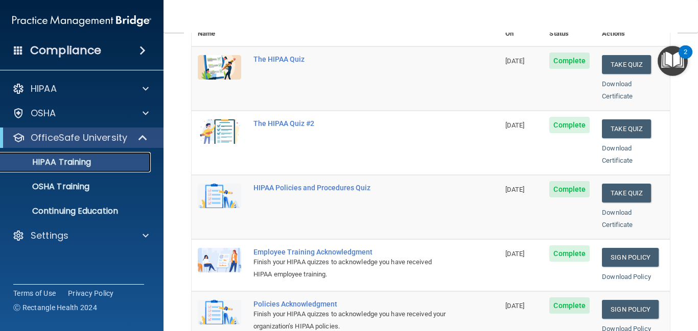
scroll to position [153, 0]
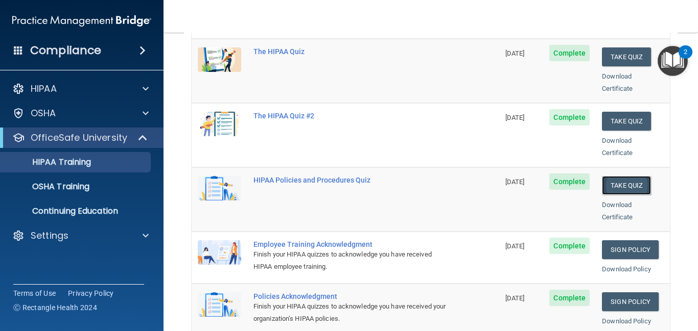
click at [610, 176] on button "Take Quiz" at bounding box center [626, 185] width 49 height 19
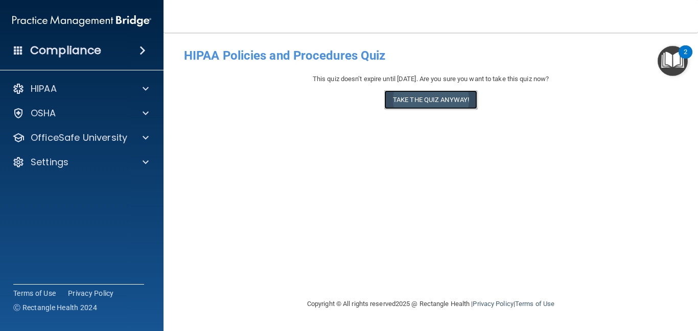
click at [453, 105] on button "Take the quiz anyway!" at bounding box center [430, 99] width 93 height 19
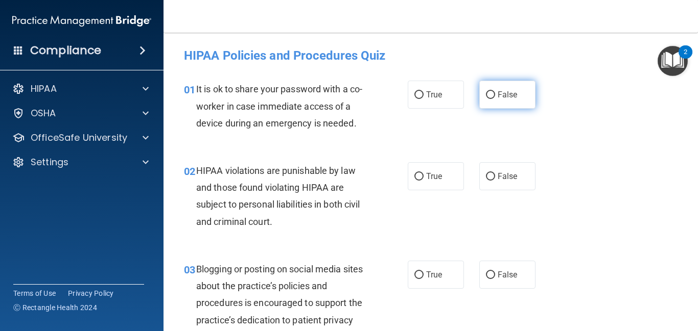
click at [491, 96] on input "False" at bounding box center [490, 95] width 9 height 8
radio input "true"
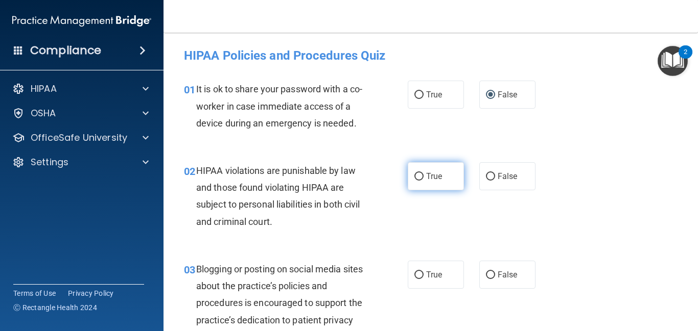
click at [418, 177] on input "True" at bounding box center [418, 177] width 9 height 8
radio input "true"
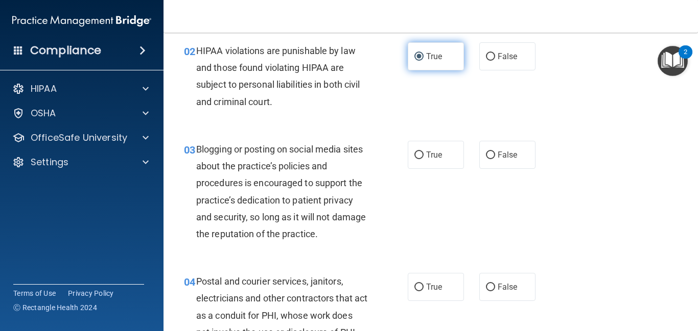
scroll to position [123, 0]
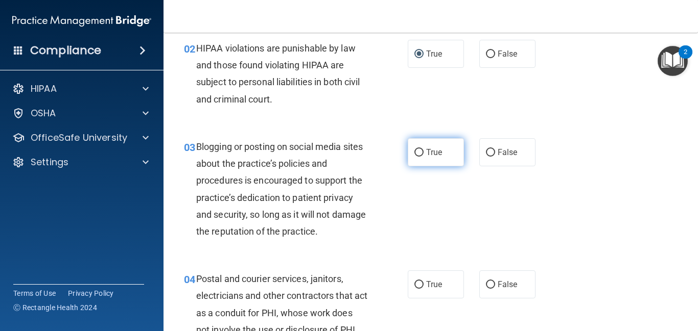
click at [422, 154] on input "True" at bounding box center [418, 153] width 9 height 8
radio input "true"
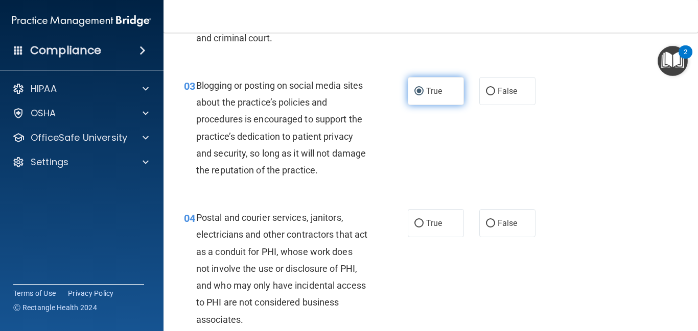
scroll to position [204, 0]
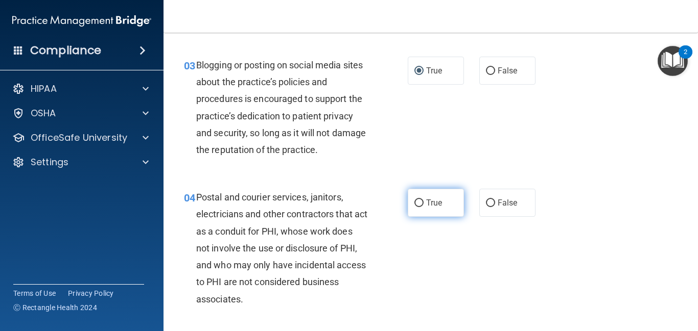
click at [421, 205] on input "True" at bounding box center [418, 204] width 9 height 8
radio input "true"
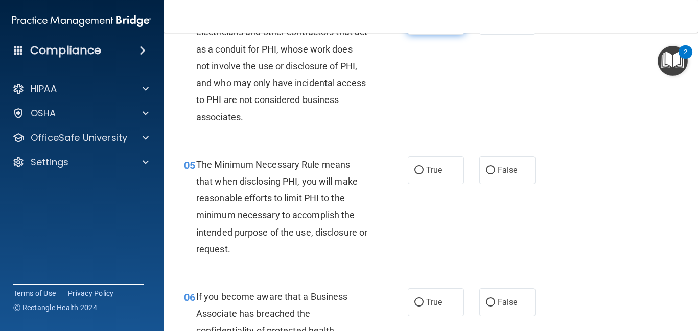
scroll to position [388, 0]
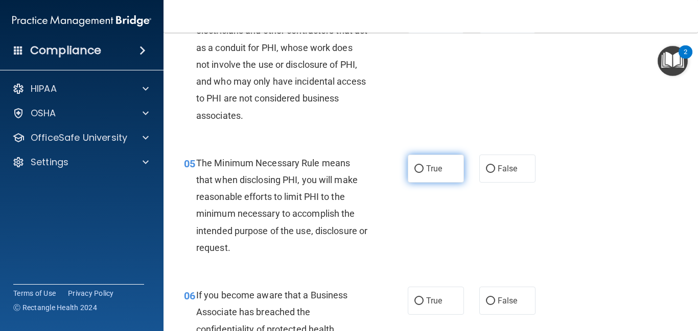
click at [427, 173] on span "True" at bounding box center [434, 169] width 16 height 10
click at [423, 173] on input "True" at bounding box center [418, 169] width 9 height 8
radio input "true"
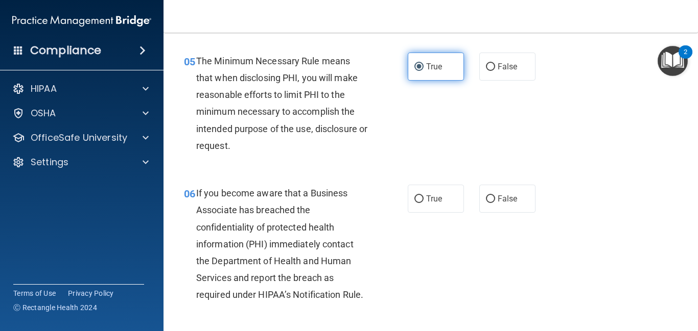
scroll to position [511, 0]
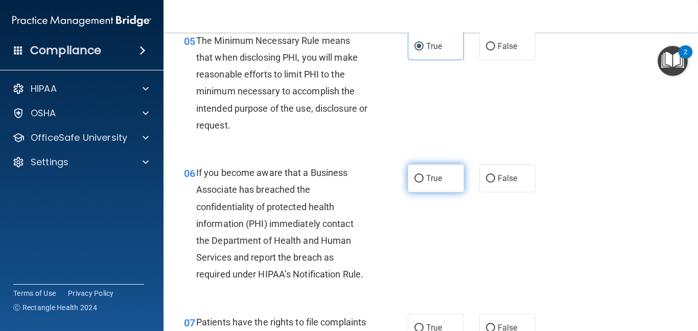
click at [416, 179] on input "True" at bounding box center [418, 179] width 9 height 8
radio input "true"
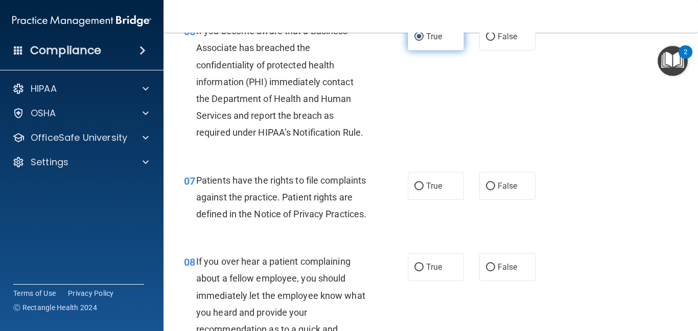
scroll to position [654, 0]
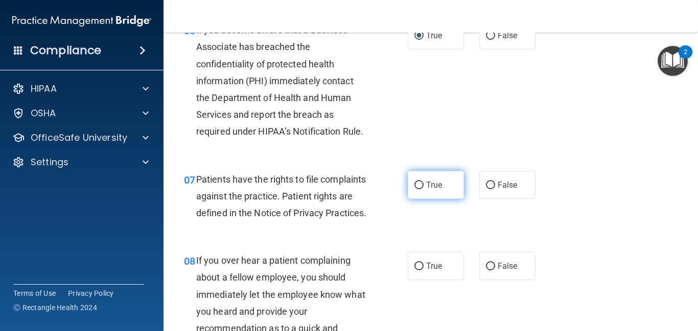
click at [415, 188] on input "True" at bounding box center [418, 186] width 9 height 8
radio input "true"
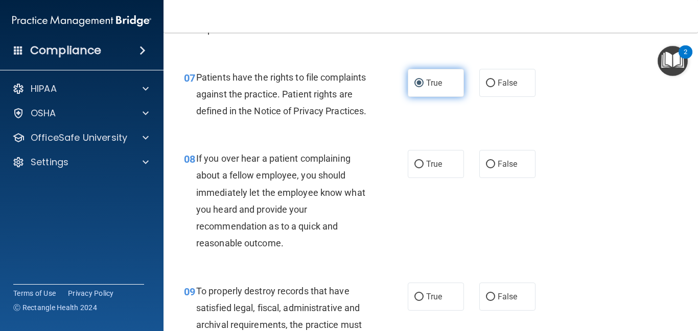
scroll to position [776, 0]
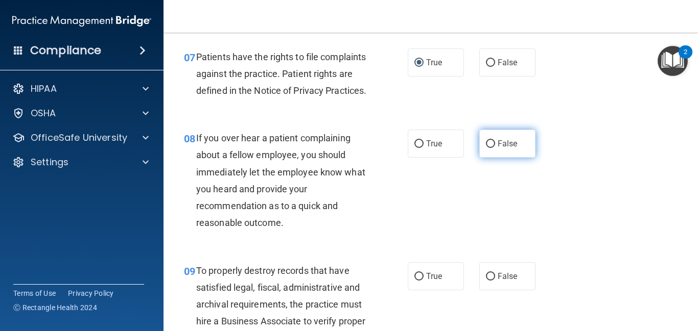
click at [491, 148] on input "False" at bounding box center [490, 144] width 9 height 8
radio input "true"
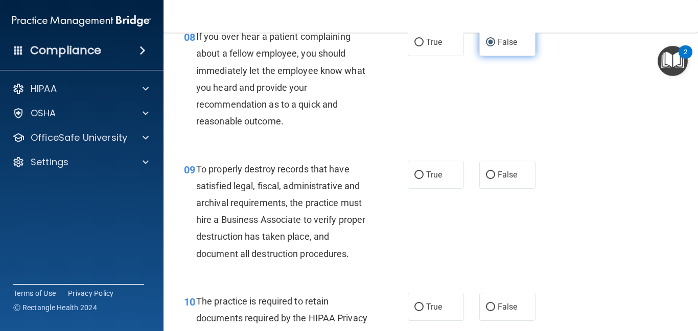
scroll to position [879, 0]
click at [431, 179] on span "True" at bounding box center [434, 175] width 16 height 10
click at [423, 179] on input "True" at bounding box center [418, 175] width 9 height 8
radio input "true"
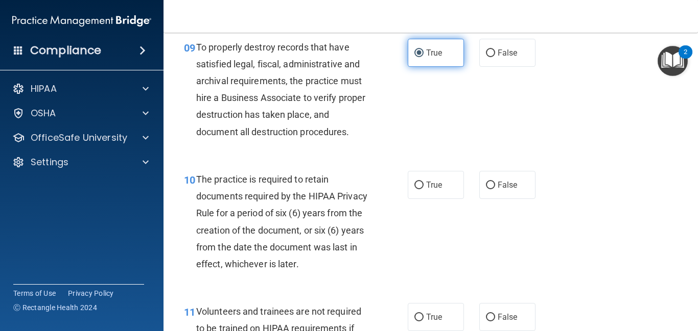
scroll to position [1001, 0]
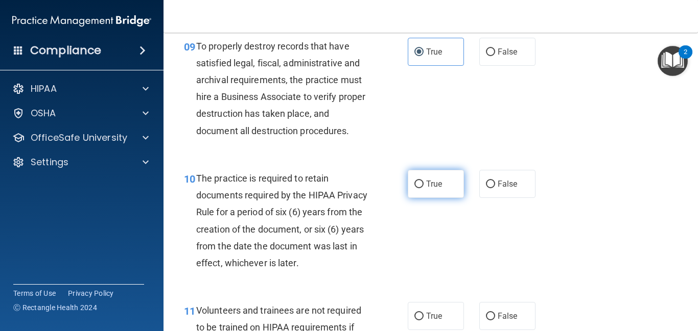
click at [421, 188] on input "True" at bounding box center [418, 185] width 9 height 8
radio input "true"
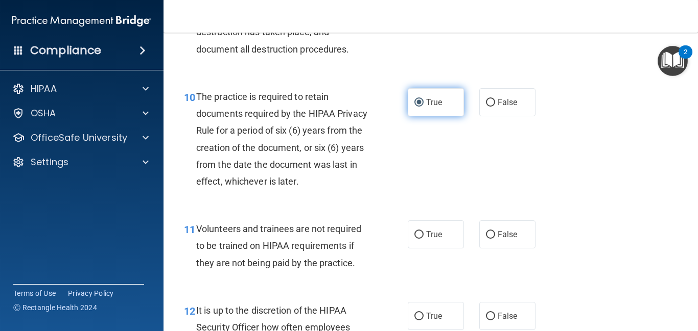
scroll to position [1103, 0]
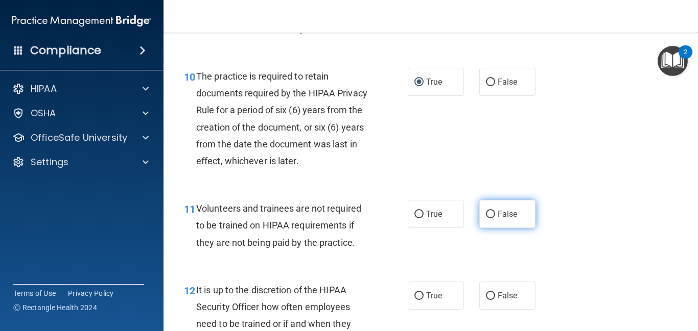
click at [491, 219] on input "False" at bounding box center [490, 215] width 9 height 8
radio input "true"
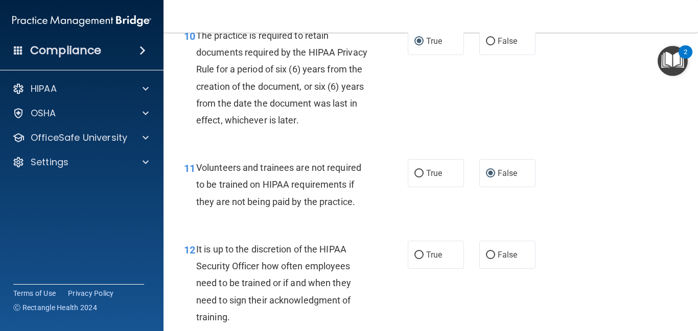
scroll to position [1165, 0]
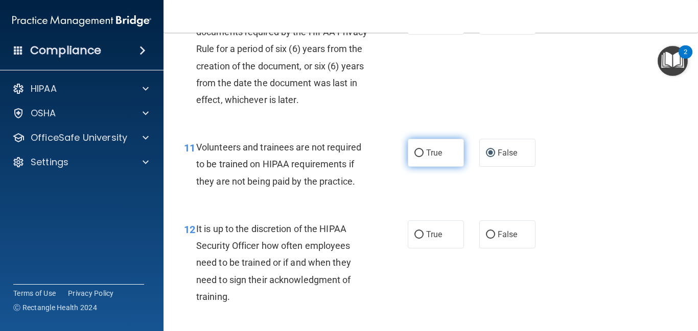
click at [417, 157] on input "True" at bounding box center [418, 154] width 9 height 8
radio input "true"
radio input "false"
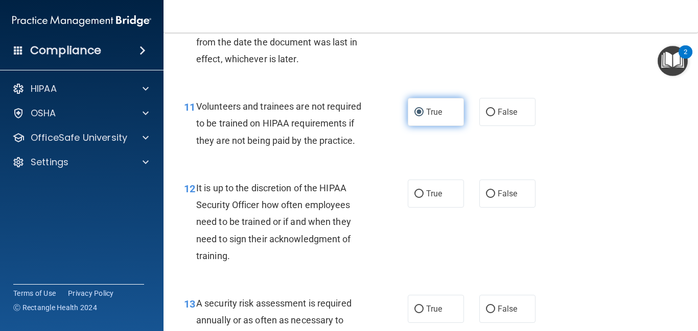
scroll to position [1226, 0]
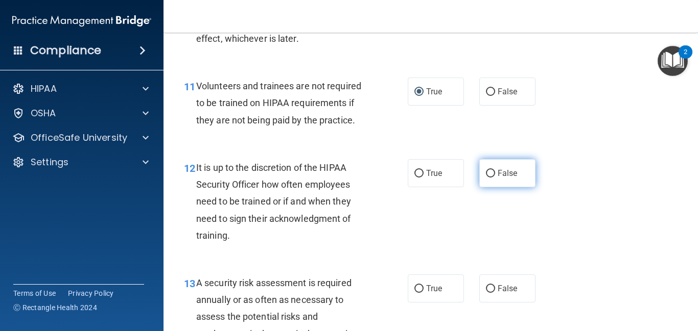
click at [490, 178] on input "False" at bounding box center [490, 174] width 9 height 8
radio input "true"
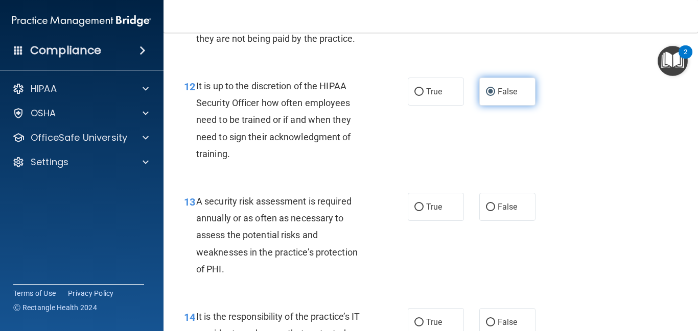
scroll to position [1328, 0]
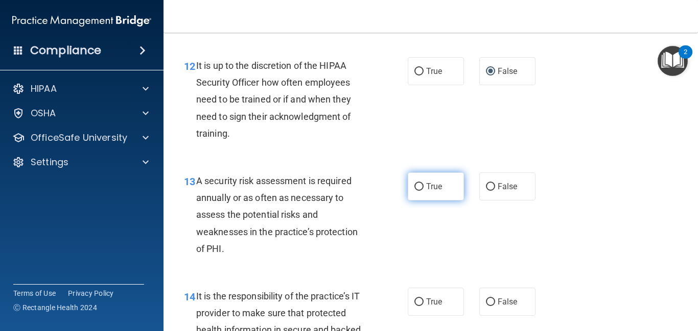
click at [438, 192] on span "True" at bounding box center [434, 187] width 16 height 10
click at [423, 191] on input "True" at bounding box center [418, 187] width 9 height 8
radio input "true"
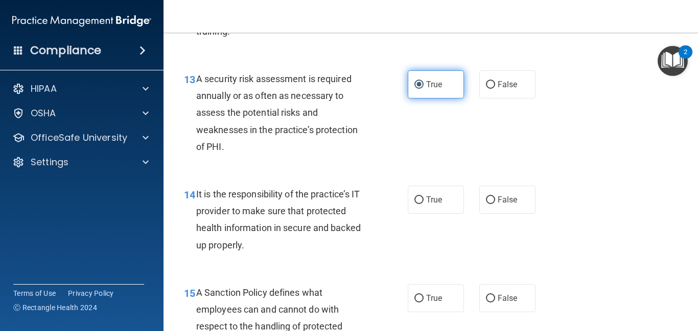
scroll to position [1451, 0]
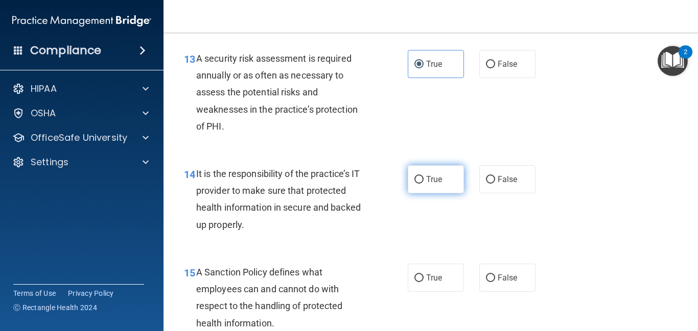
click at [431, 184] on span "True" at bounding box center [434, 180] width 16 height 10
click at [423, 184] on input "True" at bounding box center [418, 180] width 9 height 8
radio input "true"
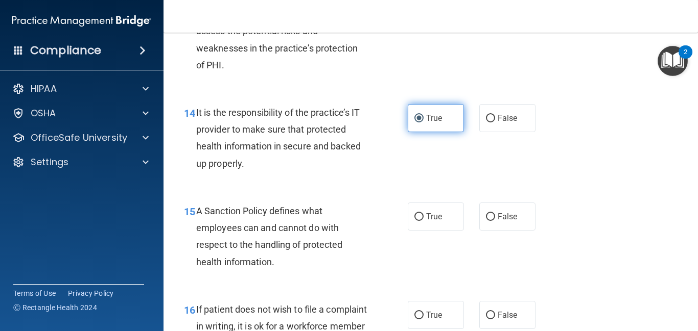
scroll to position [1532, 0]
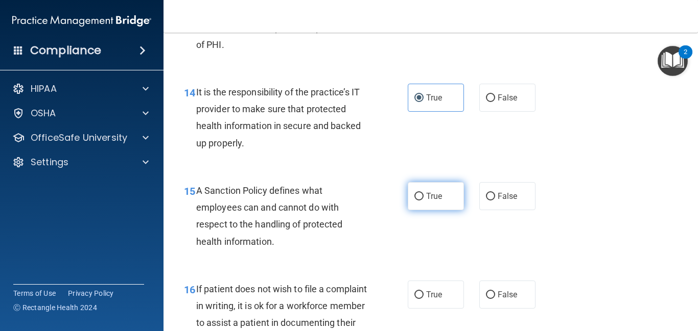
click at [414, 201] on input "True" at bounding box center [418, 197] width 9 height 8
radio input "true"
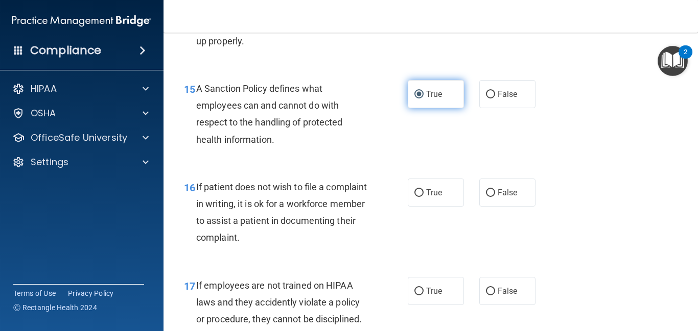
scroll to position [1655, 0]
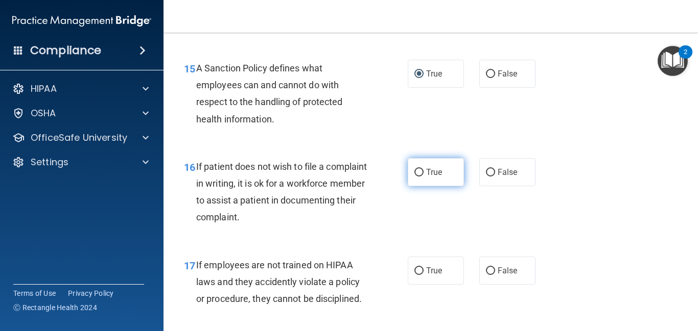
click at [419, 177] on input "True" at bounding box center [418, 173] width 9 height 8
radio input "true"
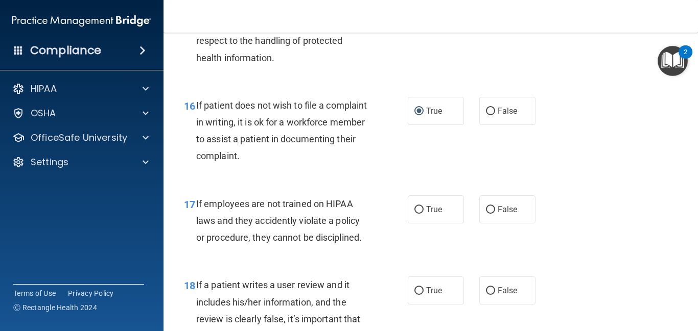
scroll to position [1737, 0]
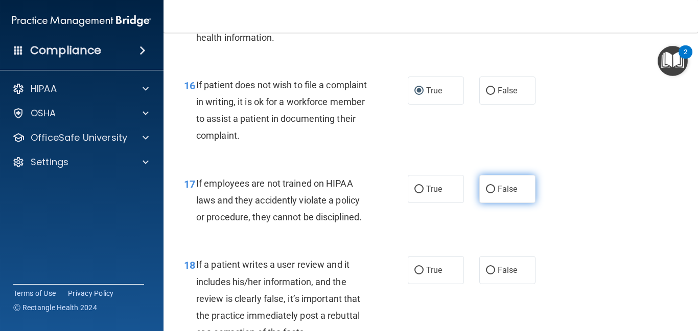
click at [487, 194] on input "False" at bounding box center [490, 190] width 9 height 8
radio input "true"
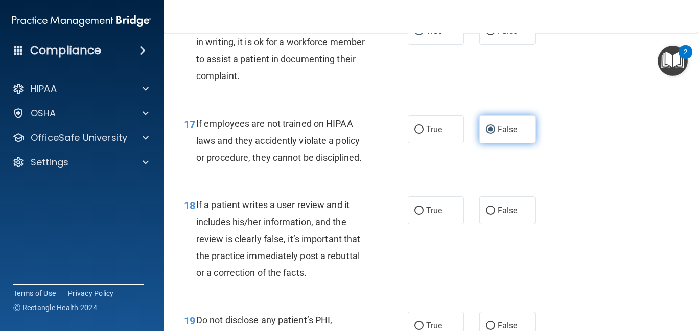
scroll to position [1798, 0]
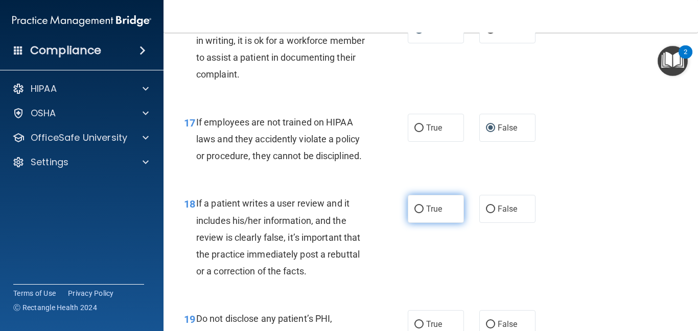
click at [421, 223] on label "True" at bounding box center [436, 209] width 56 height 28
click at [421, 214] on input "True" at bounding box center [418, 210] width 9 height 8
radio input "true"
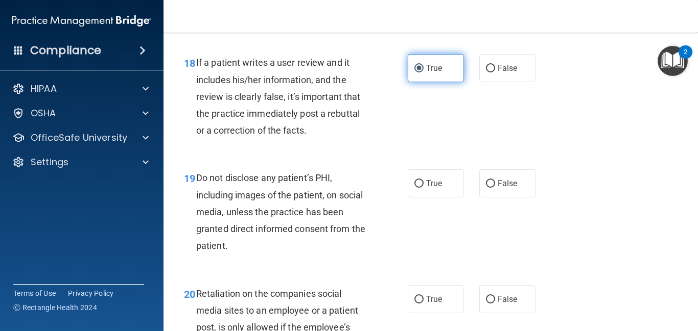
scroll to position [1941, 0]
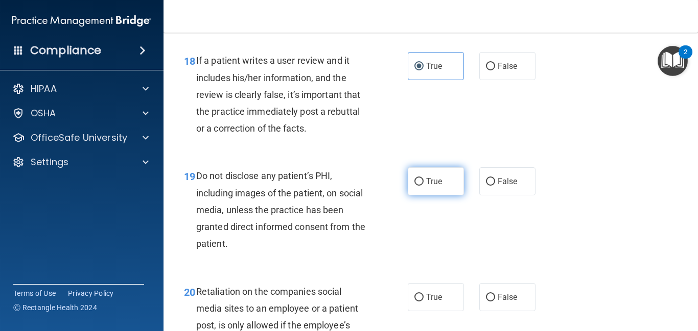
click at [420, 186] on input "True" at bounding box center [418, 182] width 9 height 8
radio input "true"
click at [420, 186] on input "True" at bounding box center [418, 182] width 9 height 8
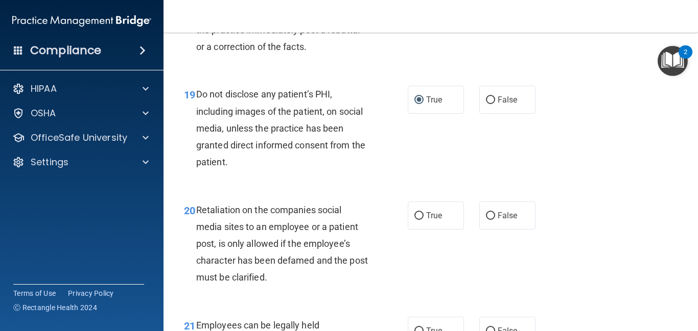
scroll to position [2043, 0]
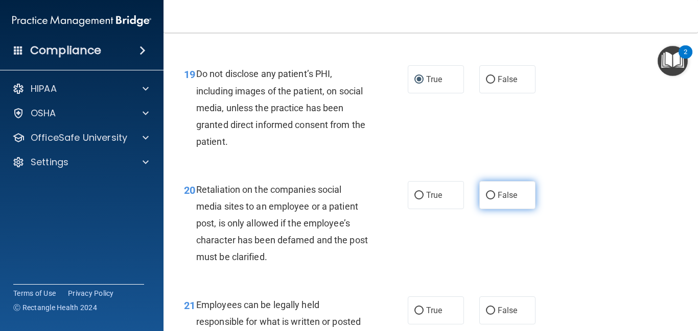
click at [489, 200] on input "False" at bounding box center [490, 196] width 9 height 8
radio input "true"
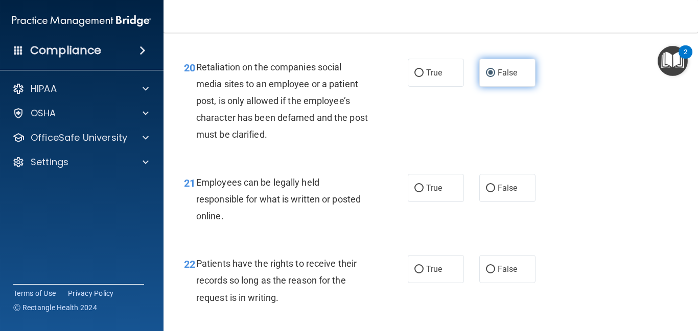
scroll to position [2186, 0]
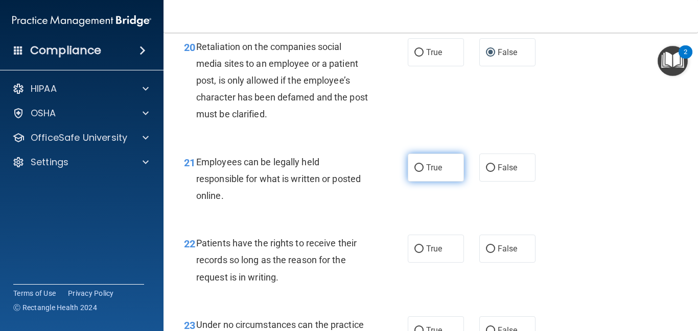
click at [414, 182] on label "True" at bounding box center [436, 168] width 56 height 28
click at [414, 172] on input "True" at bounding box center [418, 168] width 9 height 8
radio input "true"
click at [414, 182] on label "True" at bounding box center [436, 168] width 56 height 28
click at [414, 172] on input "True" at bounding box center [418, 168] width 9 height 8
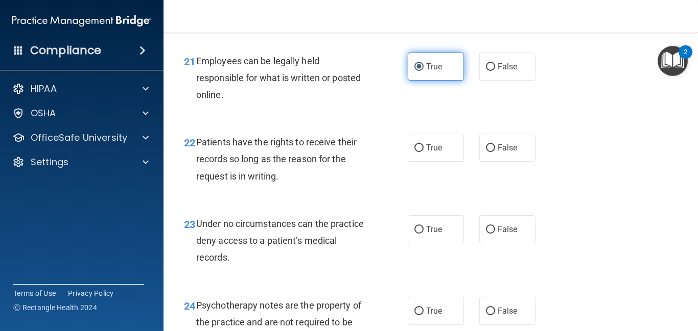
scroll to position [2288, 0]
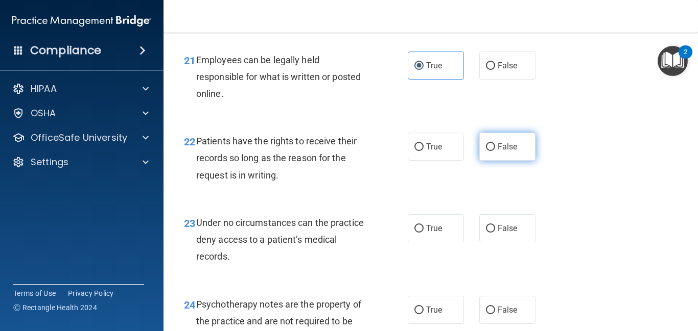
click at [488, 151] on input "False" at bounding box center [490, 148] width 9 height 8
radio input "true"
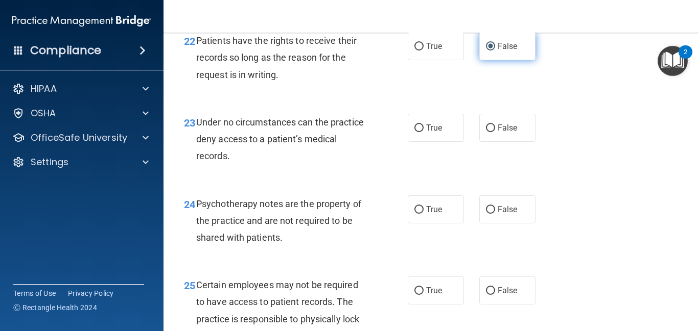
scroll to position [2390, 0]
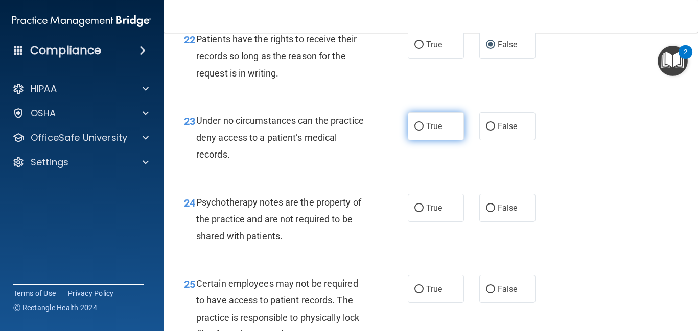
click at [420, 131] on input "True" at bounding box center [418, 127] width 9 height 8
radio input "true"
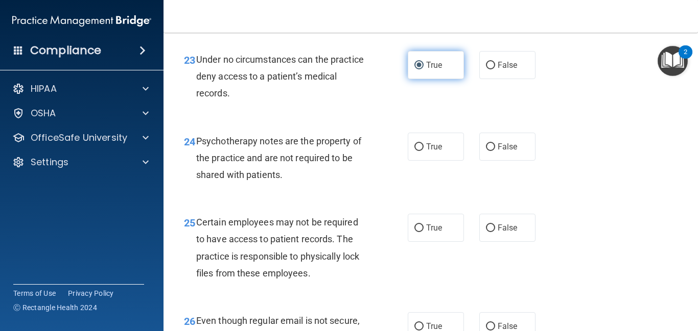
scroll to position [2472, 0]
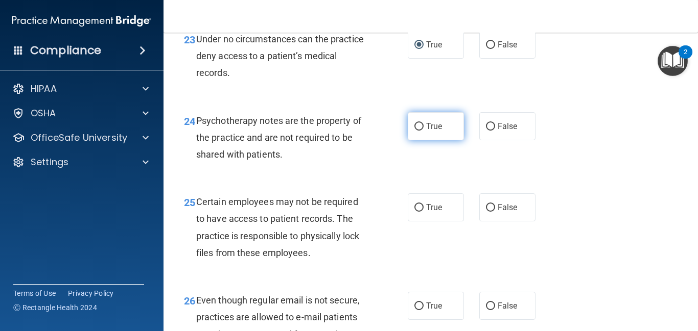
click at [422, 131] on input "True" at bounding box center [418, 127] width 9 height 8
radio input "true"
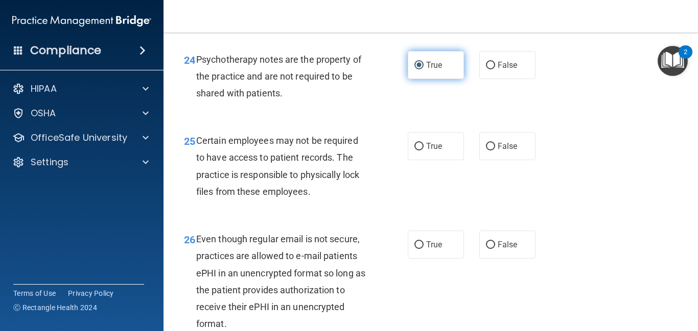
scroll to position [2554, 0]
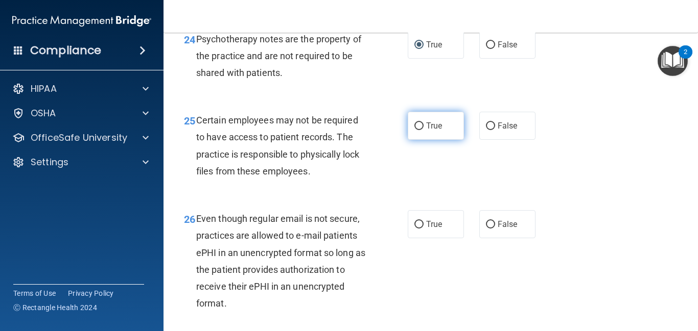
click at [414, 137] on label "True" at bounding box center [436, 126] width 56 height 28
click at [414, 130] on input "True" at bounding box center [418, 127] width 9 height 8
radio input "true"
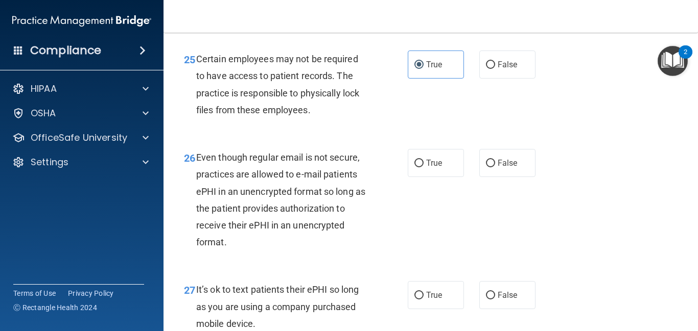
scroll to position [2636, 0]
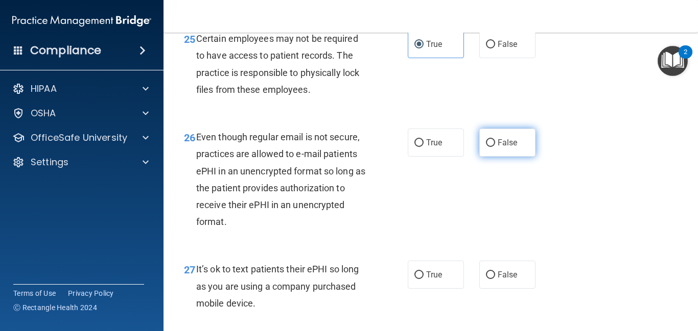
click at [489, 147] on input "False" at bounding box center [490, 143] width 9 height 8
radio input "true"
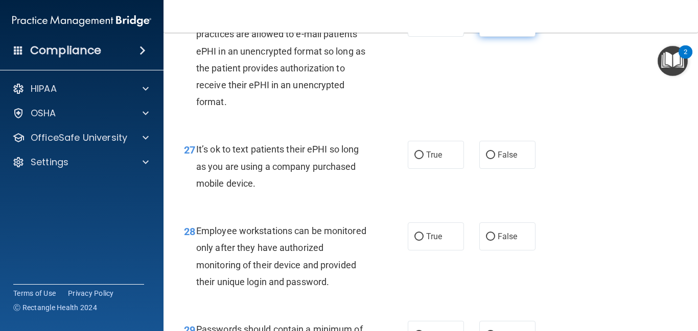
scroll to position [2758, 0]
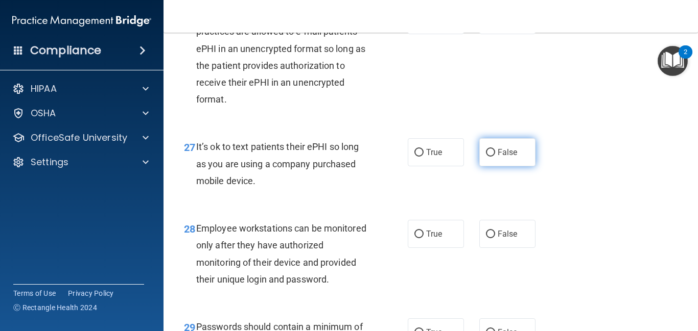
click at [492, 164] on label "False" at bounding box center [507, 152] width 56 height 28
click at [492, 157] on input "False" at bounding box center [490, 153] width 9 height 8
radio input "true"
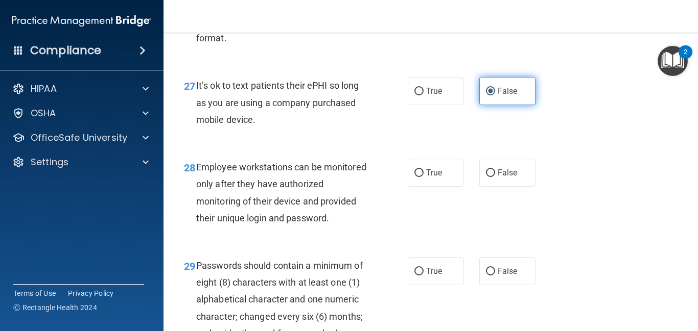
scroll to position [2840, 0]
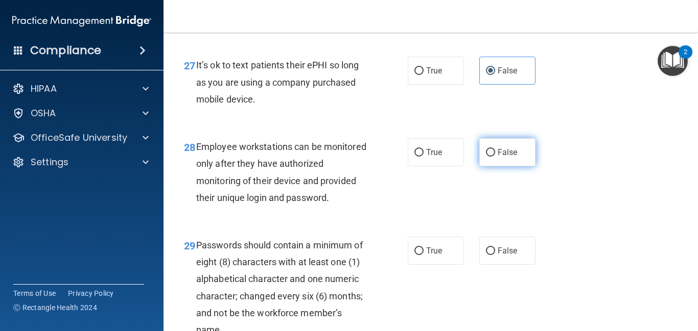
click at [492, 157] on input "False" at bounding box center [490, 153] width 9 height 8
radio input "true"
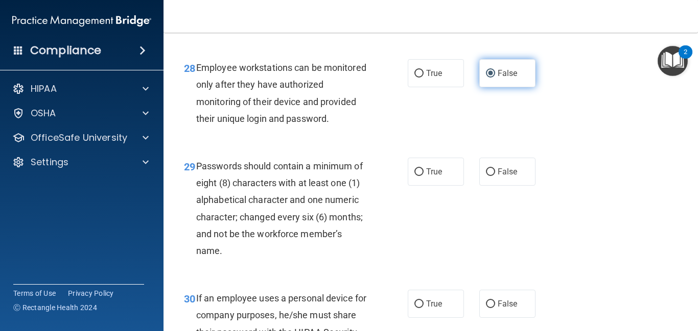
scroll to position [2922, 0]
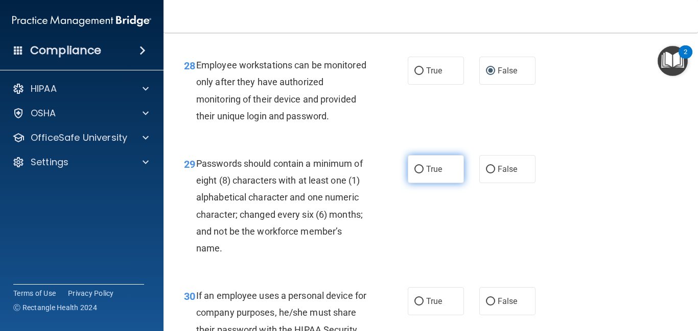
click at [418, 174] on input "True" at bounding box center [418, 170] width 9 height 8
radio input "true"
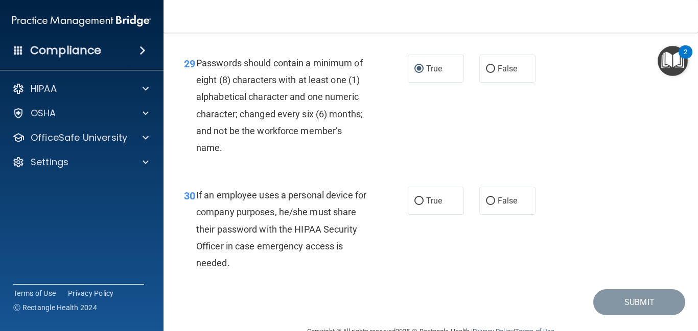
scroll to position [3024, 0]
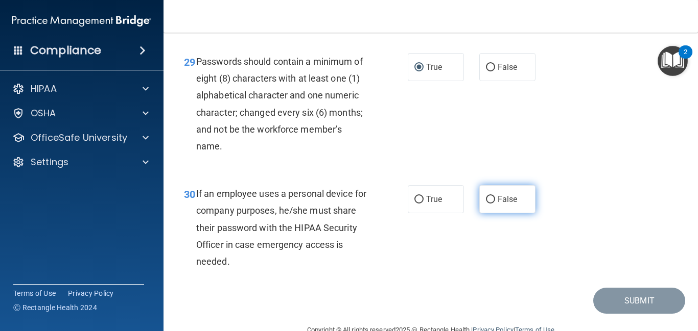
click at [494, 204] on input "False" at bounding box center [490, 200] width 9 height 8
radio input "true"
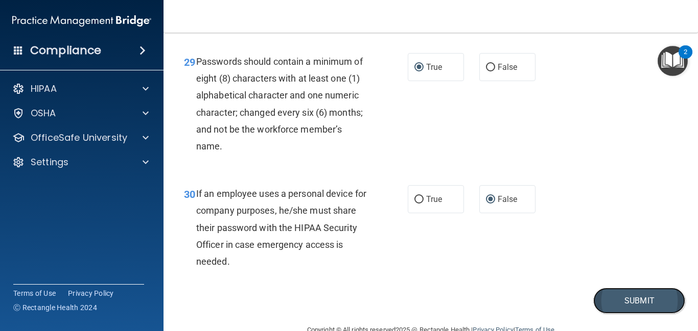
click at [634, 314] on button "Submit" at bounding box center [639, 301] width 92 height 26
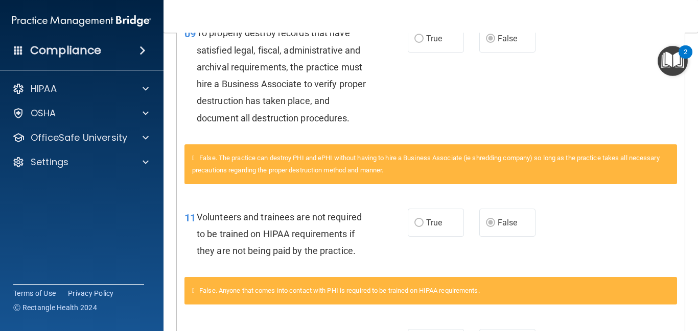
scroll to position [655, 0]
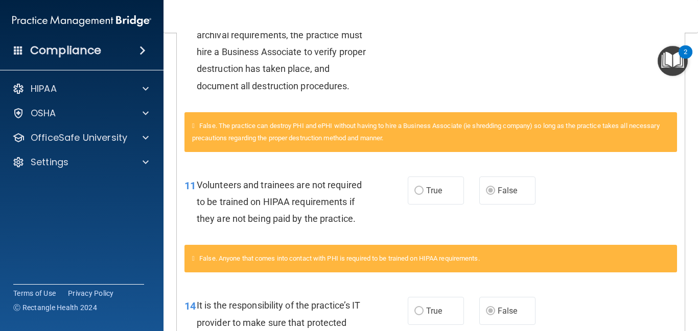
drag, startPoint x: 695, startPoint y: 125, endPoint x: 694, endPoint y: 167, distance: 41.9
click at [694, 167] on main "Calculating your score.... You did not pass the " HIPAA Policies and Procedures…" at bounding box center [430, 182] width 534 height 299
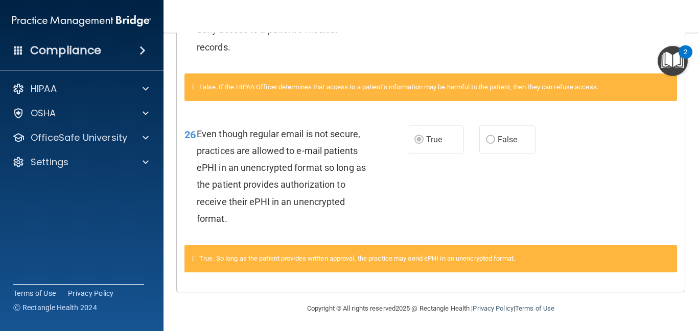
scroll to position [1405, 0]
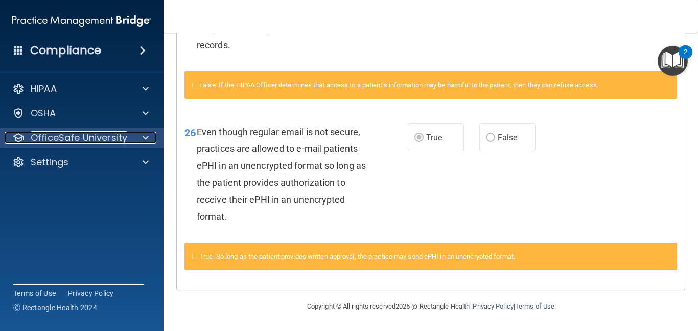
click at [105, 138] on p "OfficeSafe University" at bounding box center [79, 138] width 97 height 12
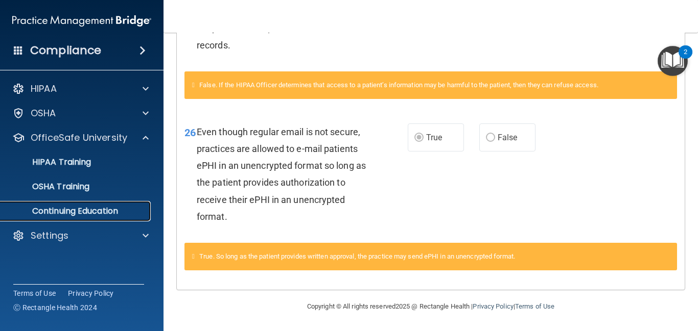
click at [96, 211] on p "Continuing Education" at bounding box center [76, 211] width 139 height 10
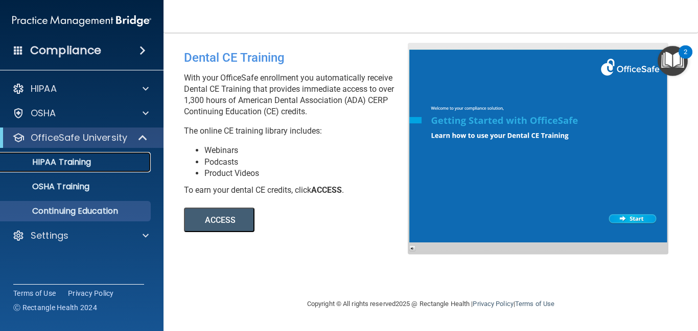
click at [41, 168] on p "HIPAA Training" at bounding box center [49, 162] width 84 height 10
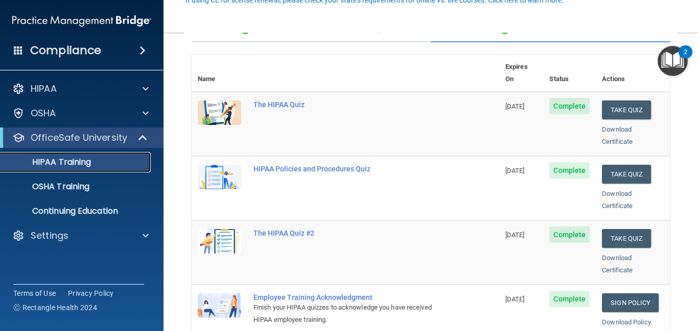
scroll to position [105, 0]
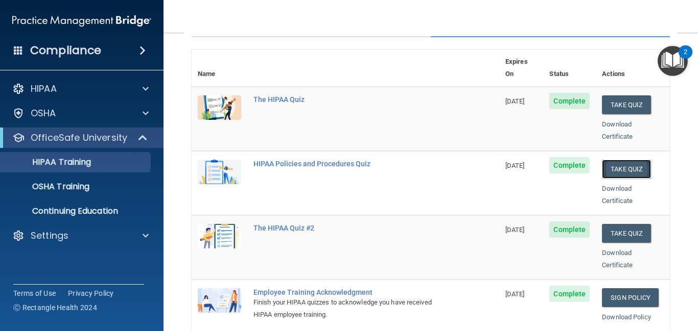
click at [612, 160] on button "Take Quiz" at bounding box center [626, 169] width 49 height 19
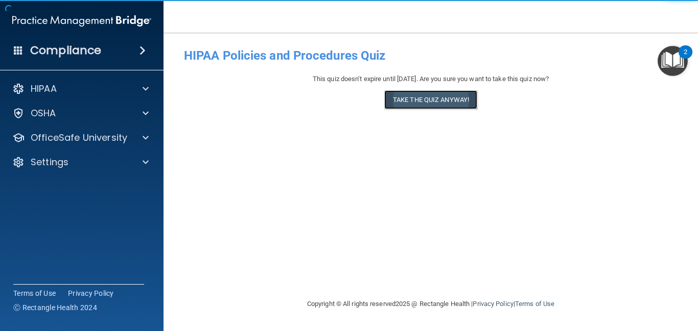
click at [399, 102] on button "Take the quiz anyway!" at bounding box center [430, 99] width 93 height 19
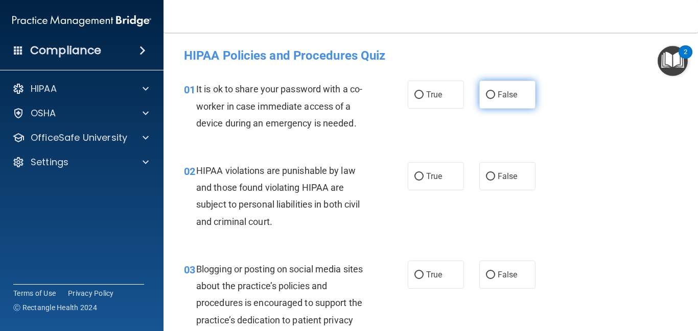
click at [484, 95] on label "False" at bounding box center [507, 95] width 56 height 28
click at [486, 95] on input "False" at bounding box center [490, 95] width 9 height 8
radio input "true"
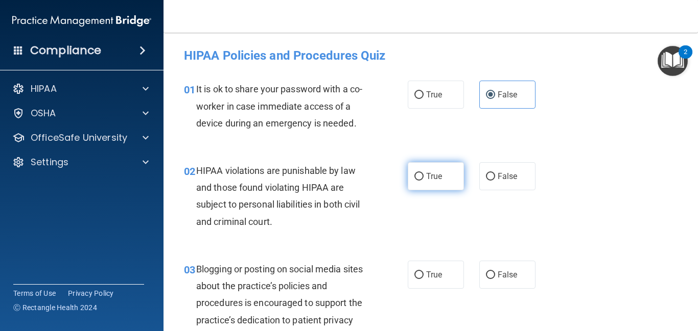
click at [421, 175] on input "True" at bounding box center [418, 177] width 9 height 8
radio input "true"
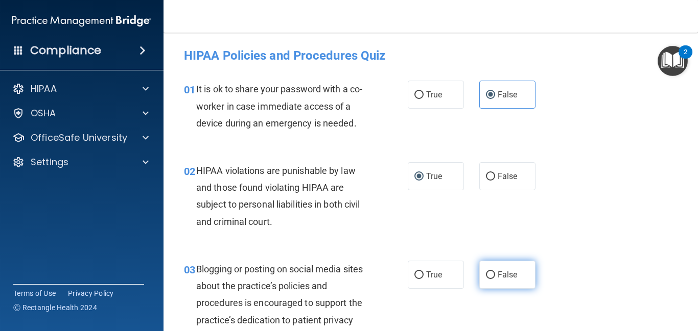
click at [491, 274] on input "False" at bounding box center [490, 276] width 9 height 8
radio input "true"
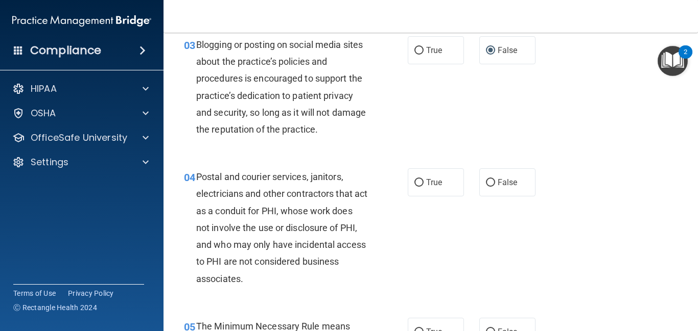
scroll to position [245, 0]
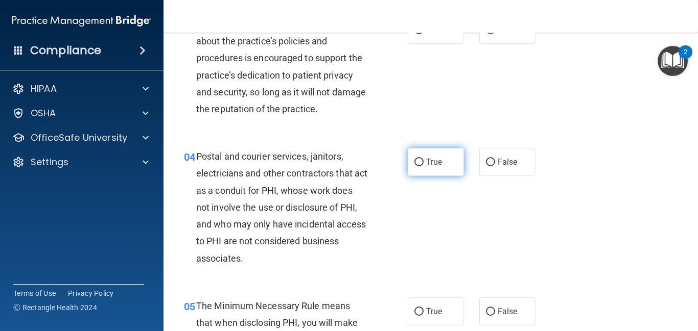
click at [418, 162] on input "True" at bounding box center [418, 163] width 9 height 8
radio input "true"
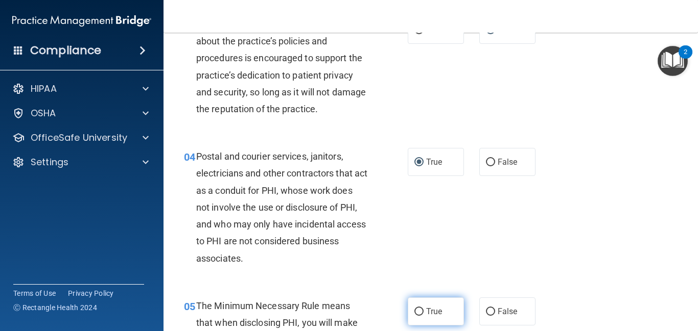
click at [421, 314] on input "True" at bounding box center [418, 313] width 9 height 8
radio input "true"
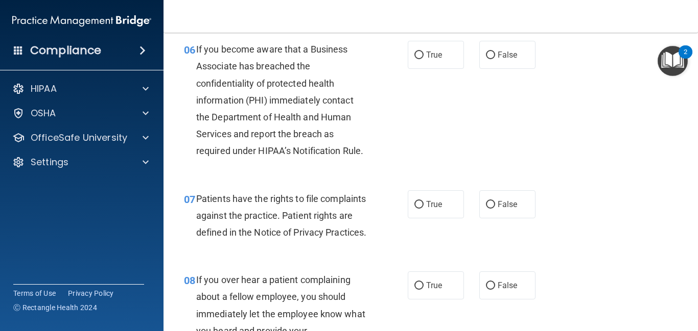
scroll to position [646, 0]
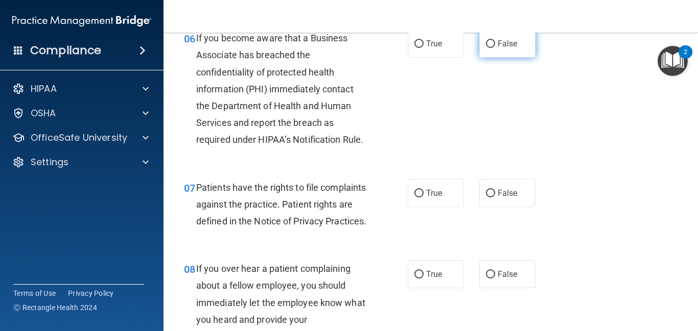
click at [489, 46] on input "False" at bounding box center [490, 44] width 9 height 8
radio input "true"
click at [420, 193] on input "True" at bounding box center [418, 194] width 9 height 8
radio input "true"
click at [489, 289] on label "False" at bounding box center [507, 274] width 56 height 28
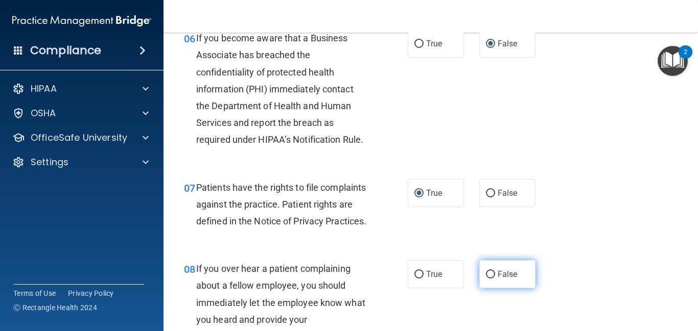
click at [489, 279] on input "False" at bounding box center [490, 275] width 9 height 8
radio input "true"
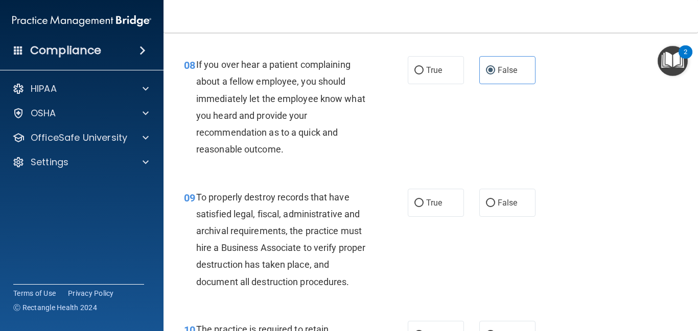
scroll to position [870, 0]
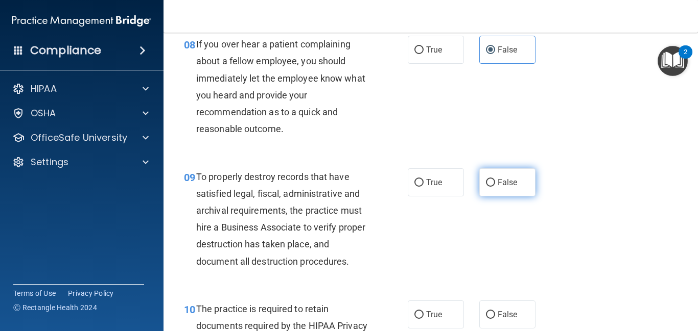
click at [487, 187] on input "False" at bounding box center [490, 183] width 9 height 8
radio input "true"
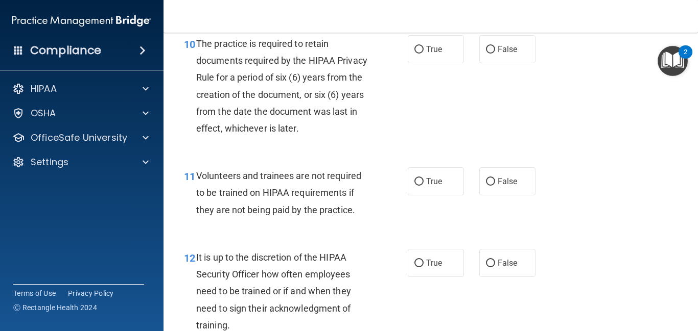
scroll to position [1156, 0]
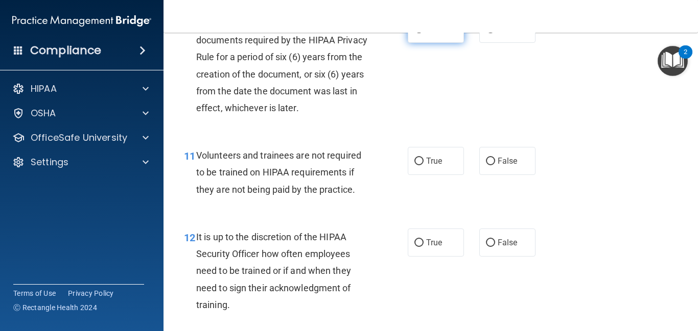
click at [423, 43] on label "True" at bounding box center [436, 29] width 56 height 28
click at [423, 33] on input "True" at bounding box center [418, 30] width 9 height 8
radio input "true"
click at [491, 165] on input "False" at bounding box center [490, 162] width 9 height 8
radio input "true"
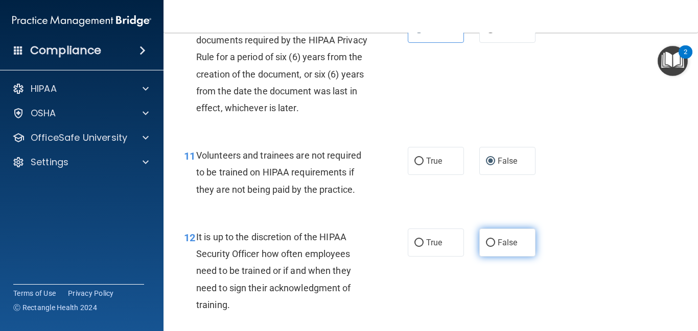
click at [490, 247] on input "False" at bounding box center [490, 244] width 9 height 8
radio input "true"
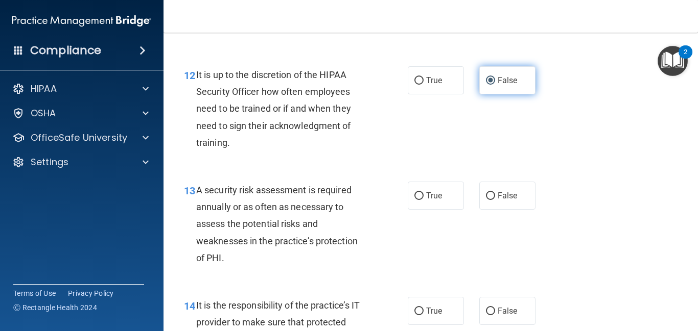
scroll to position [1320, 0]
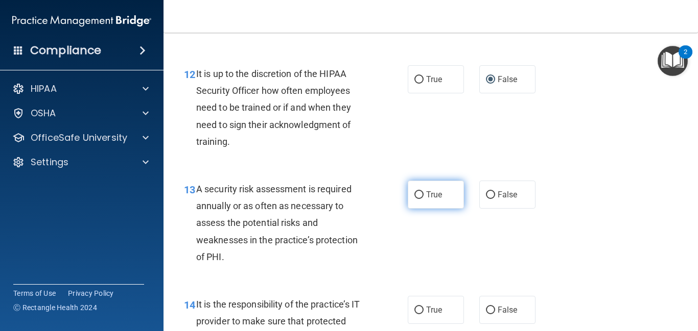
click at [419, 199] on input "True" at bounding box center [418, 196] width 9 height 8
radio input "true"
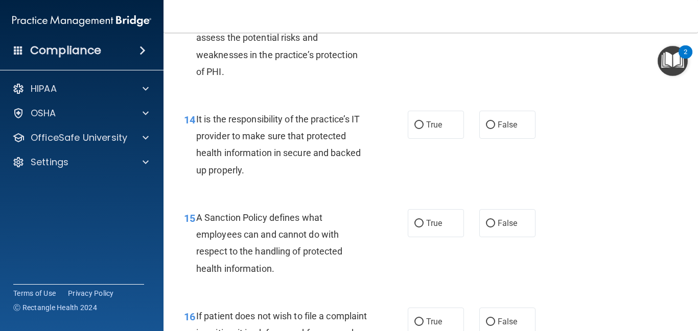
scroll to position [1524, 0]
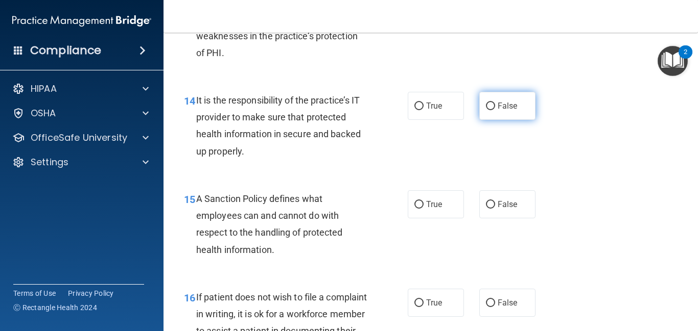
click at [488, 110] on input "False" at bounding box center [490, 107] width 9 height 8
radio input "true"
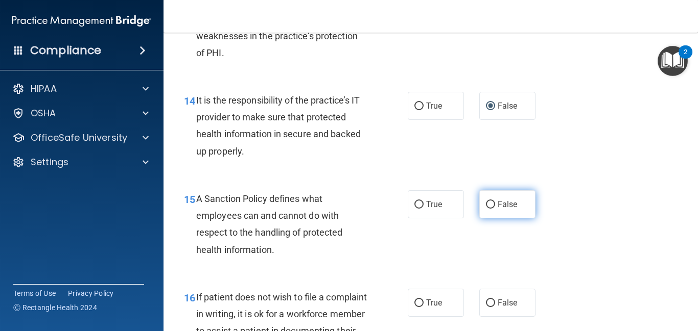
click at [491, 209] on input "False" at bounding box center [490, 205] width 9 height 8
radio input "true"
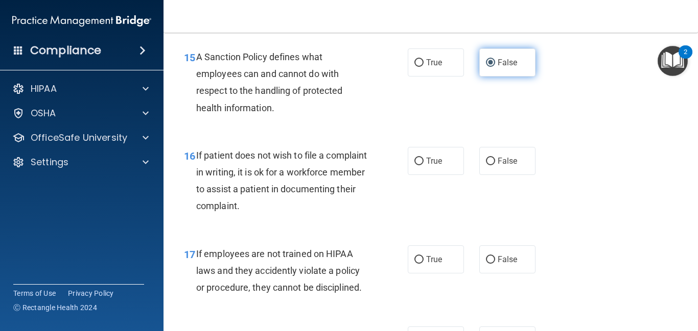
scroll to position [1667, 0]
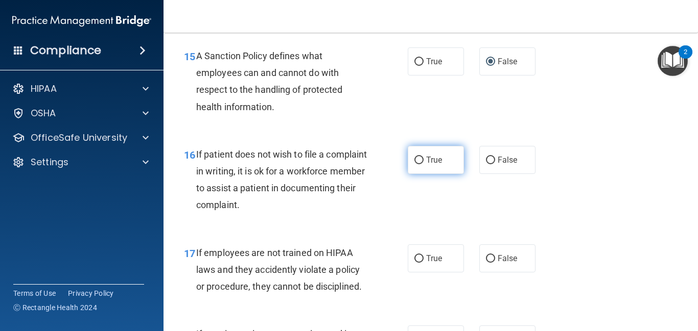
click at [419, 164] on input "True" at bounding box center [418, 161] width 9 height 8
radio input "true"
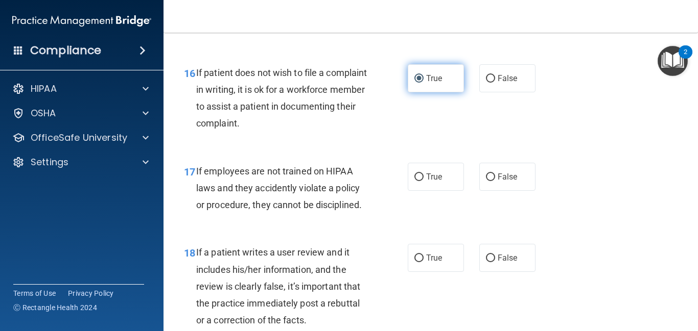
scroll to position [1769, 0]
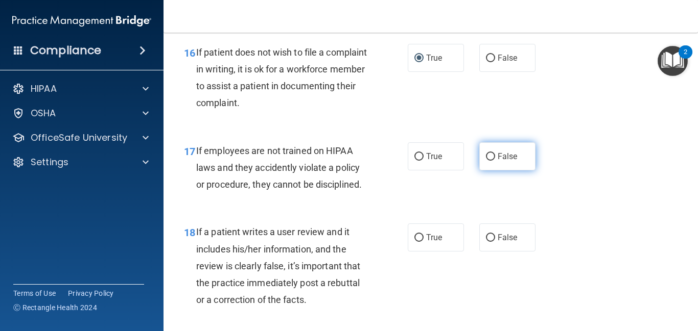
click at [490, 161] on input "False" at bounding box center [490, 157] width 9 height 8
radio input "true"
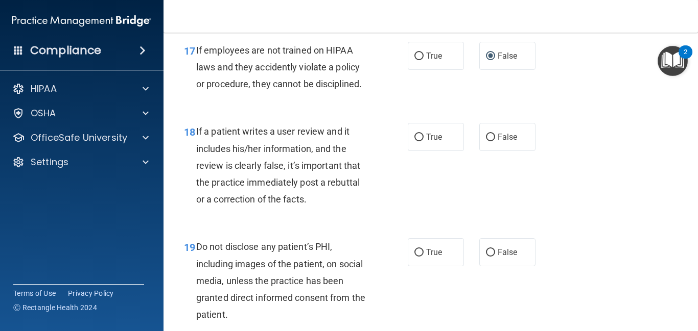
scroll to position [1872, 0]
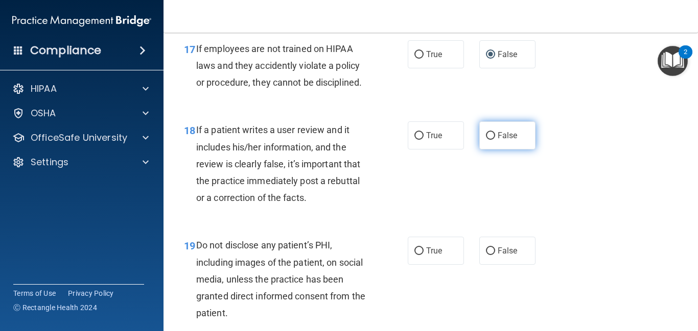
click at [489, 140] on input "False" at bounding box center [490, 136] width 9 height 8
radio input "true"
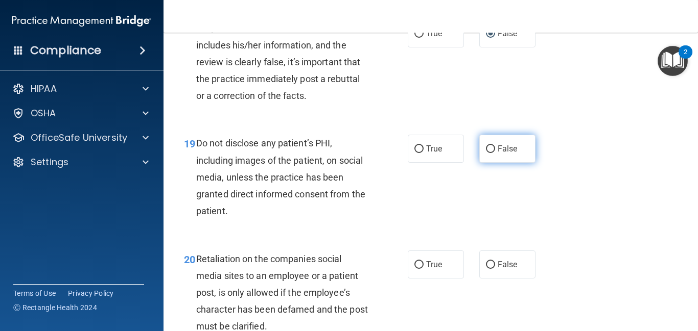
scroll to position [1994, 0]
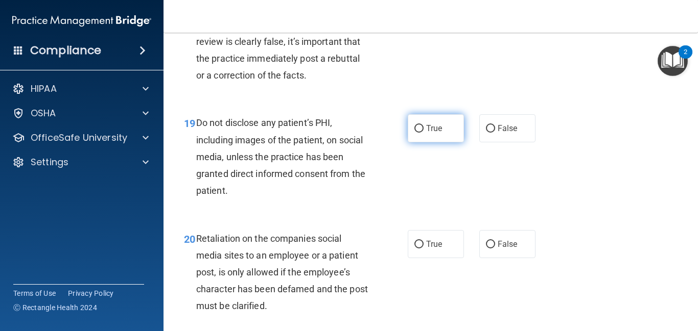
click at [418, 133] on input "True" at bounding box center [418, 129] width 9 height 8
radio input "true"
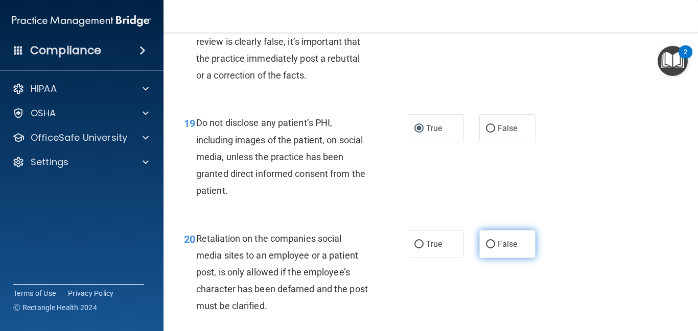
click at [493, 249] on input "False" at bounding box center [490, 245] width 9 height 8
radio input "true"
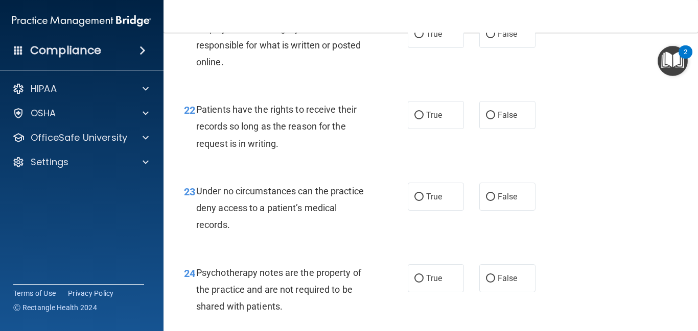
scroll to position [2321, 0]
click at [416, 47] on label "True" at bounding box center [436, 33] width 56 height 28
click at [416, 37] on input "True" at bounding box center [418, 34] width 9 height 8
radio input "true"
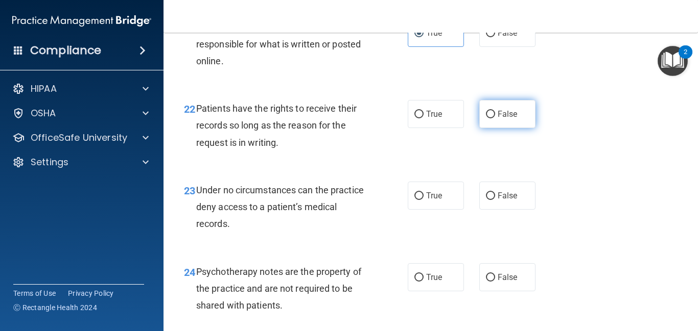
click at [489, 119] on input "False" at bounding box center [490, 115] width 9 height 8
radio input "true"
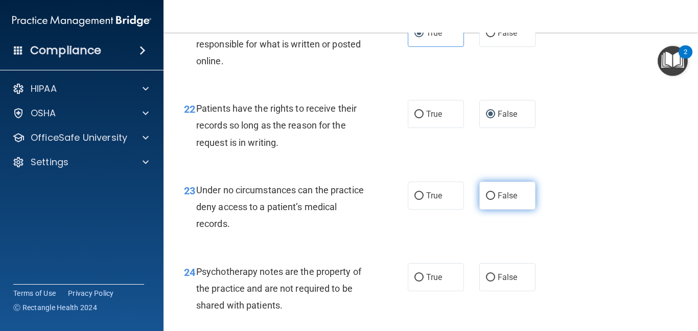
click at [490, 200] on input "False" at bounding box center [490, 197] width 9 height 8
radio input "true"
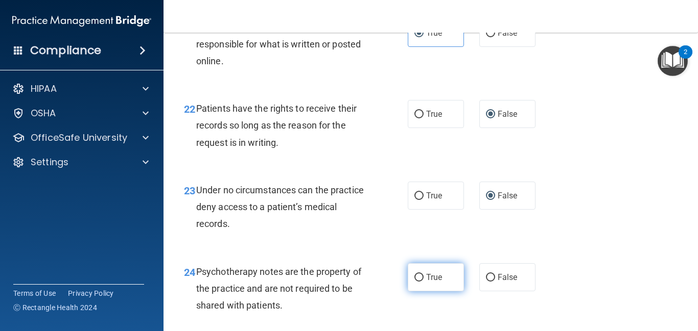
click at [419, 282] on input "True" at bounding box center [418, 278] width 9 height 8
radio input "true"
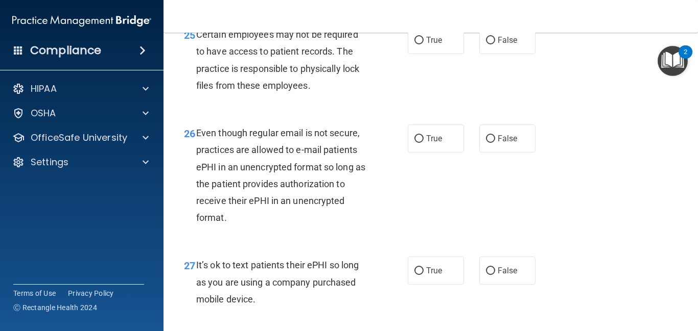
scroll to position [2651, 0]
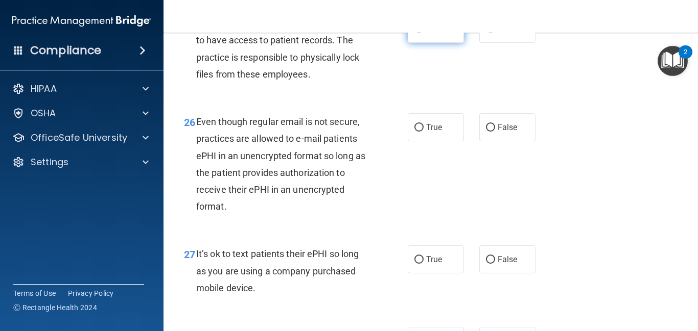
click at [418, 33] on input "True" at bounding box center [418, 30] width 9 height 8
radio input "true"
click at [420, 132] on input "True" at bounding box center [418, 128] width 9 height 8
radio input "true"
click at [488, 264] on input "False" at bounding box center [490, 260] width 9 height 8
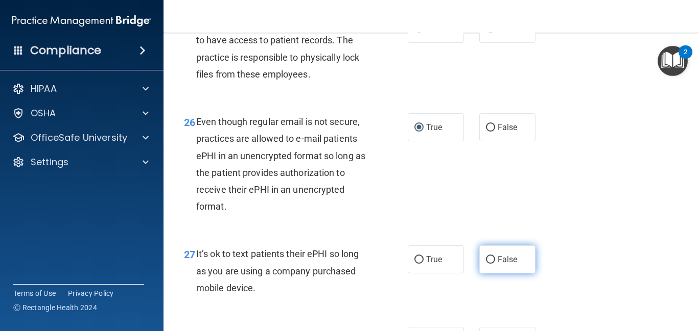
radio input "true"
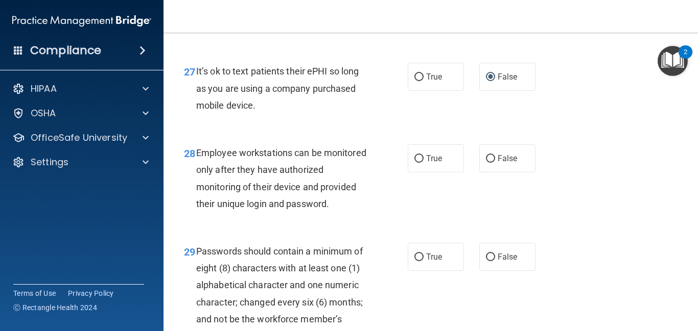
scroll to position [2839, 0]
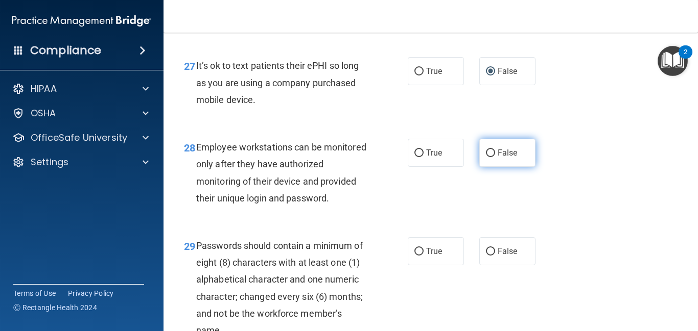
click at [488, 157] on input "False" at bounding box center [490, 154] width 9 height 8
radio input "true"
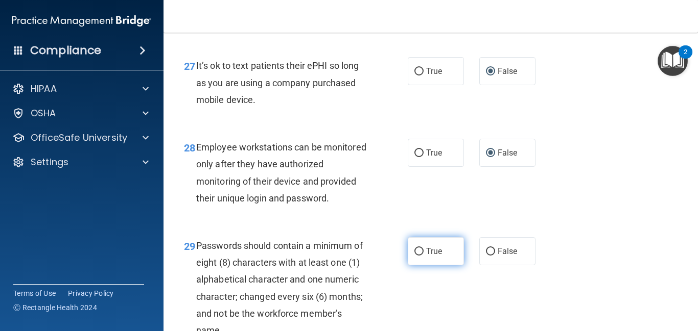
click at [412, 266] on label "True" at bounding box center [436, 252] width 56 height 28
click at [414, 256] on input "True" at bounding box center [418, 252] width 9 height 8
radio input "true"
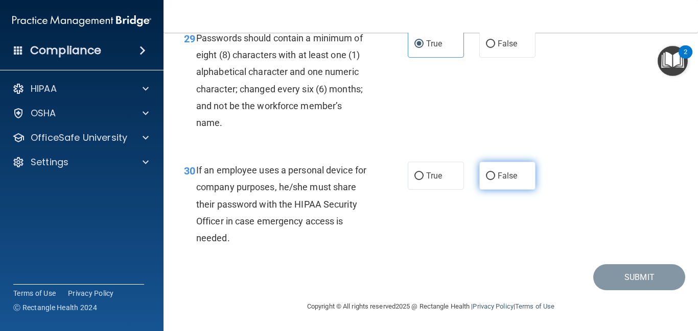
click at [493, 174] on input "False" at bounding box center [490, 177] width 9 height 8
radio input "true"
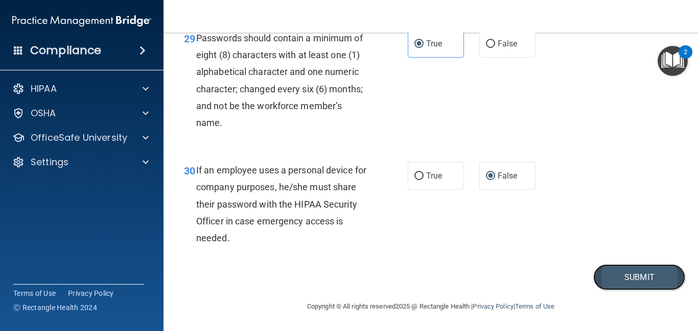
click at [623, 273] on button "Submit" at bounding box center [639, 278] width 92 height 26
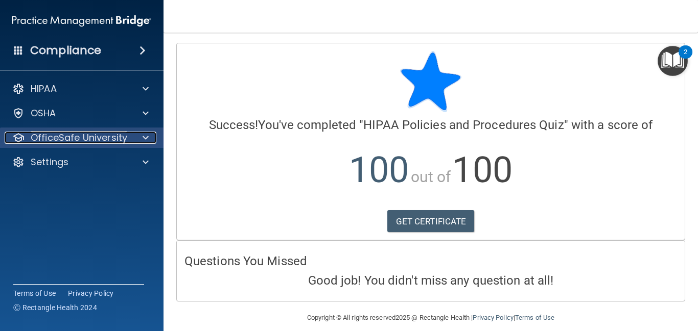
click at [101, 132] on p "OfficeSafe University" at bounding box center [79, 138] width 97 height 12
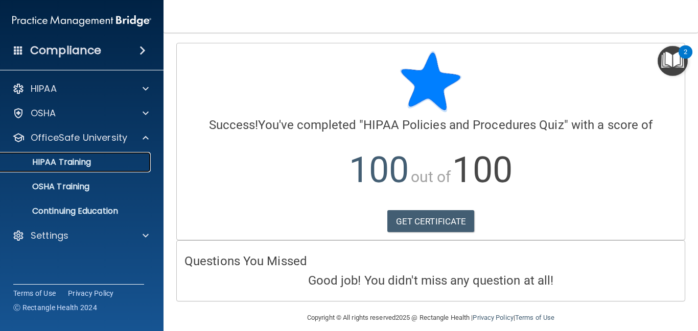
click at [88, 161] on p "HIPAA Training" at bounding box center [49, 162] width 84 height 10
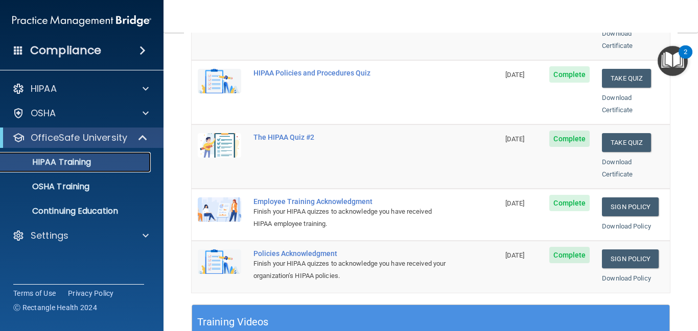
scroll to position [199, 0]
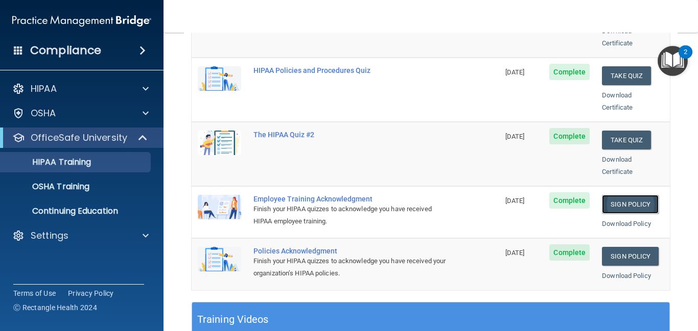
click at [613, 195] on link "Sign Policy" at bounding box center [630, 204] width 57 height 19
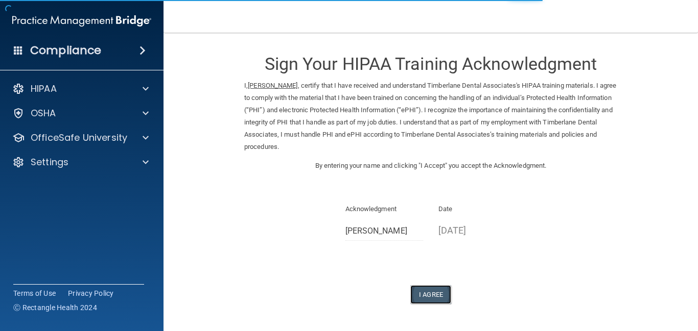
click at [431, 293] on button "I Agree" at bounding box center [430, 295] width 41 height 19
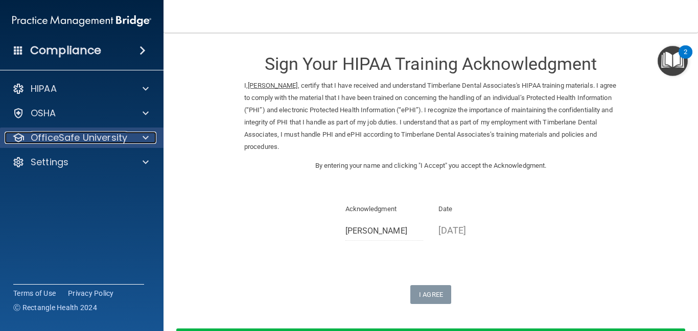
click at [116, 139] on p "OfficeSafe University" at bounding box center [79, 138] width 97 height 12
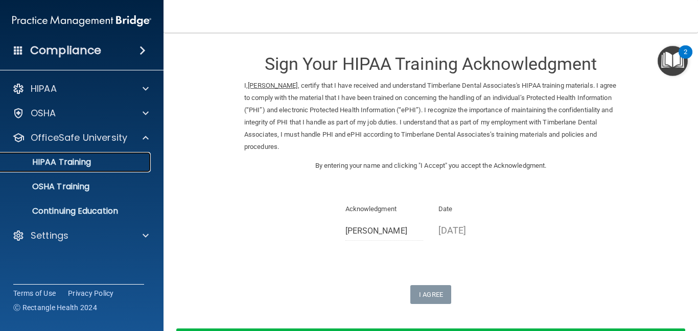
click at [102, 162] on div "HIPAA Training" at bounding box center [76, 162] width 139 height 10
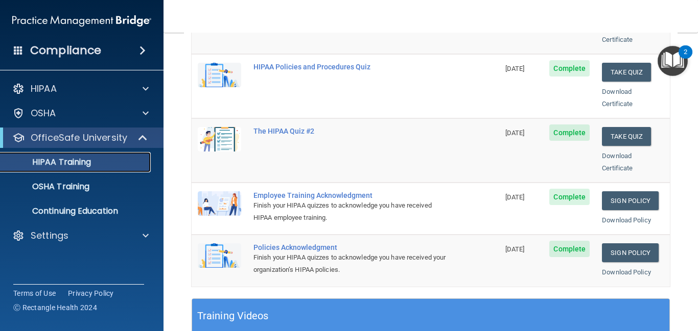
scroll to position [209, 0]
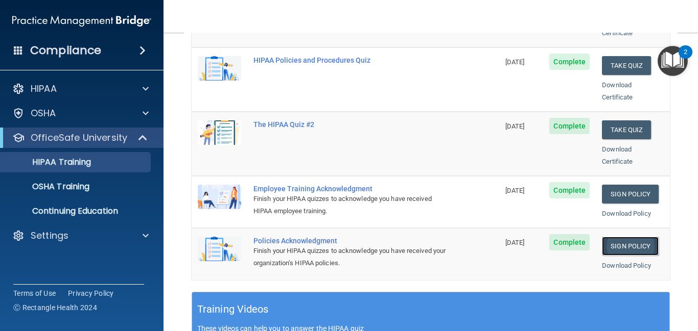
click at [634, 237] on link "Sign Policy" at bounding box center [630, 246] width 57 height 19
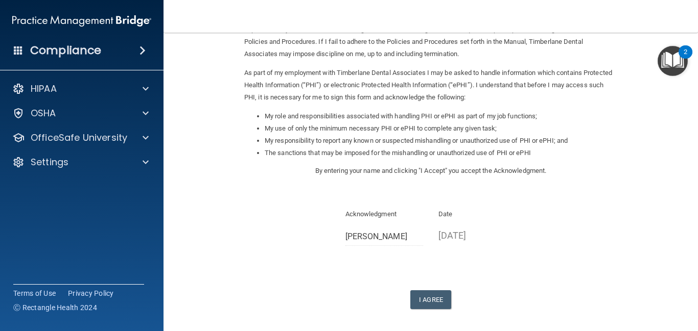
scroll to position [115, 0]
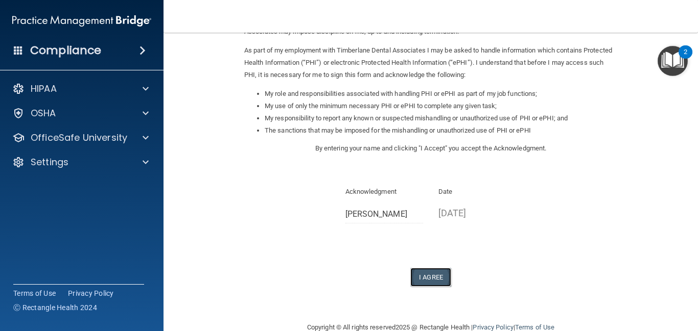
click at [432, 277] on button "I Agree" at bounding box center [430, 277] width 41 height 19
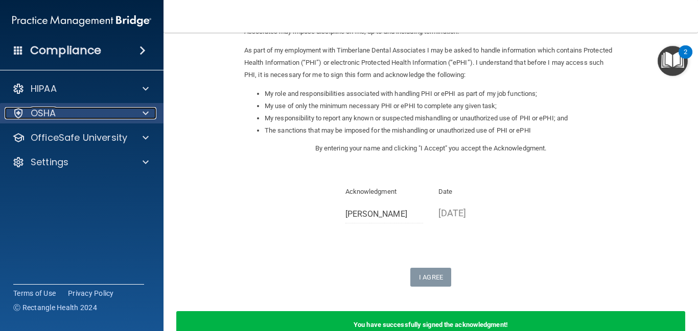
click at [52, 111] on p "OSHA" at bounding box center [44, 113] width 26 height 12
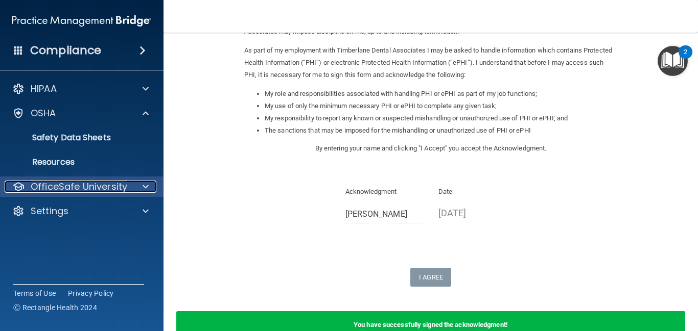
click at [64, 186] on p "OfficeSafe University" at bounding box center [79, 187] width 97 height 12
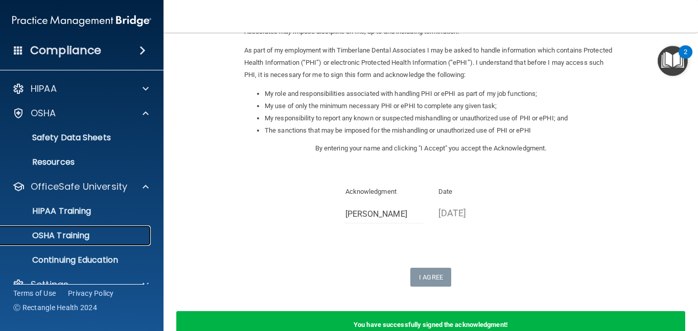
click at [65, 240] on p "OSHA Training" at bounding box center [48, 236] width 83 height 10
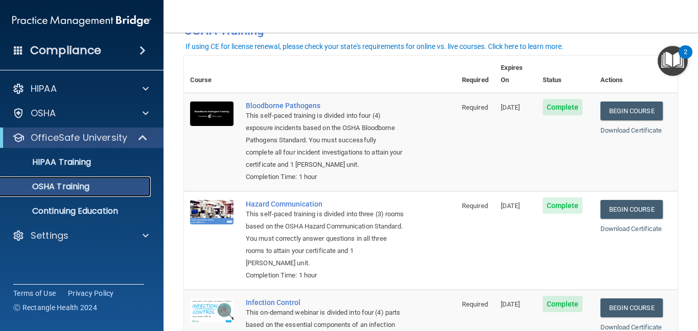
scroll to position [35, 0]
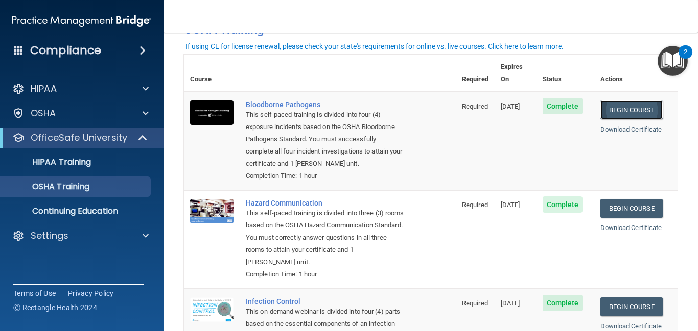
click at [620, 101] on link "Begin Course" at bounding box center [631, 110] width 62 height 19
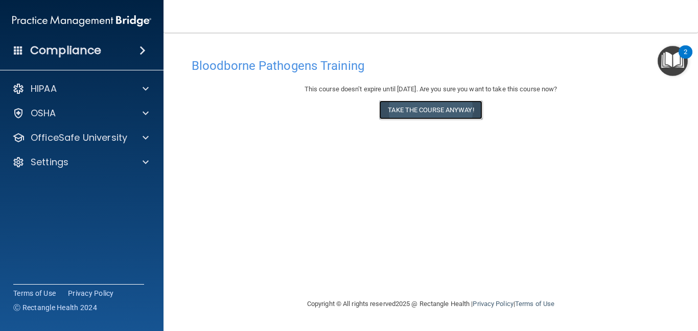
click at [441, 114] on button "Take the course anyway!" at bounding box center [430, 110] width 103 height 19
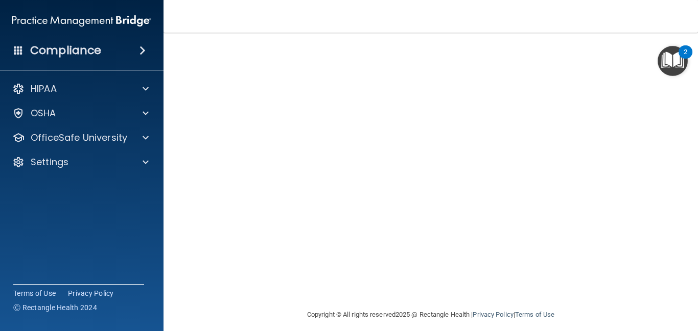
scroll to position [100, 0]
click at [688, 168] on main "Bloodborne Pathogens Training This course doesn’t expire until [DATE]. Are you …" at bounding box center [430, 182] width 534 height 299
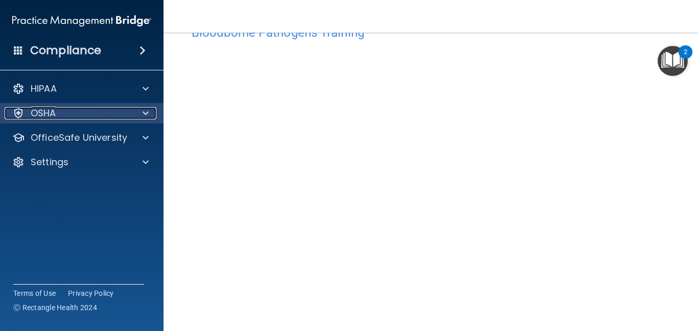
click at [68, 111] on div "OSHA" at bounding box center [68, 113] width 127 height 12
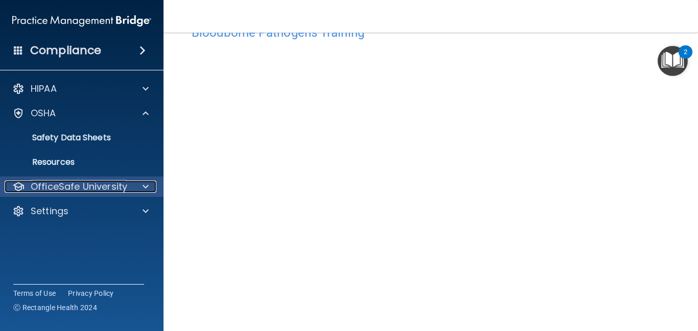
click at [84, 192] on p "OfficeSafe University" at bounding box center [79, 187] width 97 height 12
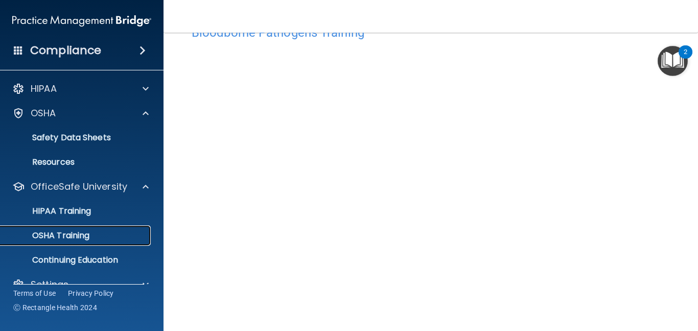
click at [82, 235] on p "OSHA Training" at bounding box center [48, 236] width 83 height 10
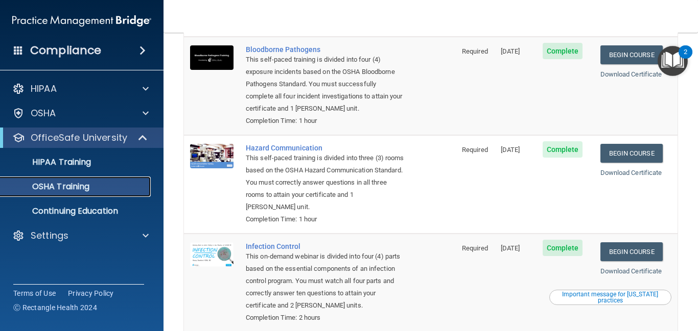
scroll to position [96, 0]
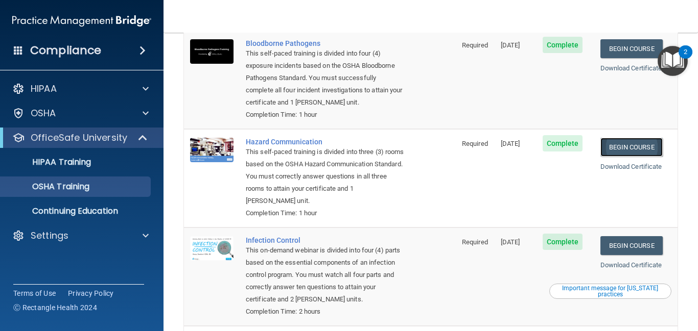
click at [646, 138] on link "Begin Course" at bounding box center [631, 147] width 62 height 19
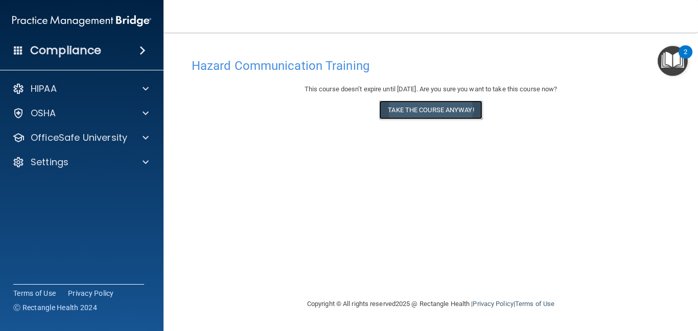
click at [465, 106] on button "Take the course anyway!" at bounding box center [430, 110] width 103 height 19
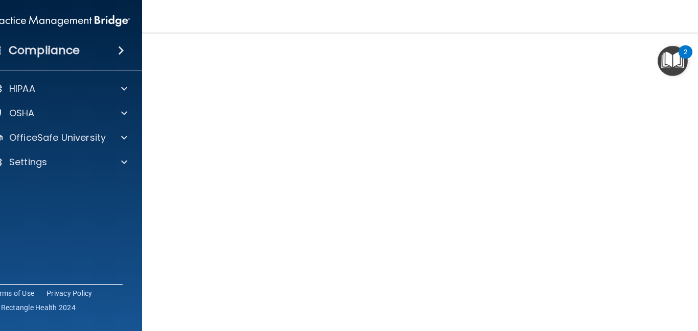
scroll to position [53, 0]
click at [696, 110] on div "Hazard Communication Training This course doesn’t expire until [DATE]. Are you …" at bounding box center [430, 189] width 536 height 376
click at [696, 178] on div "Hazard Communication Training This course doesn’t expire until [DATE]. Are you …" at bounding box center [430, 189] width 536 height 376
click at [668, 59] on img "Open Resource Center, 2 new notifications" at bounding box center [672, 61] width 30 height 30
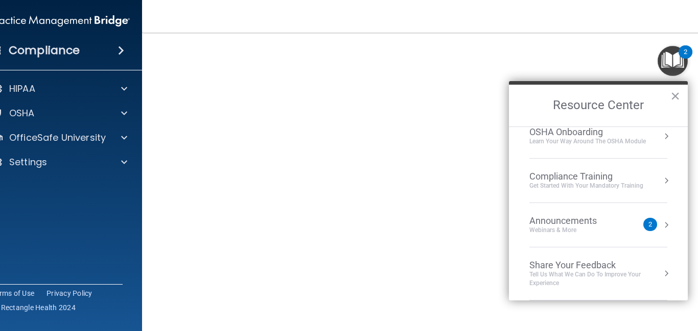
scroll to position [0, 0]
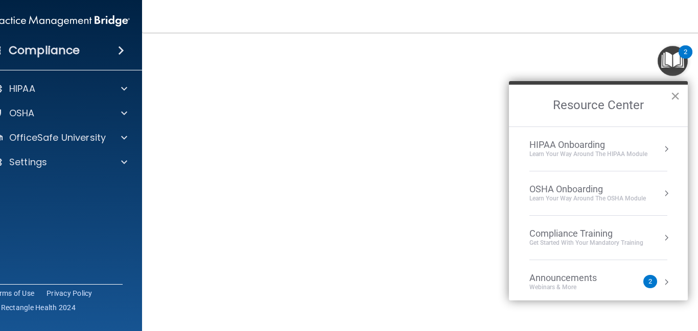
click at [678, 100] on button "×" at bounding box center [675, 96] width 10 height 16
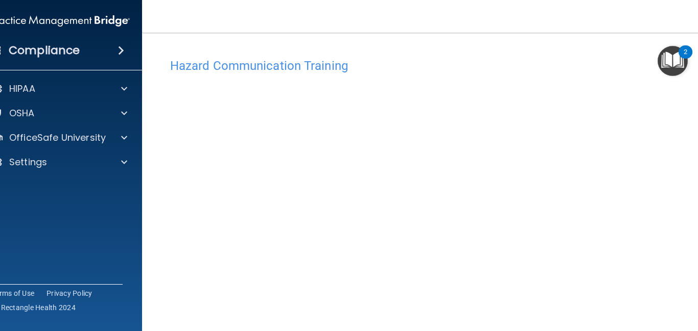
scroll to position [20, 0]
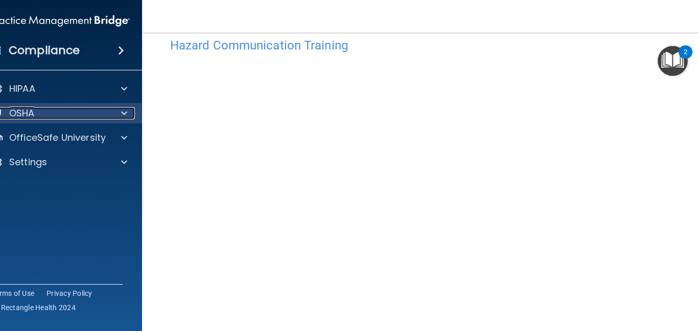
click at [34, 116] on p "OSHA" at bounding box center [22, 113] width 26 height 12
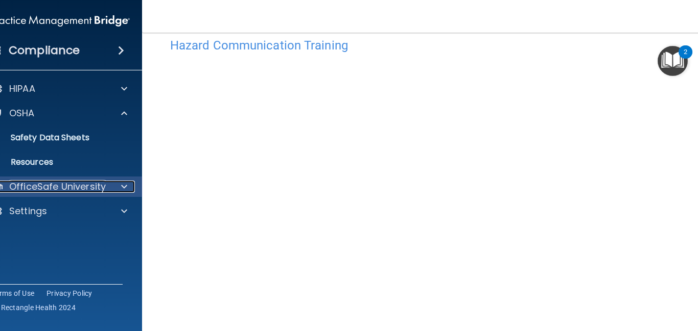
click at [45, 184] on p "OfficeSafe University" at bounding box center [57, 187] width 97 height 12
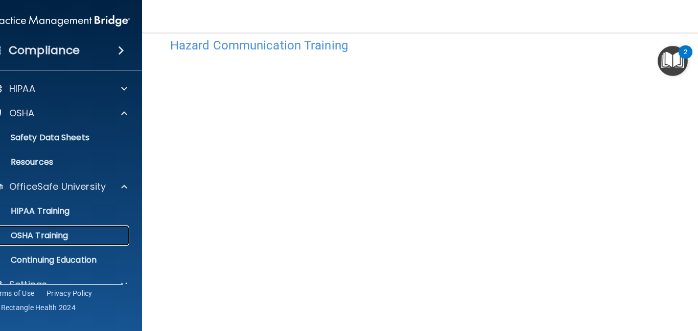
click at [52, 237] on p "OSHA Training" at bounding box center [26, 236] width 83 height 10
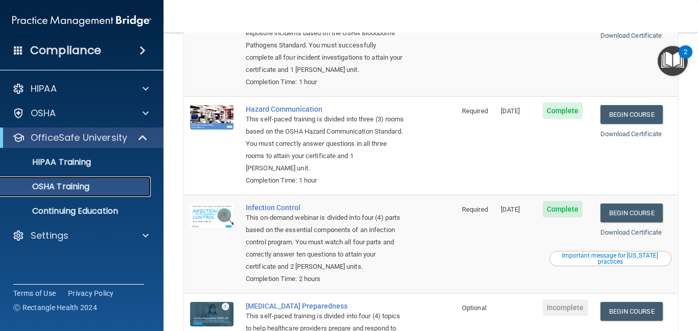
scroll to position [126, 0]
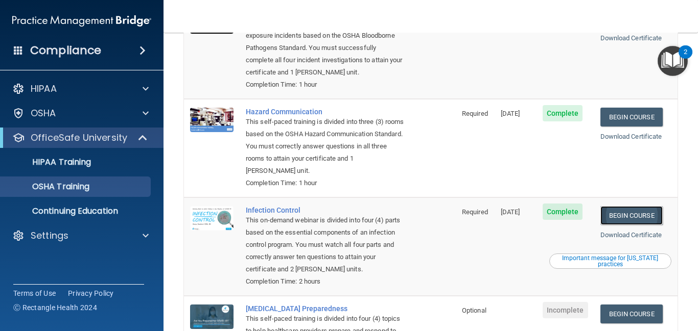
click at [618, 206] on link "Begin Course" at bounding box center [631, 215] width 62 height 19
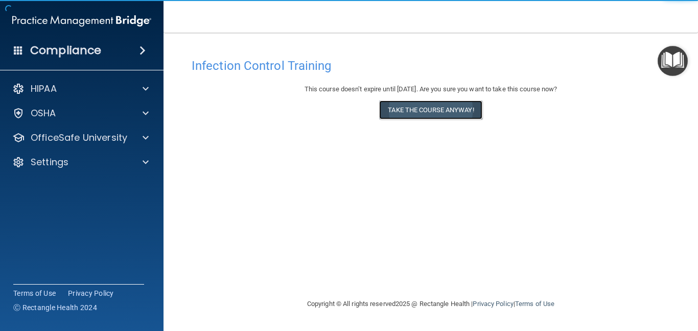
click at [464, 104] on button "Take the course anyway!" at bounding box center [430, 110] width 103 height 19
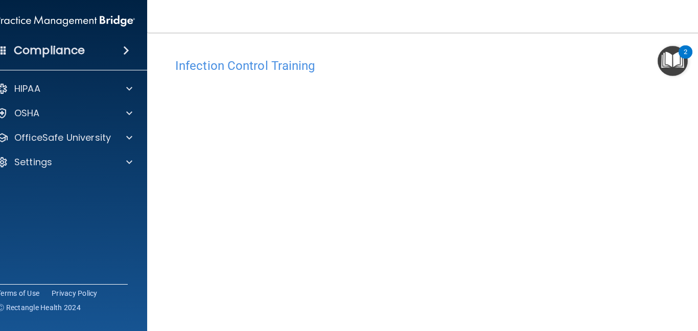
click at [696, 152] on main "Infection Control Training This course doesn’t expire until [DATE]. Are you sur…" at bounding box center [430, 182] width 567 height 299
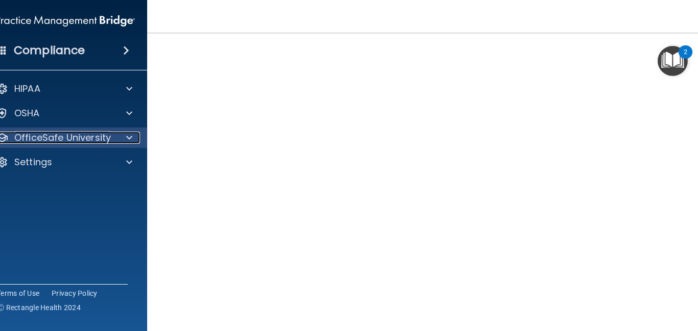
click at [108, 140] on p "OfficeSafe University" at bounding box center [62, 138] width 97 height 12
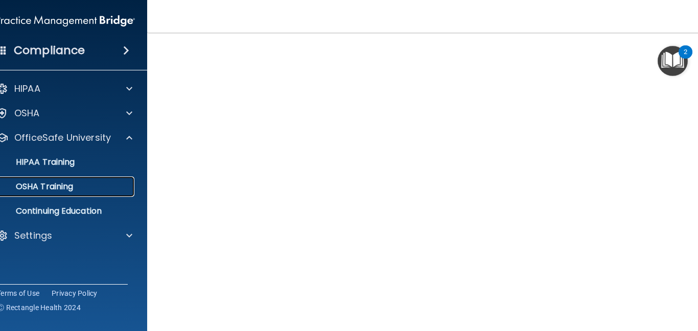
click at [95, 184] on div "OSHA Training" at bounding box center [59, 187] width 139 height 10
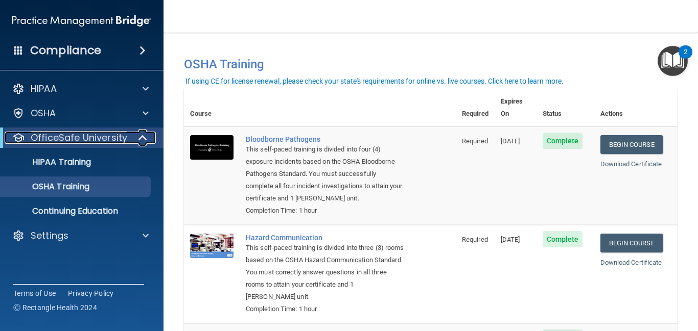
click at [93, 140] on p "OfficeSafe University" at bounding box center [79, 138] width 97 height 12
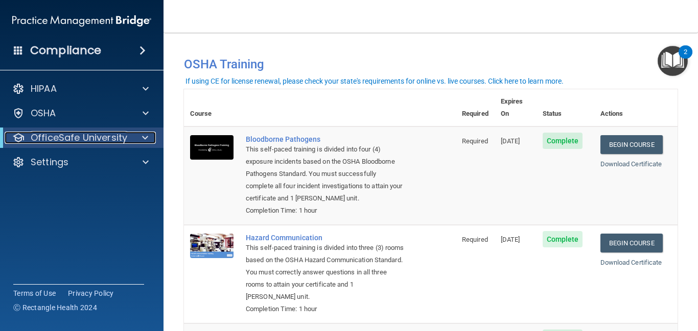
click at [93, 140] on p "OfficeSafe University" at bounding box center [79, 138] width 97 height 12
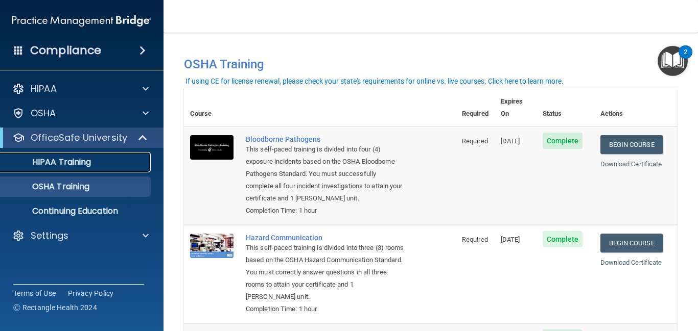
click at [108, 161] on div "HIPAA Training" at bounding box center [76, 162] width 139 height 10
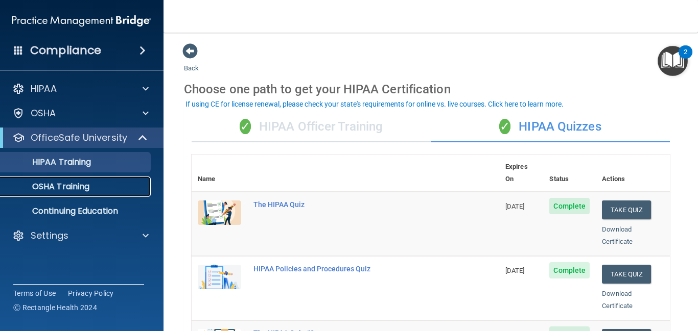
click at [88, 184] on p "OSHA Training" at bounding box center [48, 187] width 83 height 10
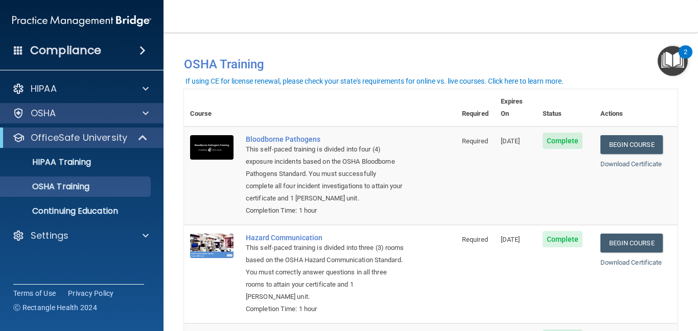
click at [41, 121] on div "OSHA" at bounding box center [82, 113] width 164 height 20
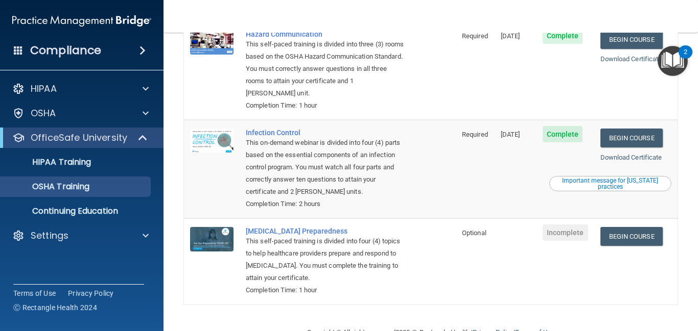
scroll to position [218, 0]
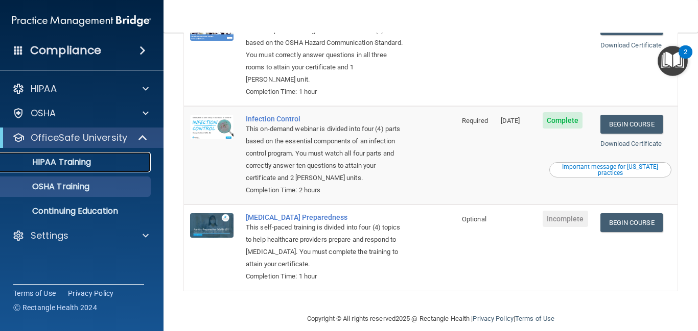
click at [84, 161] on p "HIPAA Training" at bounding box center [49, 162] width 84 height 10
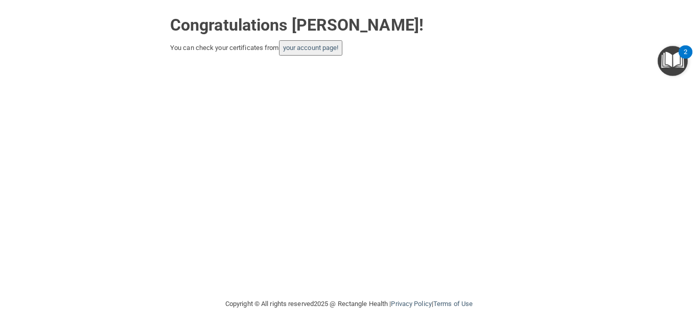
click at [516, 151] on div "Congratulations [PERSON_NAME]! You can check your certificates from your accoun…" at bounding box center [348, 149] width 657 height 278
click at [290, 54] on button "your account page!" at bounding box center [311, 47] width 64 height 15
click at [293, 50] on link "your account page!" at bounding box center [311, 48] width 56 height 8
